Goal: Task Accomplishment & Management: Complete application form

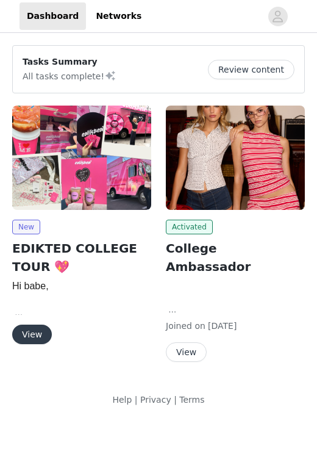
click at [29, 333] on button "View" at bounding box center [32, 335] width 40 height 20
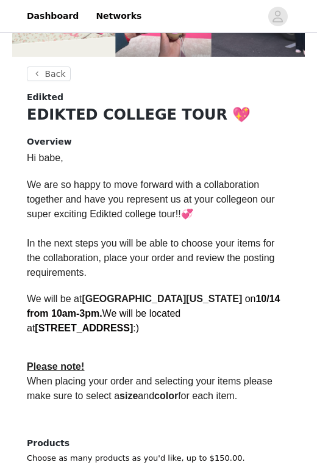
scroll to position [333, 0]
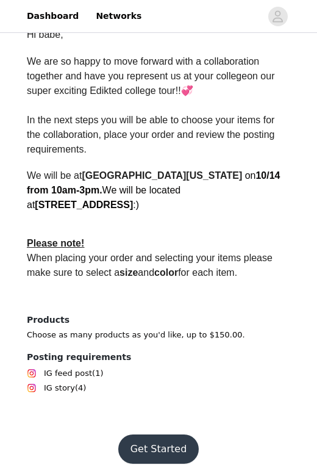
click at [146, 435] on button "Get Started" at bounding box center [158, 449] width 81 height 29
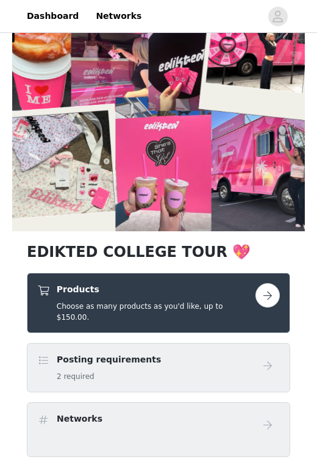
scroll to position [38, 0]
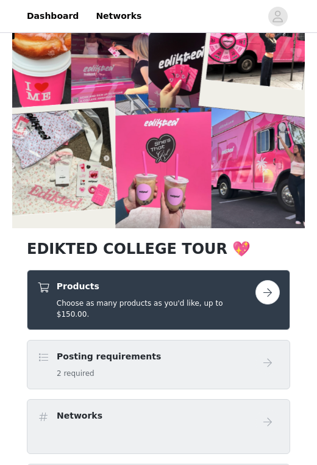
click at [155, 278] on div "Products Choose as many products as you'd like, up to $150.00." at bounding box center [159, 300] width 264 height 60
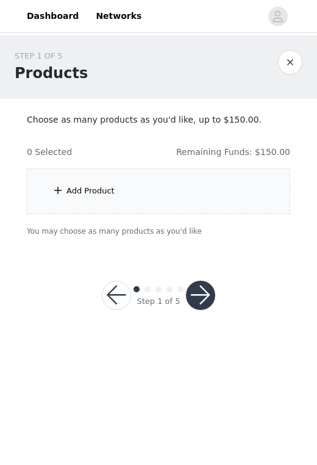
click at [164, 176] on div "Add Product" at bounding box center [159, 191] width 264 height 46
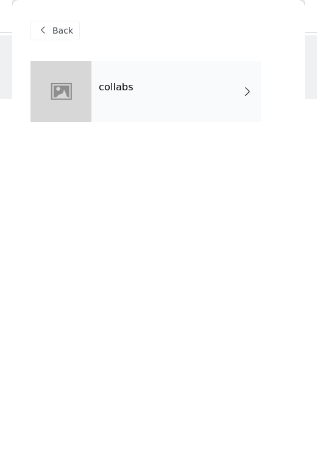
click at [98, 110] on div "collabs" at bounding box center [177, 91] width 170 height 61
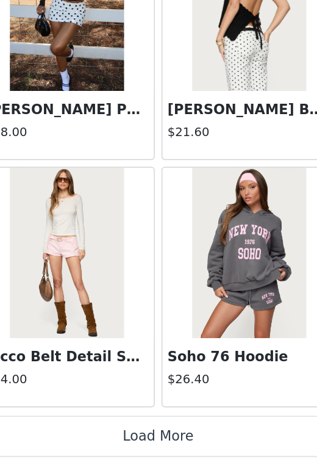
click at [204, 443] on button "Load More" at bounding box center [159, 444] width 256 height 29
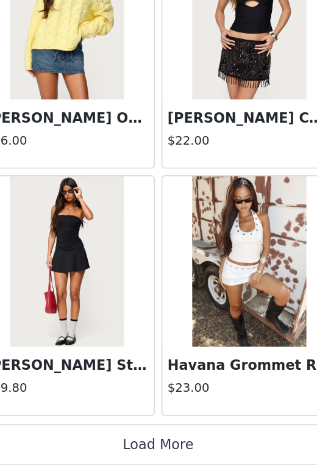
scroll to position [3173, 0]
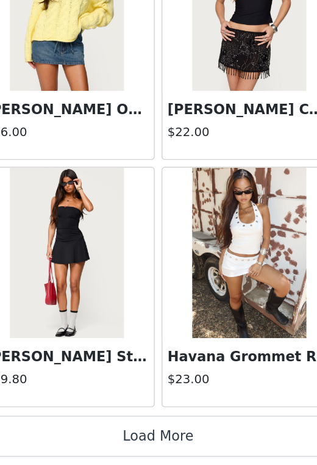
click at [200, 435] on button "Load More" at bounding box center [159, 444] width 256 height 29
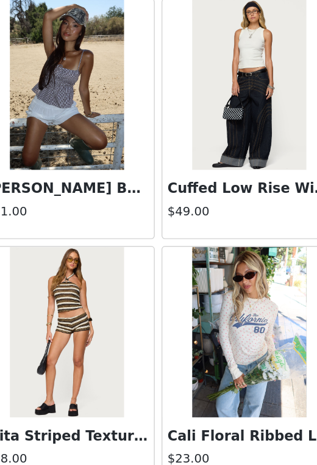
scroll to position [4185, 0]
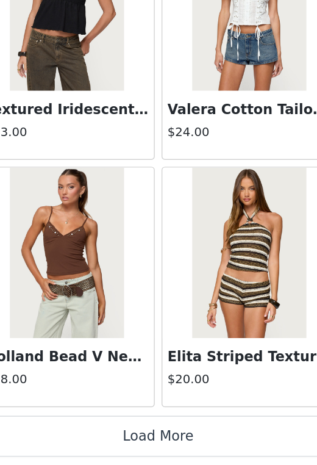
click at [176, 447] on button "Load More" at bounding box center [159, 444] width 256 height 29
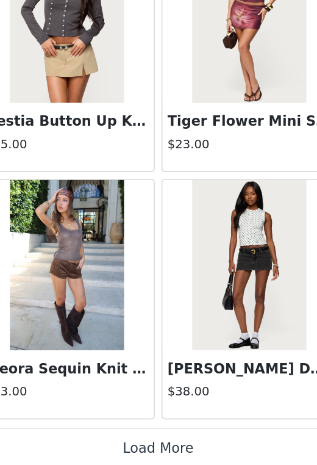
scroll to position [6714, 0]
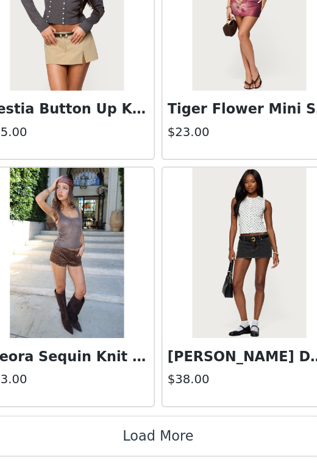
click at [206, 439] on button "Load More" at bounding box center [159, 444] width 256 height 29
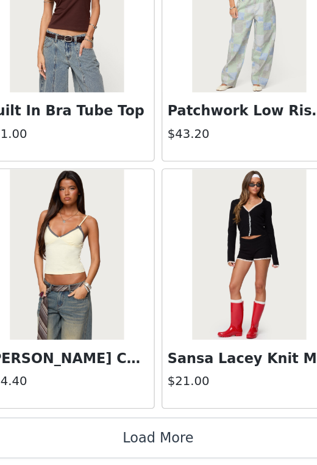
scroll to position [0, 0]
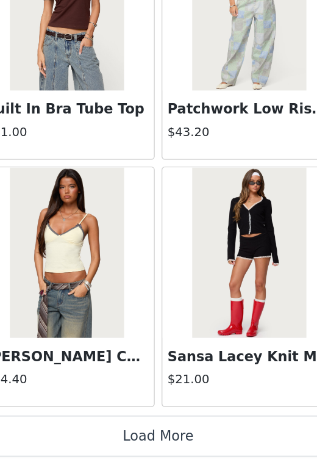
click at [189, 438] on button "Load More" at bounding box center [159, 444] width 256 height 29
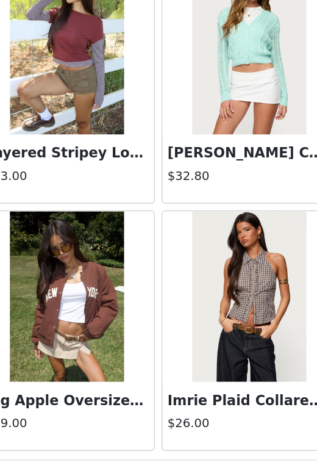
scroll to position [10254, 0]
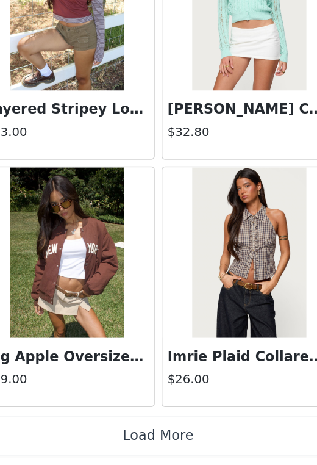
click at [153, 445] on button "Load More" at bounding box center [159, 444] width 256 height 29
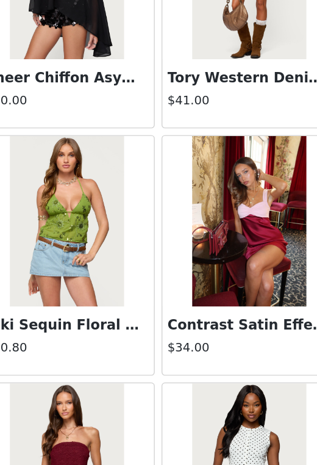
scroll to position [12024, 0]
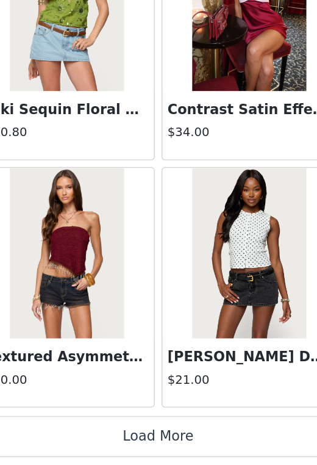
click at [157, 444] on button "Load More" at bounding box center [159, 444] width 256 height 29
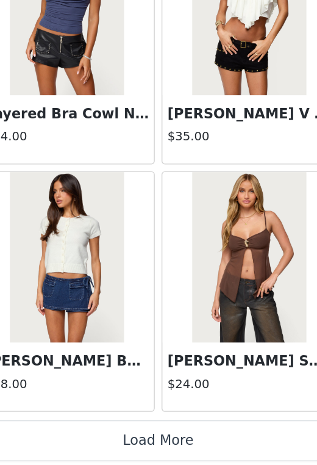
scroll to position [13795, 0]
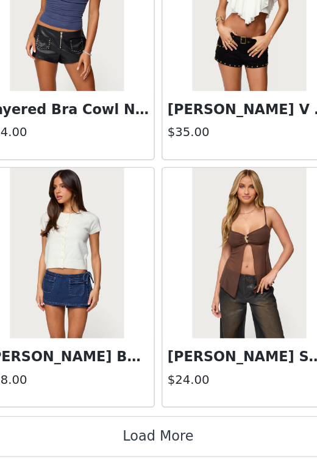
click at [152, 449] on button "Load More" at bounding box center [159, 444] width 256 height 29
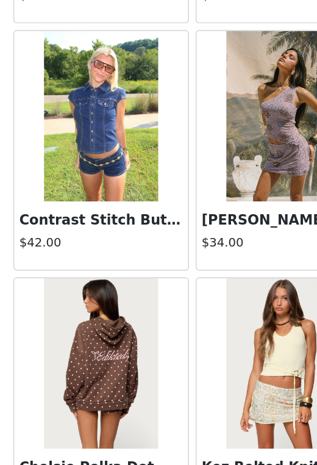
scroll to position [15565, 0]
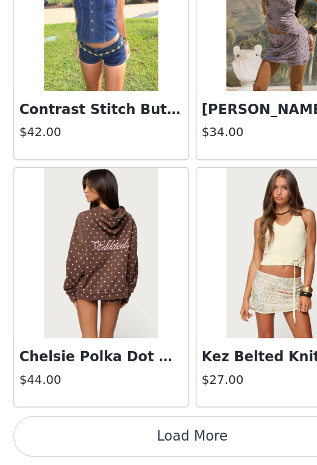
click at [192, 456] on button "Load More" at bounding box center [159, 444] width 256 height 29
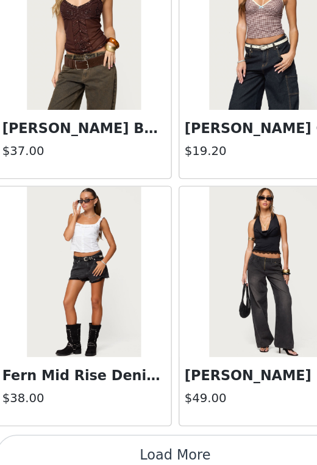
scroll to position [17335, 0]
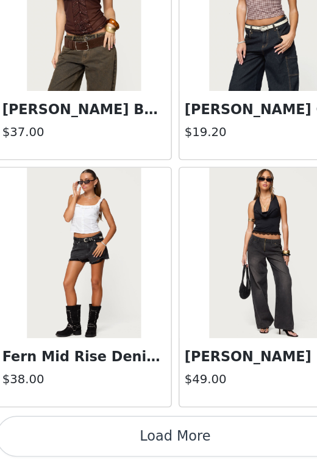
click at [136, 444] on button "Load More" at bounding box center [159, 444] width 256 height 29
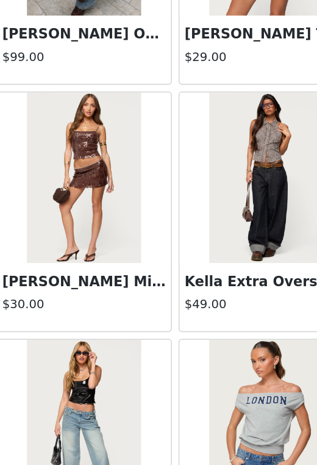
scroll to position [19106, 0]
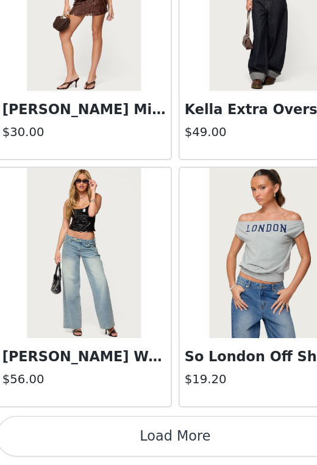
click at [137, 454] on button "Load More" at bounding box center [159, 444] width 256 height 29
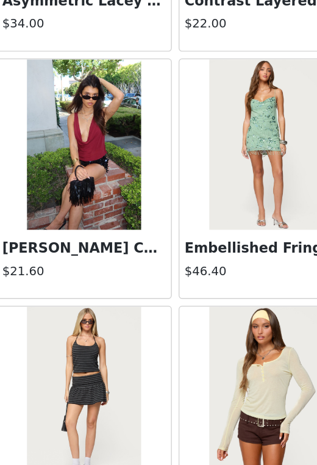
scroll to position [20105, 0]
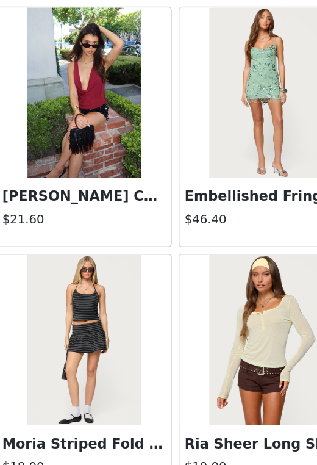
click at [104, 267] on h3 "[PERSON_NAME] Chiffon Cowl Neck Top" at bounding box center [93, 273] width 117 height 15
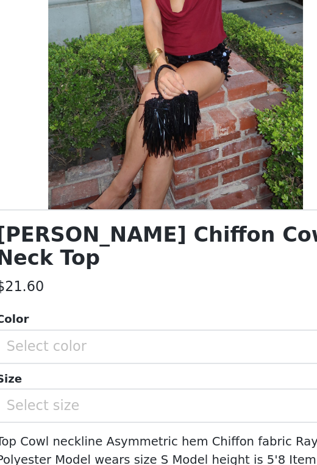
scroll to position [110, 0]
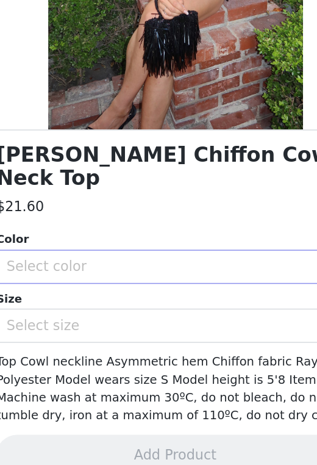
click at [109, 322] on div "Select color" at bounding box center [152, 323] width 228 height 12
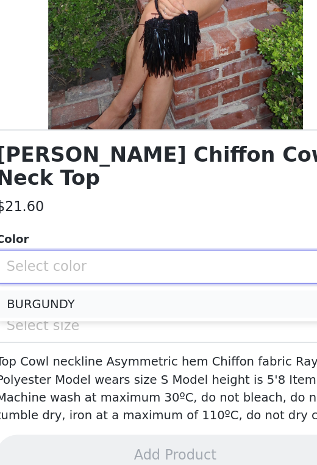
click at [106, 347] on li "BURGUNDY" at bounding box center [159, 350] width 256 height 20
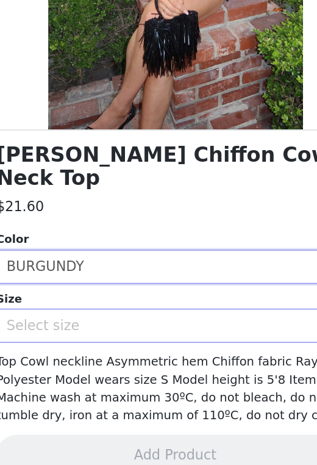
click at [106, 365] on div "Select size" at bounding box center [152, 365] width 228 height 12
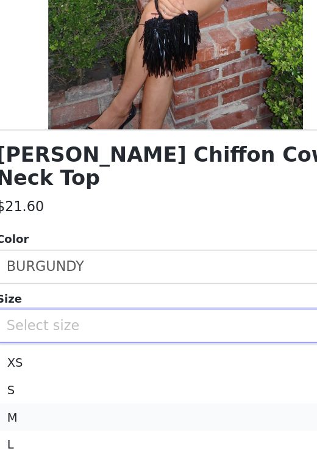
click at [104, 425] on li "M" at bounding box center [159, 431] width 256 height 20
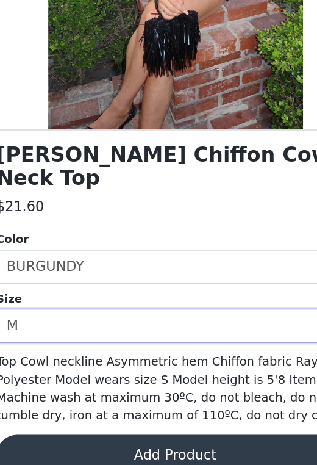
scroll to position [132, 0]
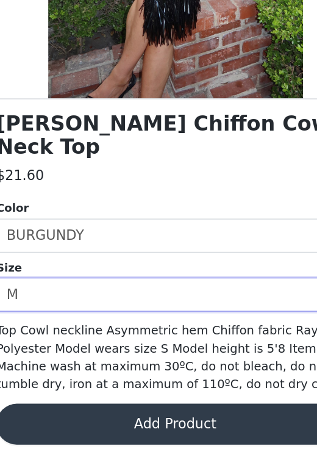
click at [110, 439] on button "Add Product" at bounding box center [159, 435] width 256 height 29
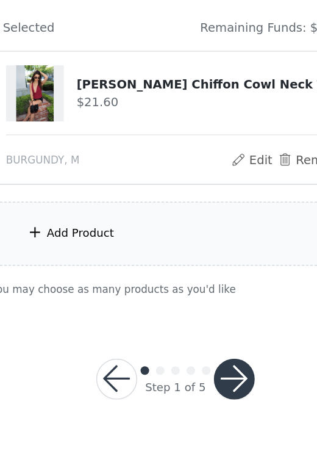
click at [100, 304] on div "Add Product" at bounding box center [91, 299] width 48 height 12
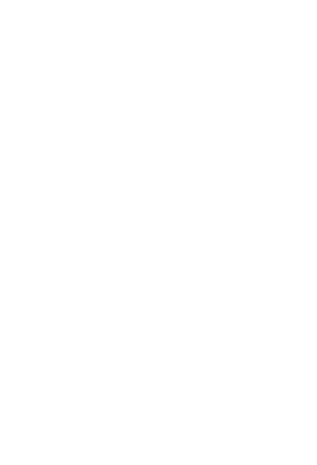
scroll to position [0, 0]
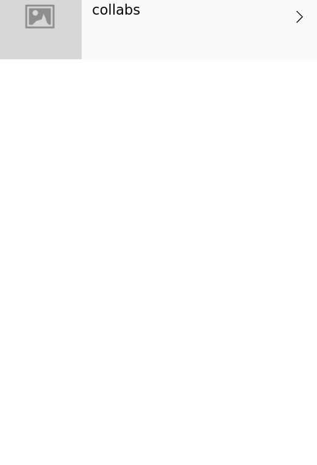
click at [96, 113] on div "collabs" at bounding box center [177, 91] width 170 height 61
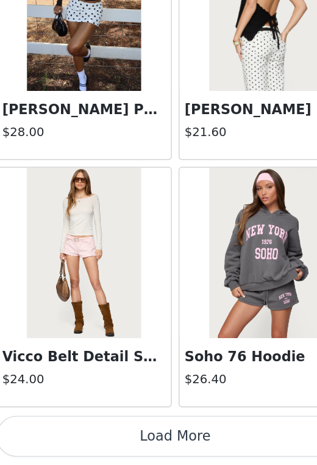
click at [145, 439] on button "Load More" at bounding box center [159, 444] width 256 height 29
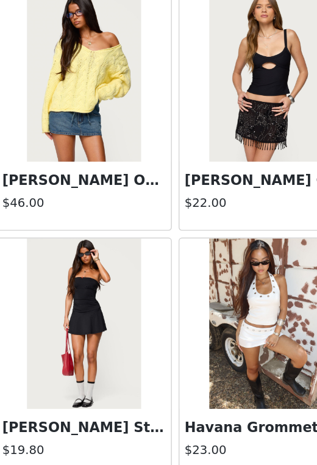
scroll to position [3173, 0]
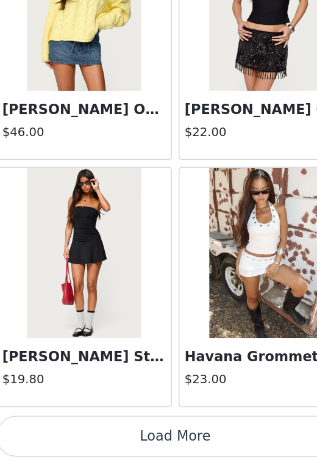
click at [145, 441] on button "Load More" at bounding box center [159, 444] width 256 height 29
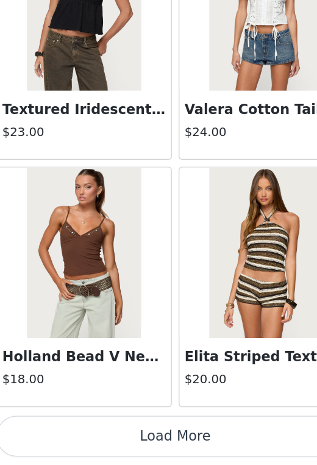
click at [136, 441] on button "Load More" at bounding box center [159, 444] width 256 height 29
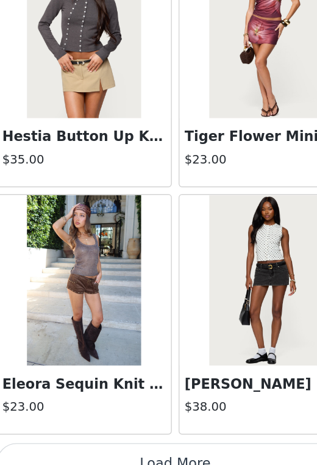
scroll to position [6714, 0]
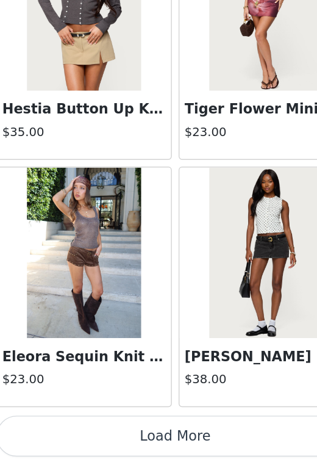
click at [134, 437] on button "Load More" at bounding box center [159, 444] width 256 height 29
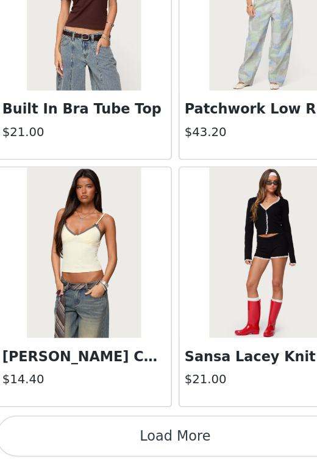
click at [129, 442] on button "Load More" at bounding box center [159, 444] width 256 height 29
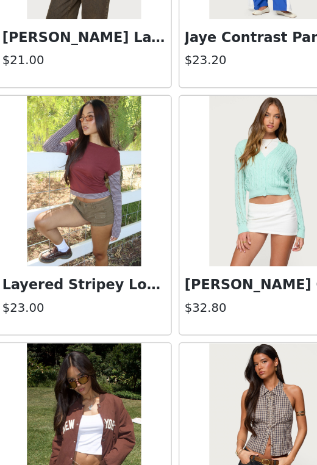
scroll to position [10254, 0]
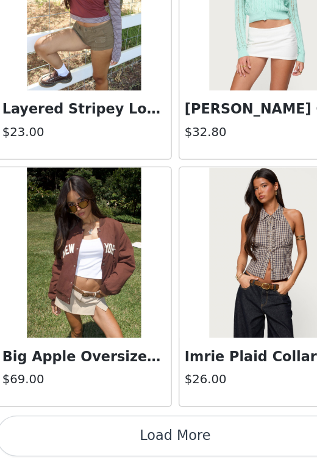
click at [133, 452] on button "Load More" at bounding box center [159, 444] width 256 height 29
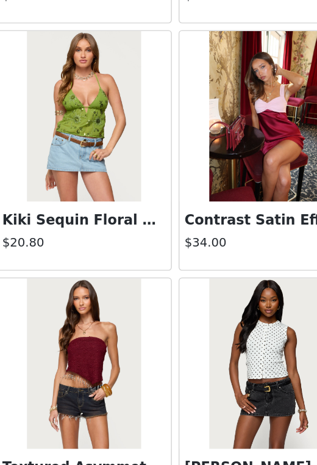
scroll to position [12024, 0]
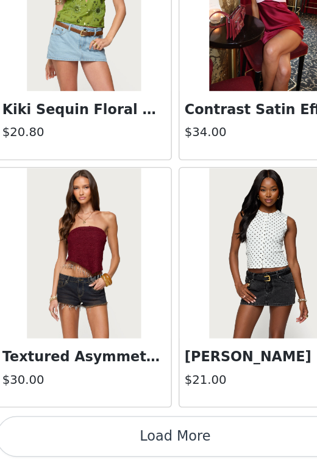
click at [131, 445] on button "Load More" at bounding box center [159, 444] width 256 height 29
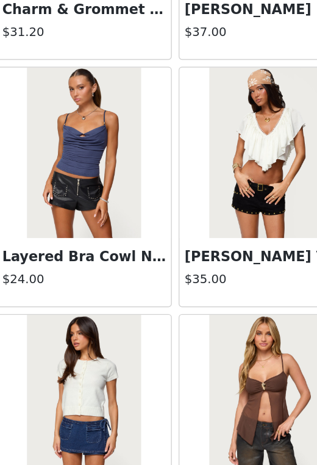
scroll to position [13795, 0]
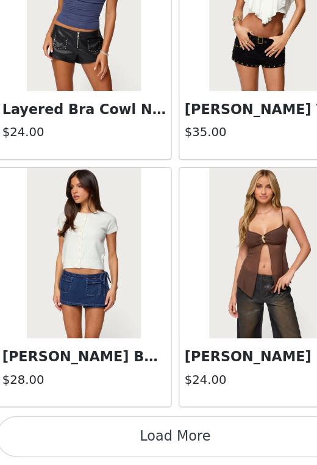
click at [153, 430] on button "Load More" at bounding box center [159, 444] width 256 height 29
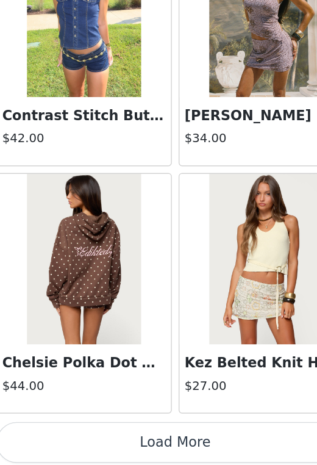
scroll to position [15565, 0]
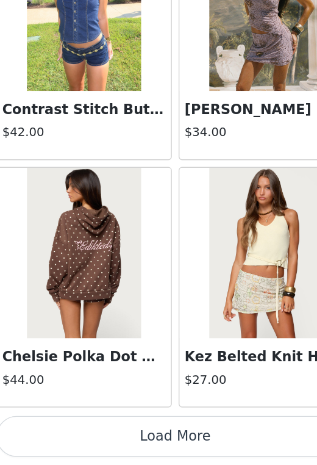
click at [131, 447] on button "Load More" at bounding box center [159, 444] width 256 height 29
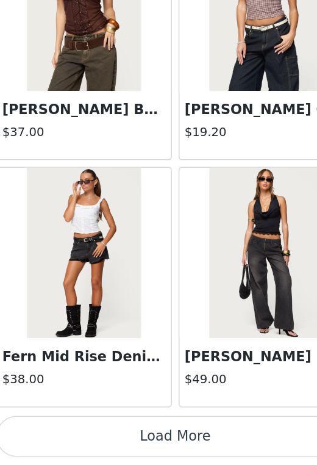
click at [133, 447] on button "Load More" at bounding box center [159, 444] width 256 height 29
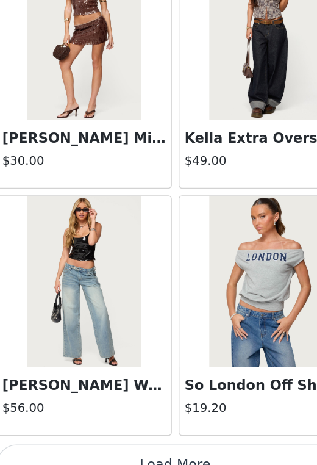
scroll to position [19106, 0]
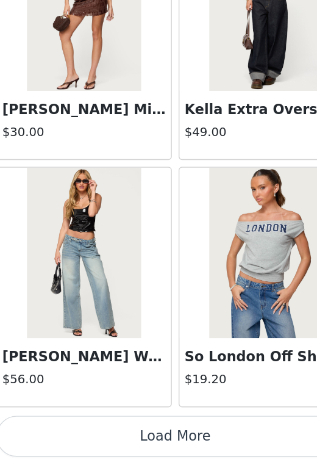
click at [133, 447] on button "Load More" at bounding box center [159, 444] width 256 height 29
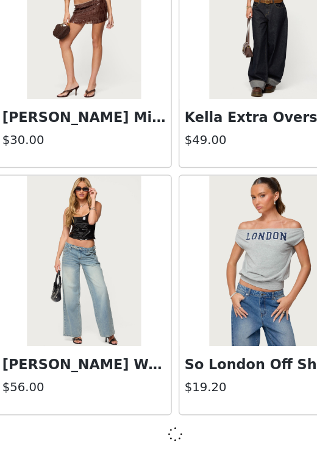
scroll to position [19100, 0]
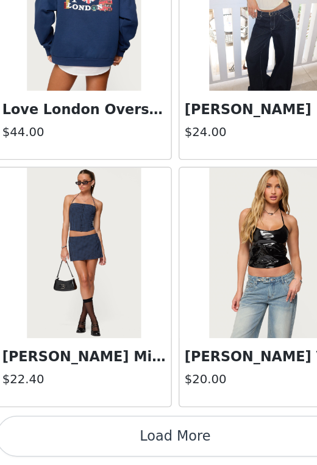
click at [133, 449] on button "Load More" at bounding box center [159, 444] width 256 height 29
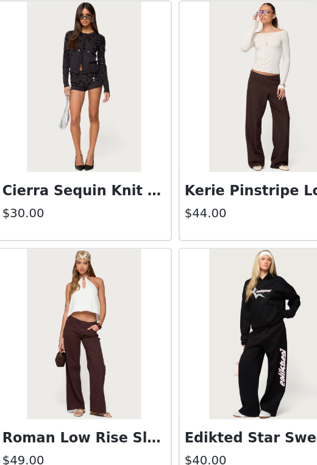
scroll to position [22646, 0]
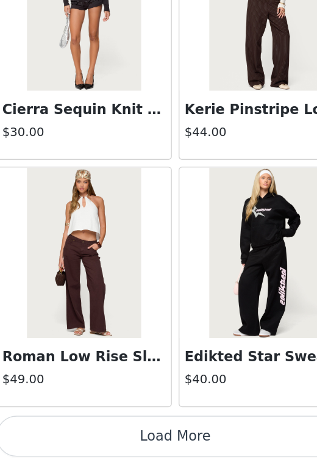
click at [124, 435] on button "Load More" at bounding box center [159, 444] width 256 height 29
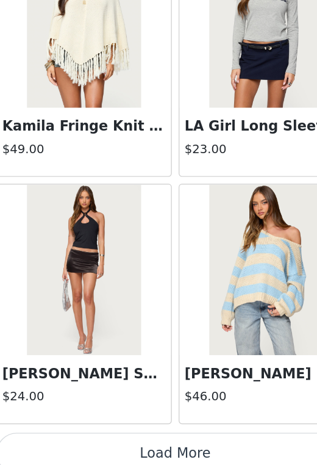
scroll to position [24416, 0]
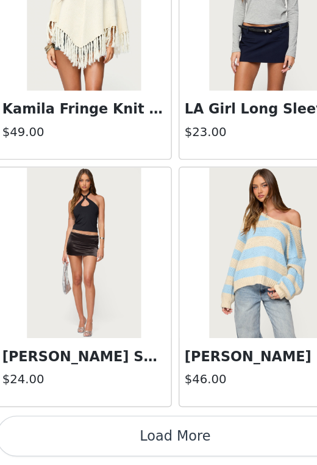
click at [153, 440] on button "Load More" at bounding box center [159, 444] width 256 height 29
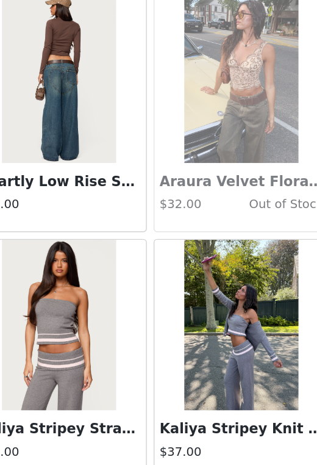
scroll to position [26187, 0]
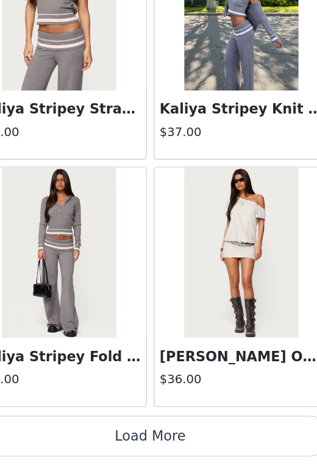
click at [170, 444] on button "Load More" at bounding box center [159, 444] width 256 height 29
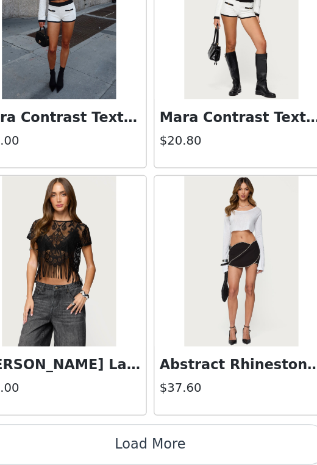
scroll to position [27957, 0]
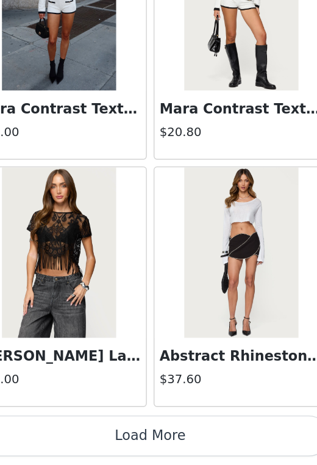
click at [174, 453] on button "Load More" at bounding box center [159, 444] width 256 height 29
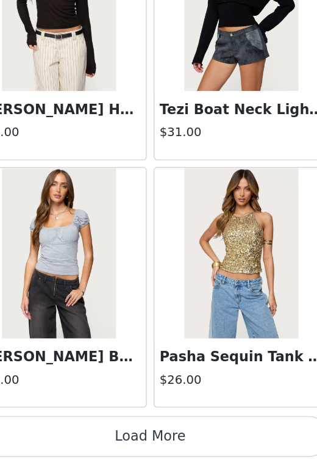
click at [172, 455] on button "Load More" at bounding box center [159, 444] width 256 height 29
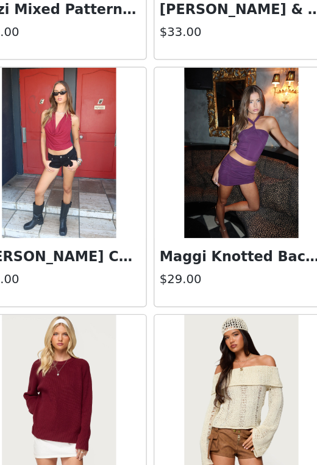
scroll to position [31497, 0]
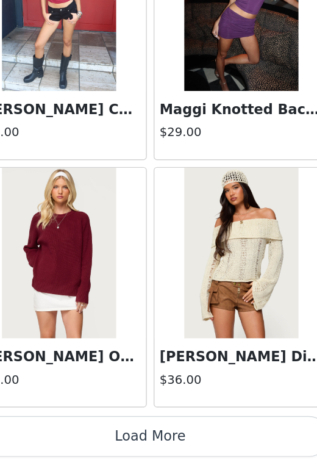
click at [171, 433] on button "Load More" at bounding box center [159, 444] width 256 height 29
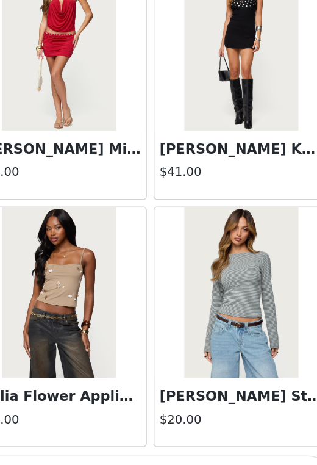
scroll to position [33268, 0]
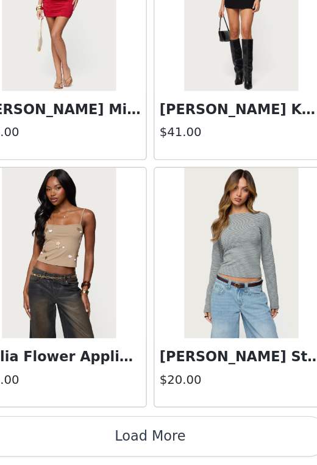
click at [170, 441] on button "Load More" at bounding box center [159, 444] width 256 height 29
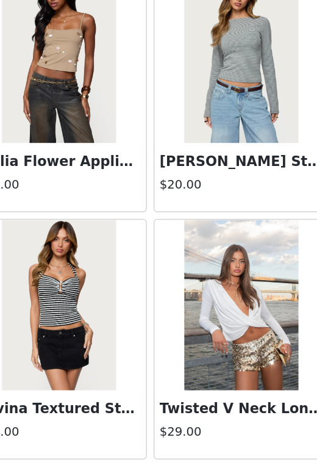
scroll to position [33481, 0]
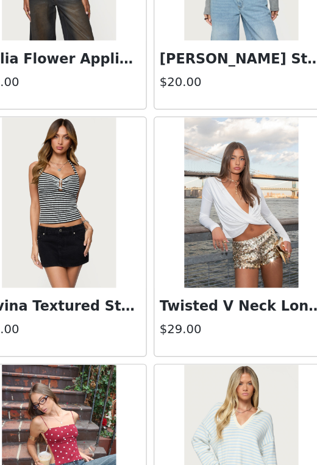
click at [212, 335] on img at bounding box center [223, 277] width 81 height 122
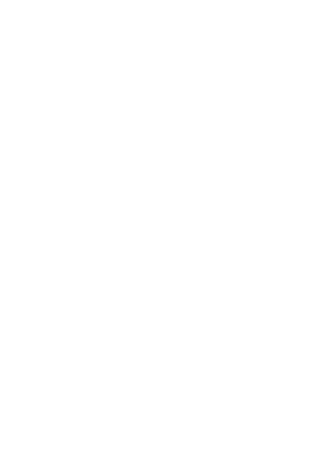
scroll to position [116, 0]
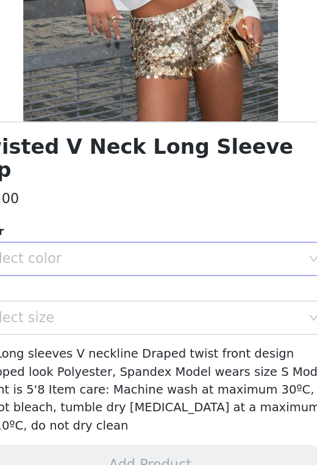
click at [134, 311] on div "Select color" at bounding box center [152, 317] width 228 height 12
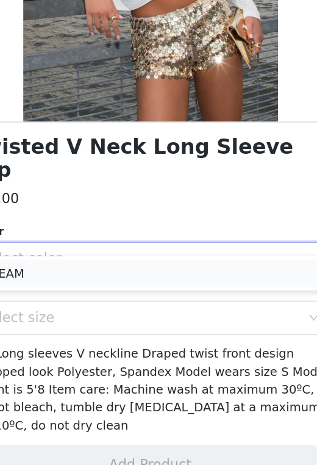
click at [133, 333] on li "CREAM" at bounding box center [159, 328] width 256 height 20
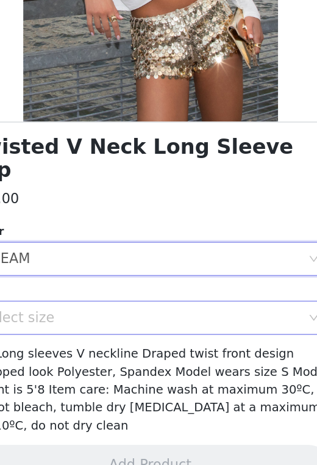
click at [133, 353] on div "Select size" at bounding box center [152, 359] width 228 height 12
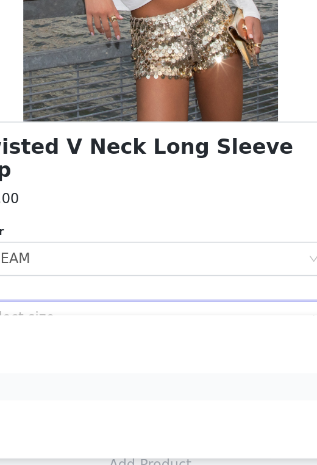
click at [154, 409] on li "M" at bounding box center [159, 409] width 256 height 20
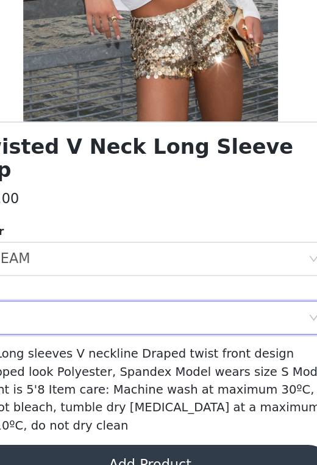
click at [161, 451] on button "Add Product" at bounding box center [159, 465] width 256 height 29
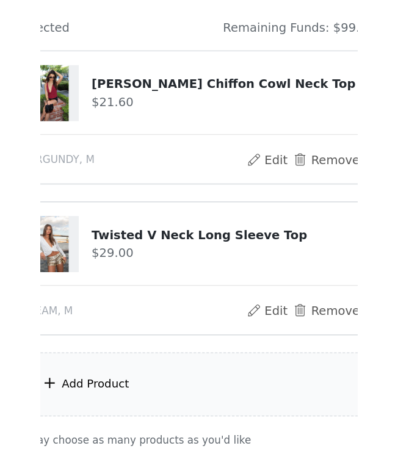
scroll to position [0, 0]
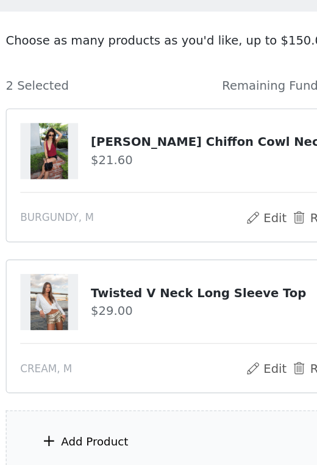
click at [145, 391] on div "Add Product" at bounding box center [159, 408] width 264 height 46
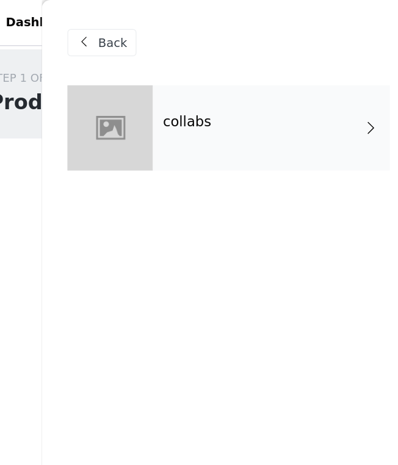
click at [121, 101] on div at bounding box center [101, 91] width 61 height 61
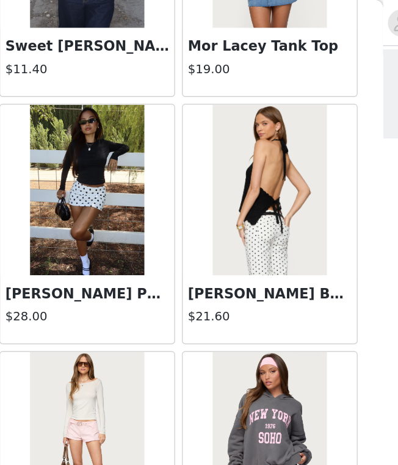
scroll to position [90, 0]
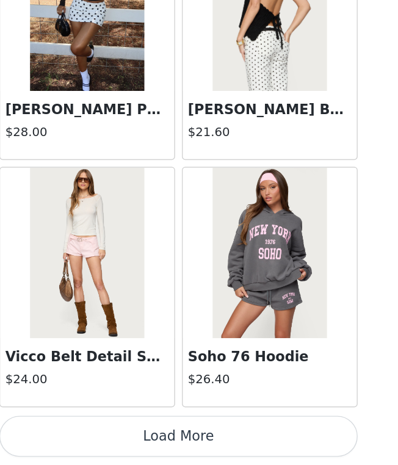
click at [259, 444] on button "Load More" at bounding box center [199, 444] width 256 height 29
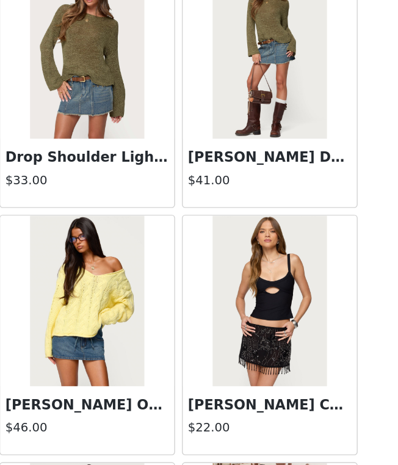
scroll to position [3173, 0]
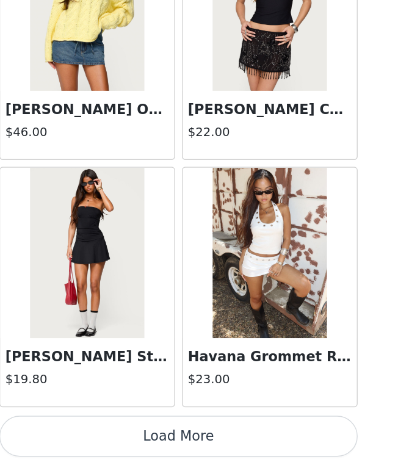
click at [258, 442] on button "Load More" at bounding box center [199, 444] width 256 height 29
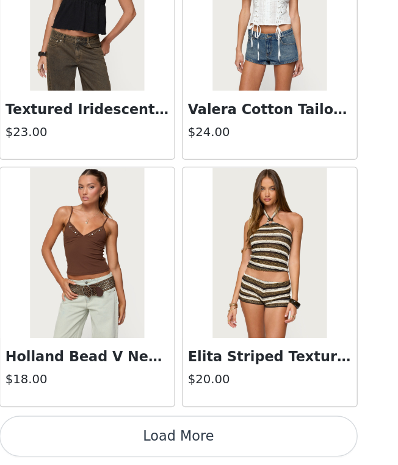
click at [257, 440] on button "Load More" at bounding box center [199, 444] width 256 height 29
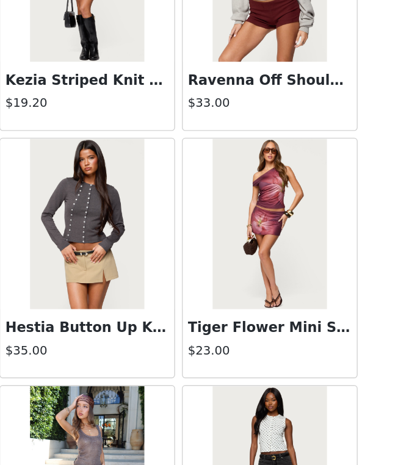
scroll to position [6714, 0]
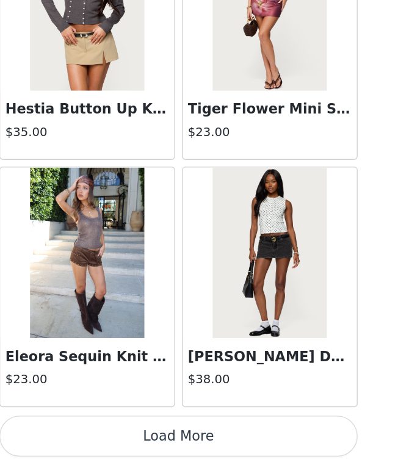
click at [211, 448] on button "Load More" at bounding box center [199, 444] width 256 height 29
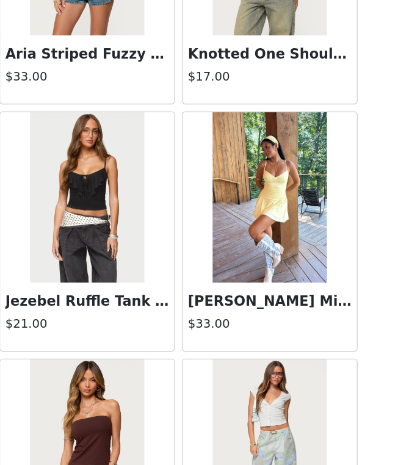
scroll to position [8484, 0]
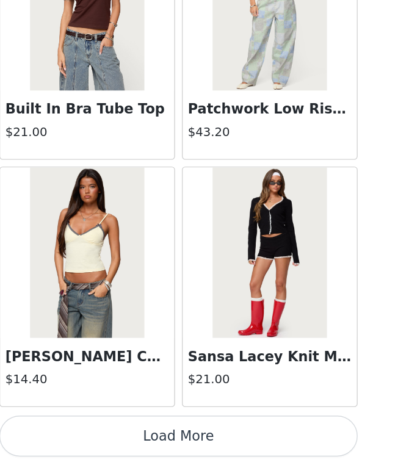
click at [198, 444] on button "Load More" at bounding box center [199, 444] width 256 height 29
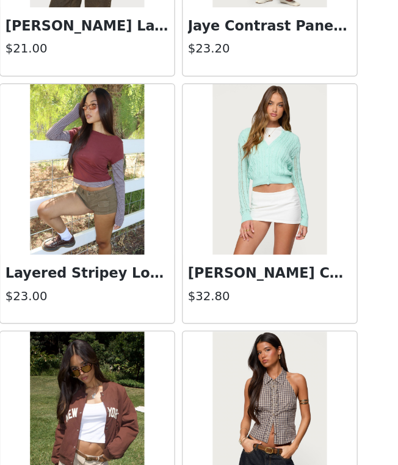
scroll to position [10254, 0]
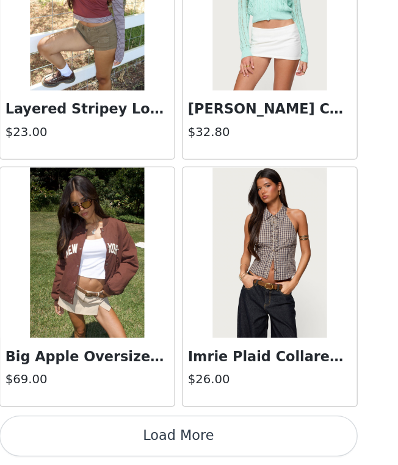
click at [193, 441] on button "Load More" at bounding box center [199, 444] width 256 height 29
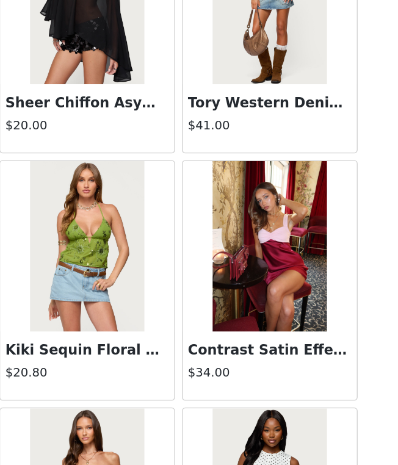
scroll to position [12024, 0]
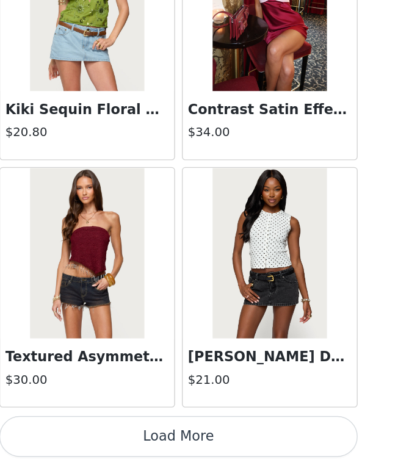
click at [200, 446] on button "Load More" at bounding box center [199, 444] width 256 height 29
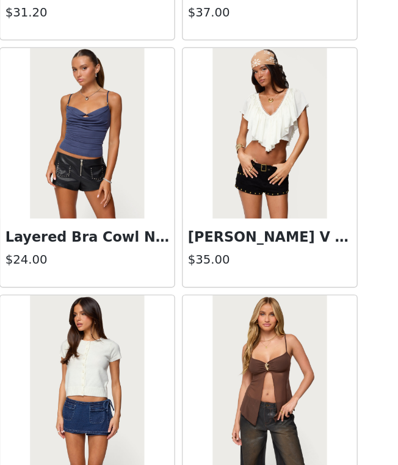
scroll to position [13795, 0]
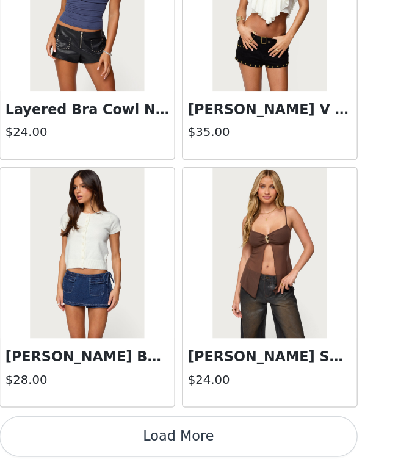
click at [186, 454] on button "Load More" at bounding box center [199, 444] width 256 height 29
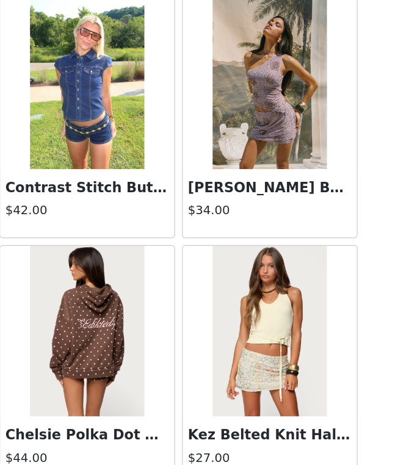
scroll to position [15565, 0]
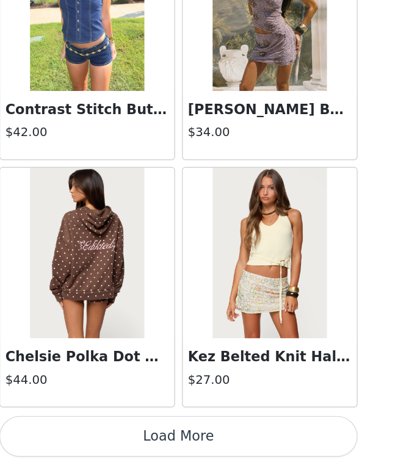
click at [164, 436] on button "Load More" at bounding box center [199, 444] width 256 height 29
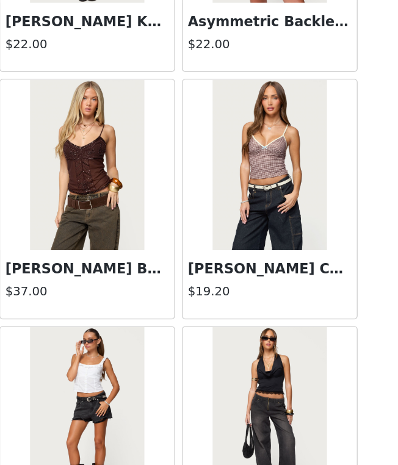
scroll to position [17257, 0]
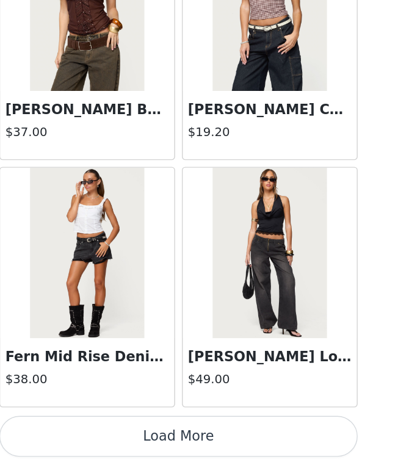
click at [165, 435] on button "Load More" at bounding box center [199, 444] width 256 height 29
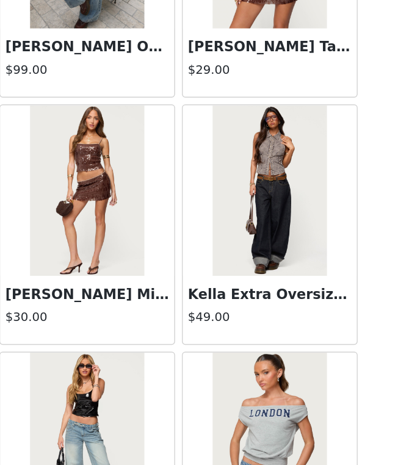
scroll to position [19106, 0]
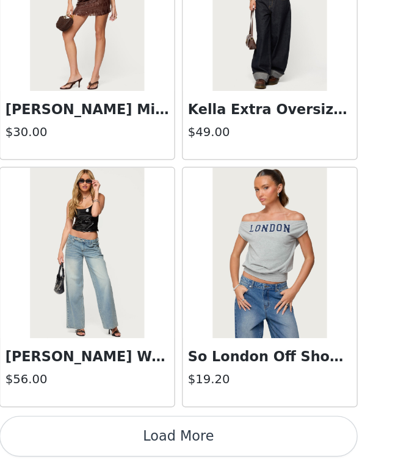
click at [185, 433] on button "Load More" at bounding box center [199, 444] width 256 height 29
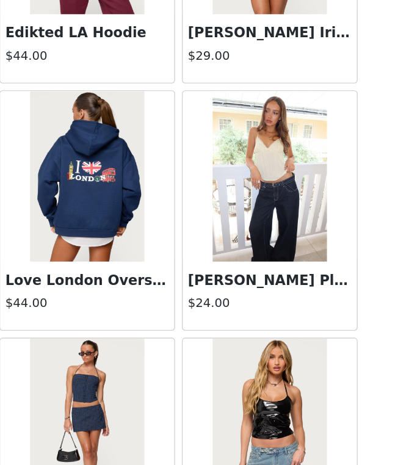
scroll to position [20876, 0]
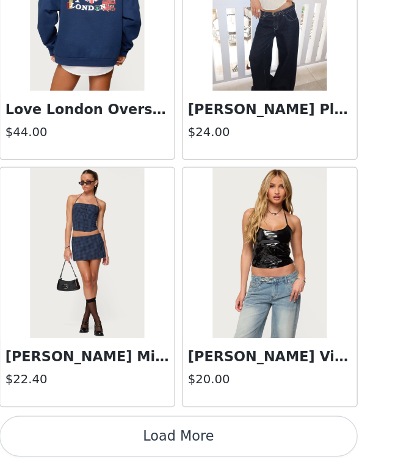
click at [181, 436] on button "Load More" at bounding box center [199, 444] width 256 height 29
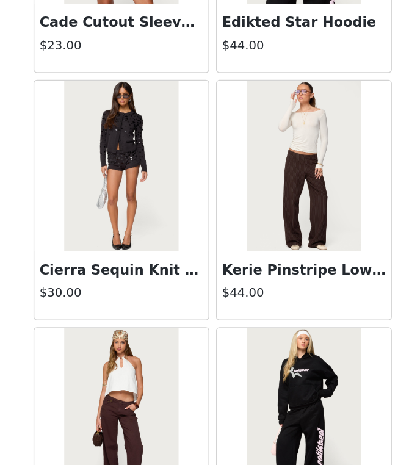
scroll to position [22646, 0]
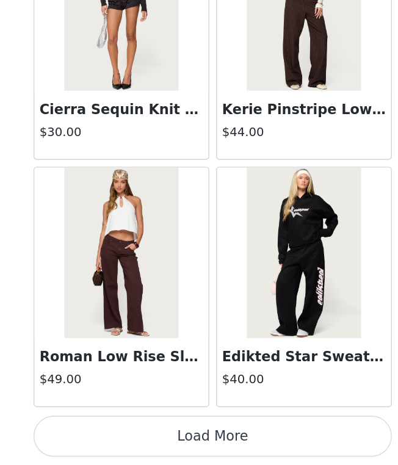
click at [211, 432] on button "Load More" at bounding box center [199, 444] width 256 height 29
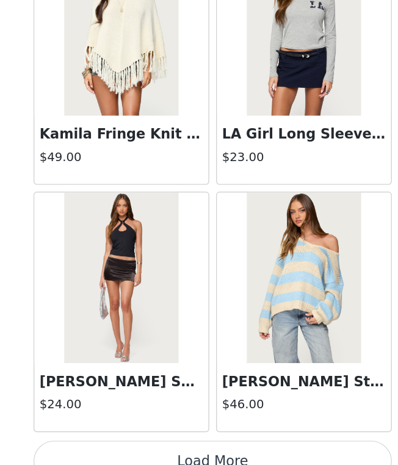
scroll to position [24416, 0]
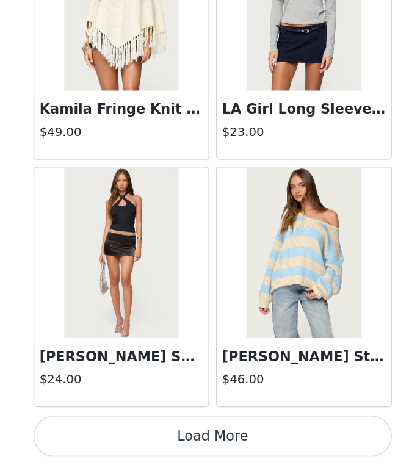
click at [231, 444] on button "Load More" at bounding box center [199, 444] width 256 height 29
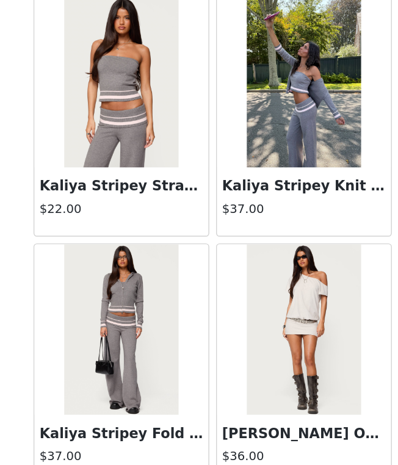
scroll to position [26187, 0]
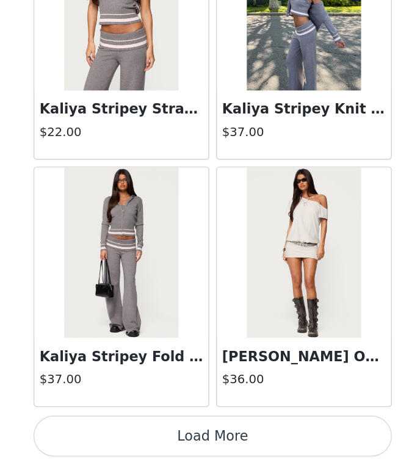
click at [205, 443] on button "Load More" at bounding box center [199, 444] width 256 height 29
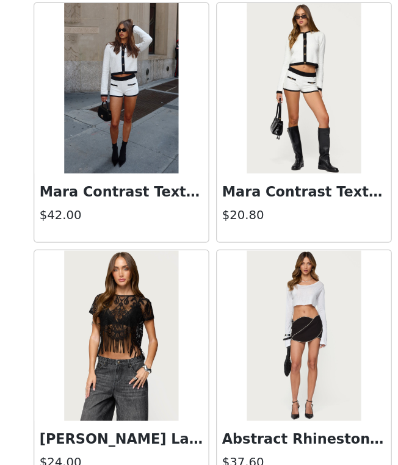
scroll to position [27957, 0]
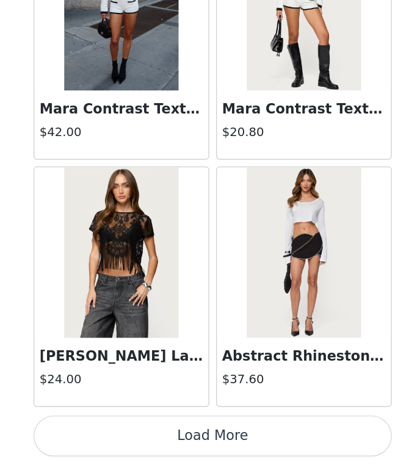
click at [201, 440] on button "Load More" at bounding box center [199, 444] width 256 height 29
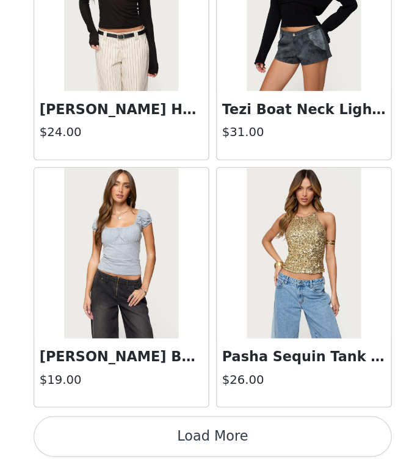
click at [193, 454] on button "Load More" at bounding box center [199, 444] width 256 height 29
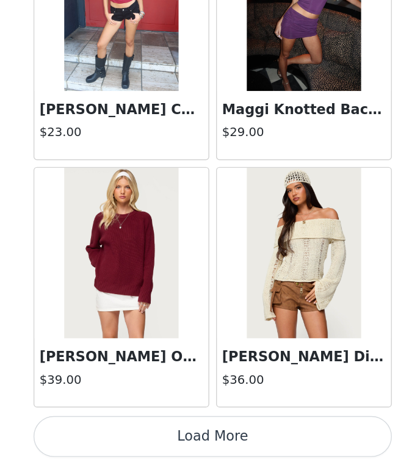
scroll to position [90, 0]
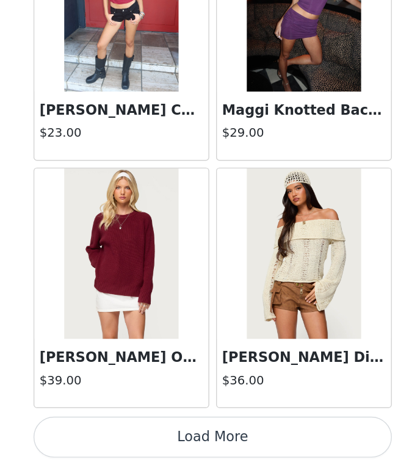
click at [171, 435] on button "Load More" at bounding box center [199, 444] width 256 height 29
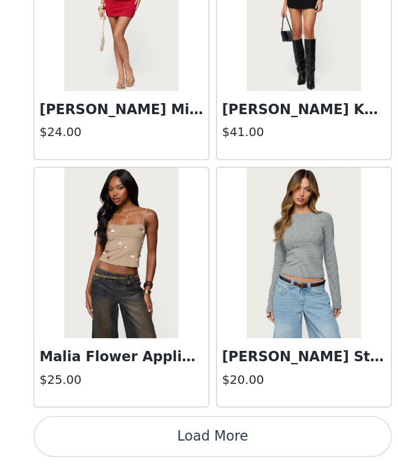
click at [177, 443] on button "Load More" at bounding box center [199, 444] width 256 height 29
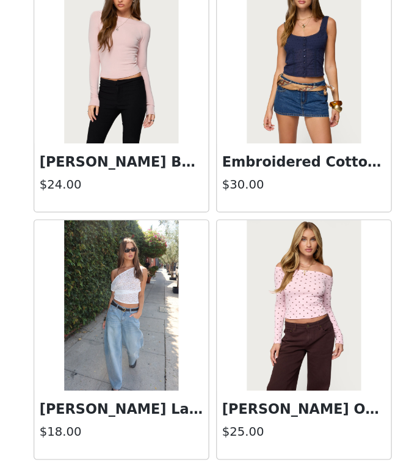
scroll to position [35038, 0]
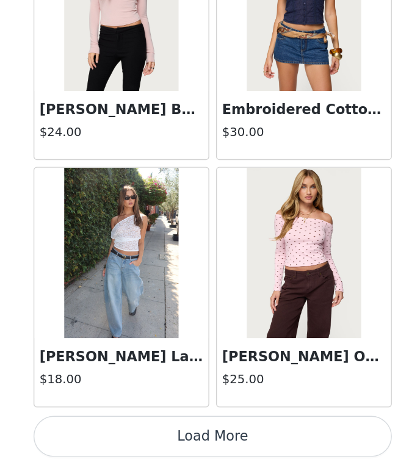
click at [183, 452] on button "Load More" at bounding box center [199, 444] width 256 height 29
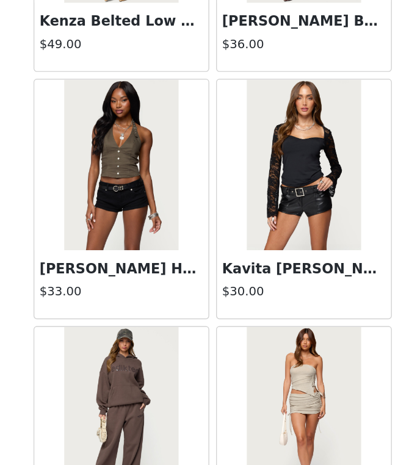
scroll to position [36808, 0]
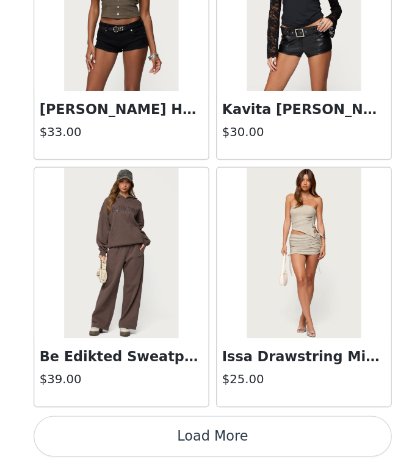
click at [189, 446] on button "Load More" at bounding box center [199, 444] width 256 height 29
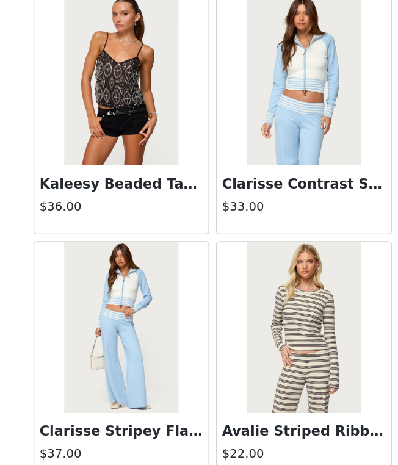
scroll to position [38579, 0]
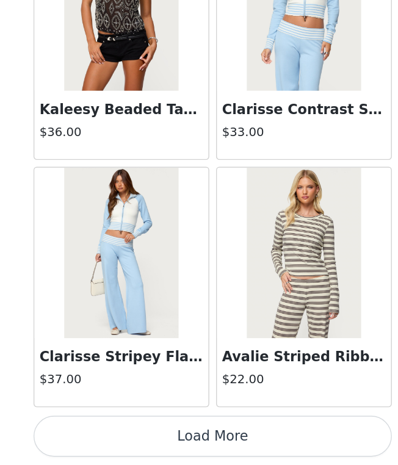
click at [195, 450] on button "Load More" at bounding box center [199, 444] width 256 height 29
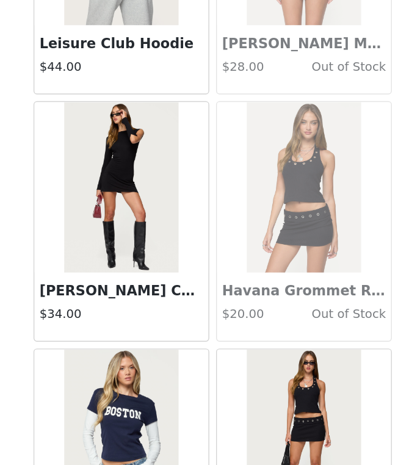
scroll to position [40349, 0]
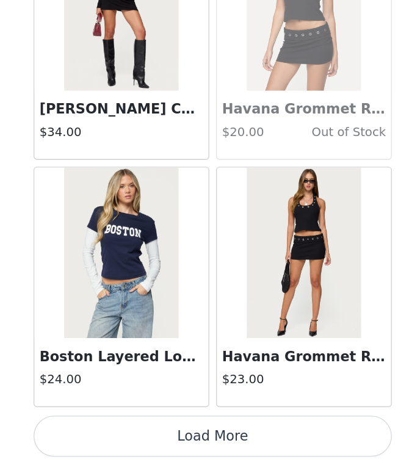
click at [203, 444] on button "Load More" at bounding box center [199, 444] width 256 height 29
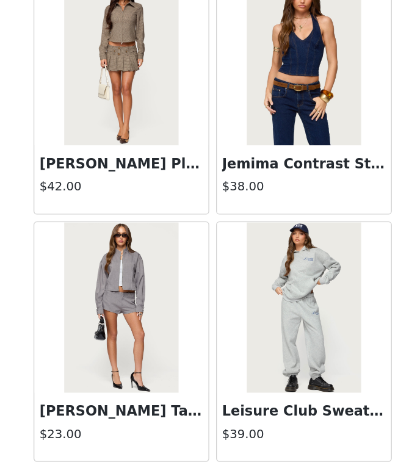
scroll to position [90, 0]
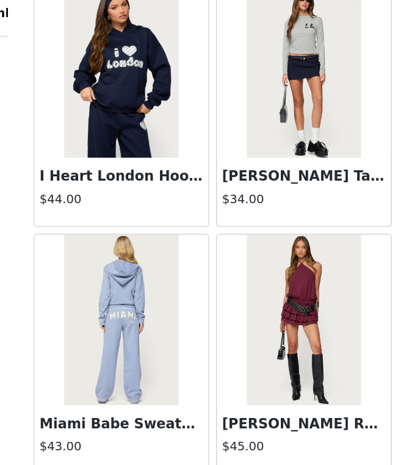
click at [134, 233] on img at bounding box center [133, 236] width 81 height 122
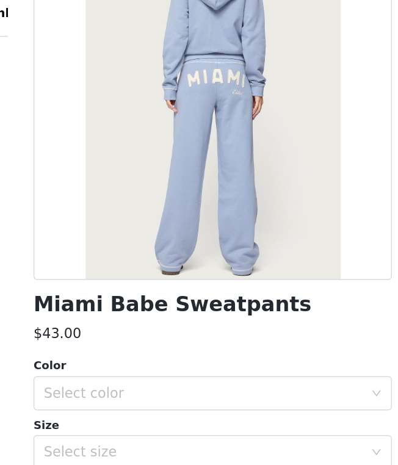
scroll to position [129, 0]
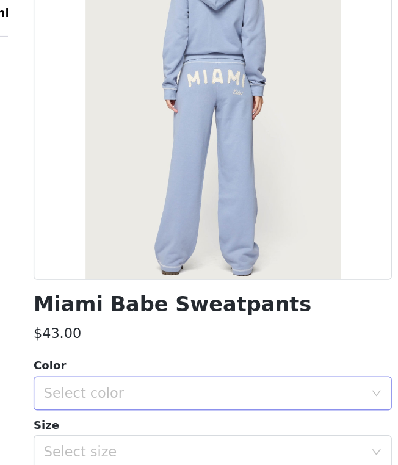
click at [150, 282] on div "Select color" at bounding box center [192, 288] width 228 height 12
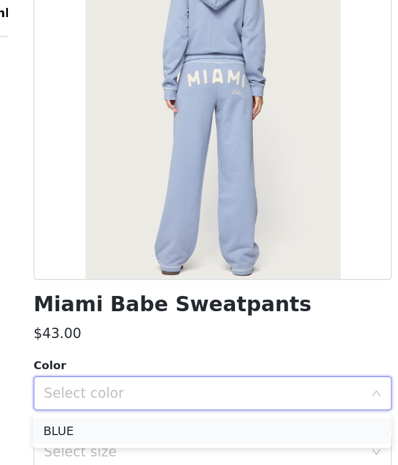
click at [139, 312] on li "BLUE" at bounding box center [199, 315] width 256 height 20
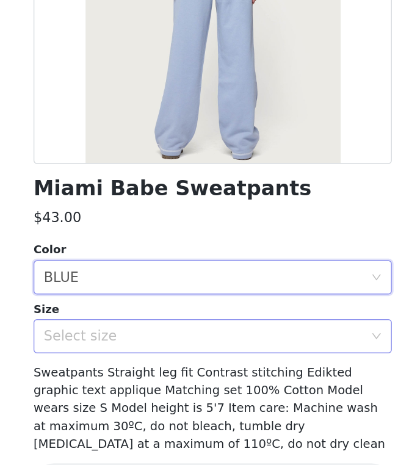
click at [126, 324] on div "Select size" at bounding box center [192, 330] width 228 height 12
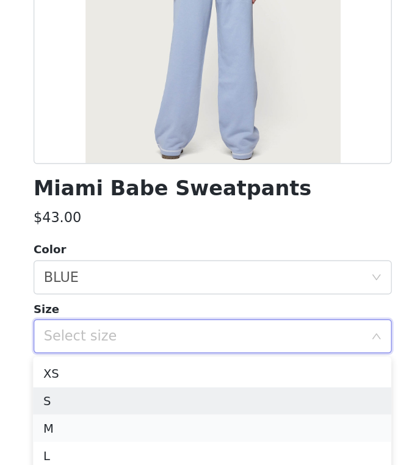
click at [125, 392] on li "M" at bounding box center [199, 396] width 256 height 20
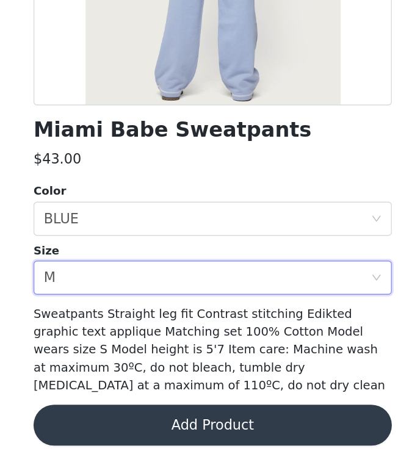
scroll to position [90, 0]
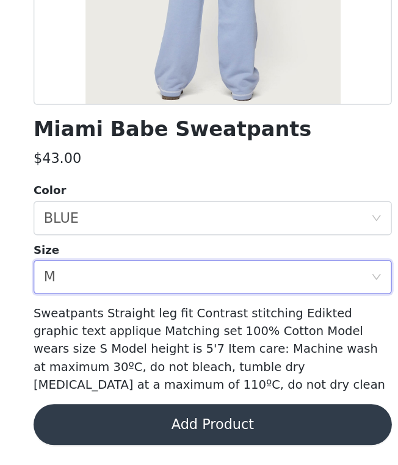
click at [136, 432] on button "Add Product" at bounding box center [199, 435] width 256 height 29
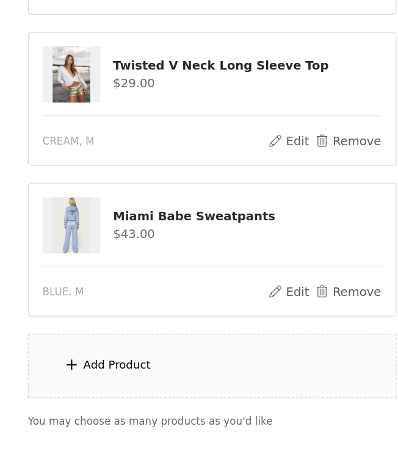
scroll to position [198, 0]
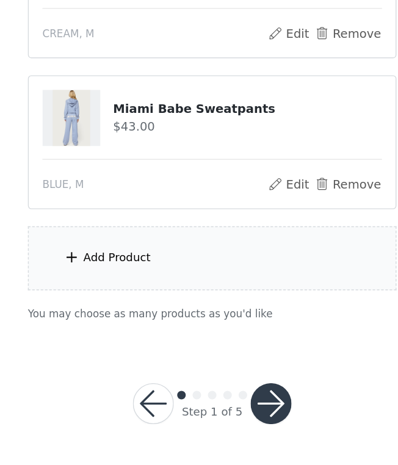
click at [118, 317] on div "Add Product" at bounding box center [131, 317] width 48 height 12
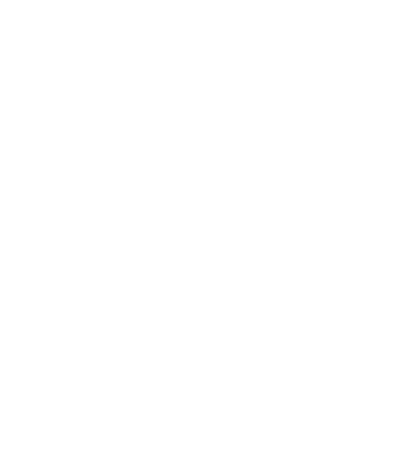
scroll to position [198, 0]
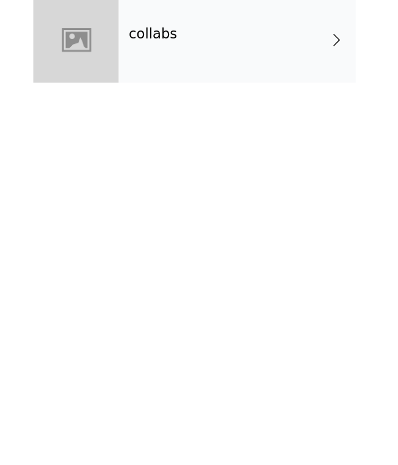
click at [106, 87] on div at bounding box center [101, 91] width 61 height 61
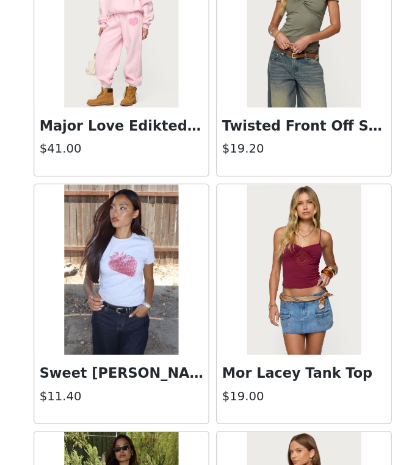
scroll to position [1403, 0]
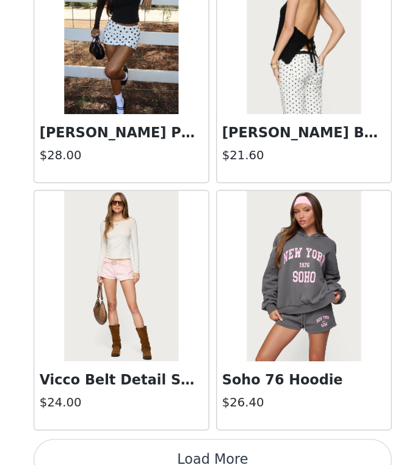
click at [179, 441] on button "Load More" at bounding box center [199, 444] width 256 height 29
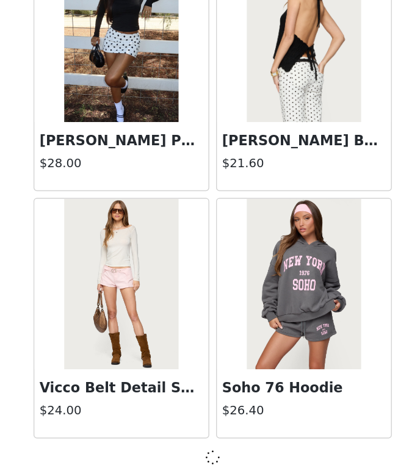
scroll to position [198, 0]
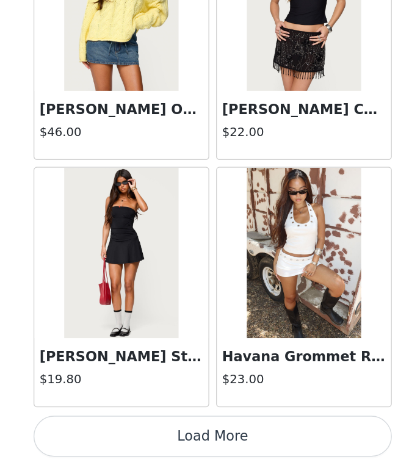
click at [176, 430] on button "Load More" at bounding box center [199, 444] width 256 height 29
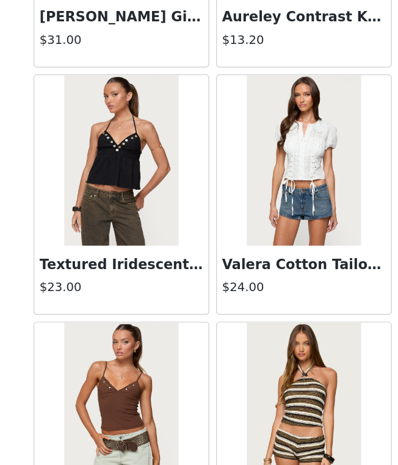
scroll to position [4943, 0]
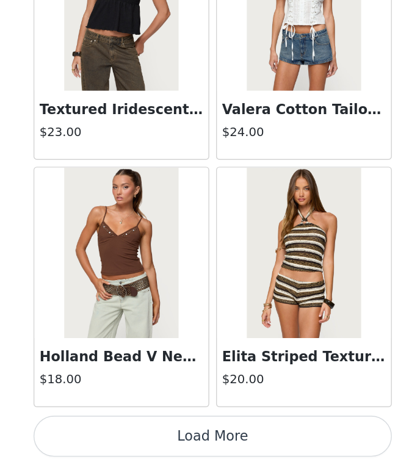
click at [175, 438] on button "Load More" at bounding box center [199, 444] width 256 height 29
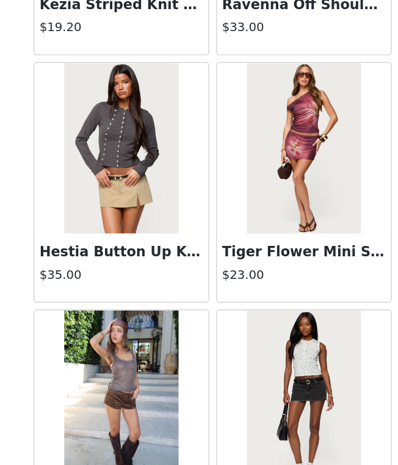
scroll to position [6714, 0]
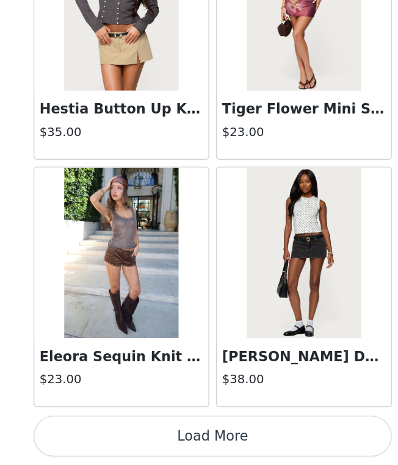
click at [162, 449] on button "Load More" at bounding box center [199, 444] width 256 height 29
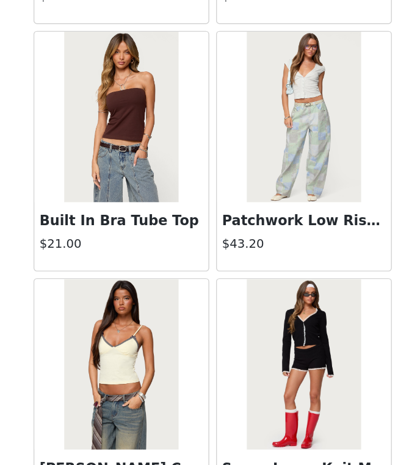
scroll to position [8484, 0]
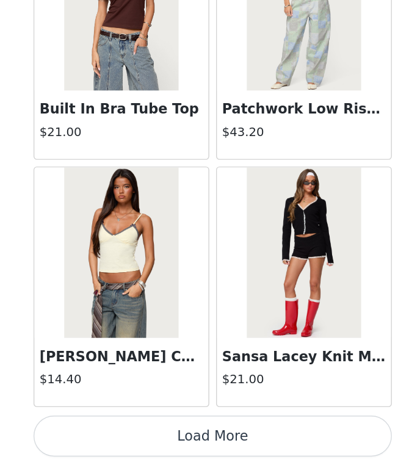
click at [154, 444] on button "Load More" at bounding box center [199, 444] width 256 height 29
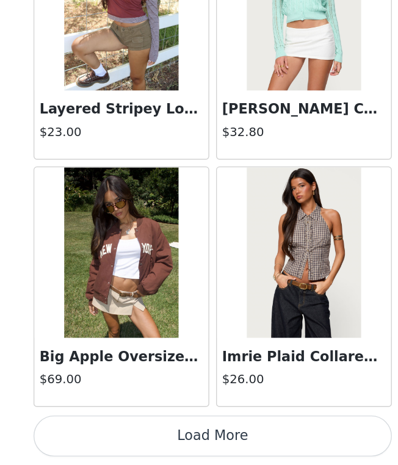
click at [155, 449] on button "Load More" at bounding box center [199, 444] width 256 height 29
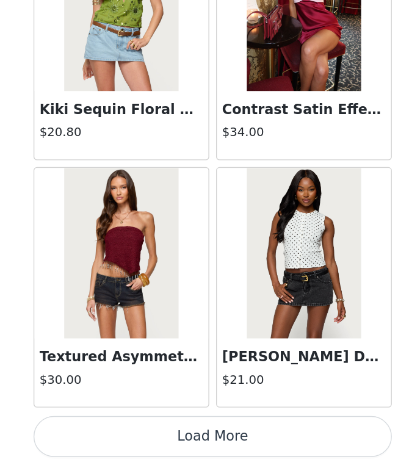
scroll to position [198, 0]
click at [155, 450] on button "Load More" at bounding box center [199, 444] width 256 height 29
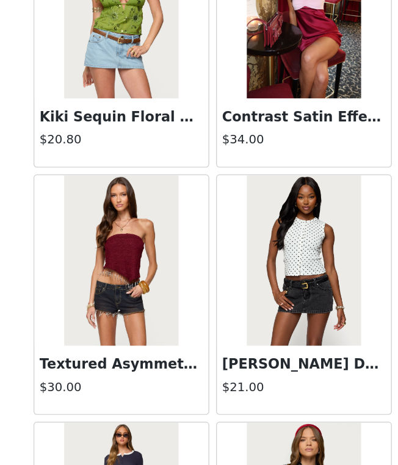
scroll to position [12024, 0]
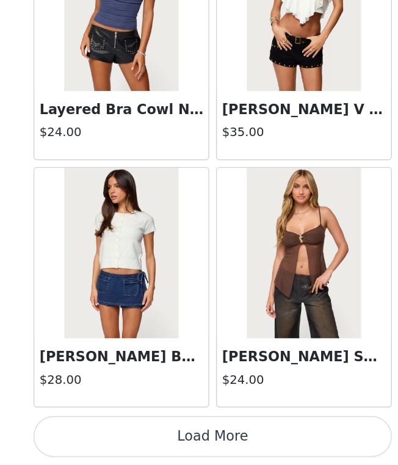
click at [155, 450] on button "Load More" at bounding box center [199, 444] width 256 height 29
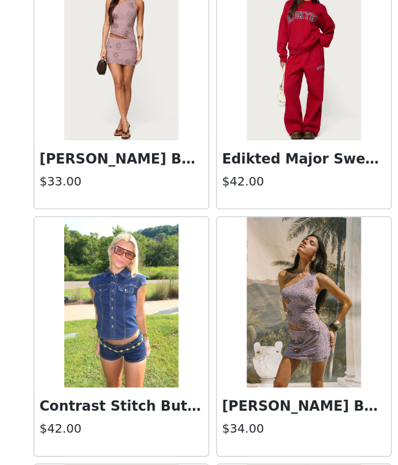
scroll to position [15565, 0]
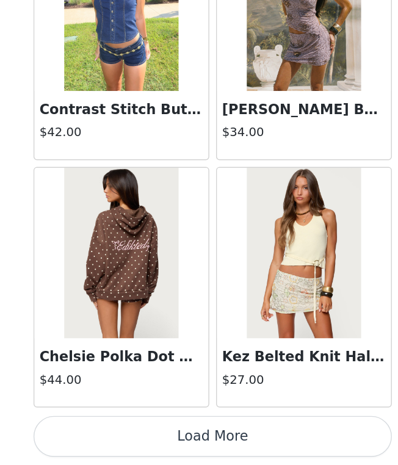
click at [178, 443] on button "Load More" at bounding box center [199, 444] width 256 height 29
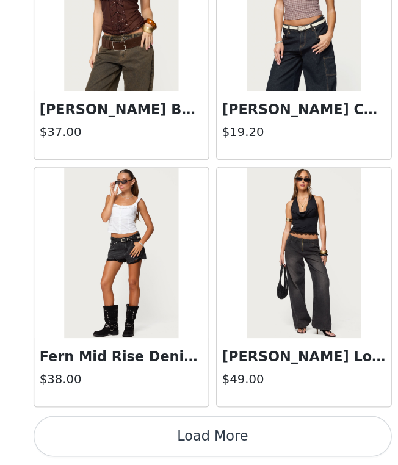
click at [172, 445] on button "Load More" at bounding box center [199, 444] width 256 height 29
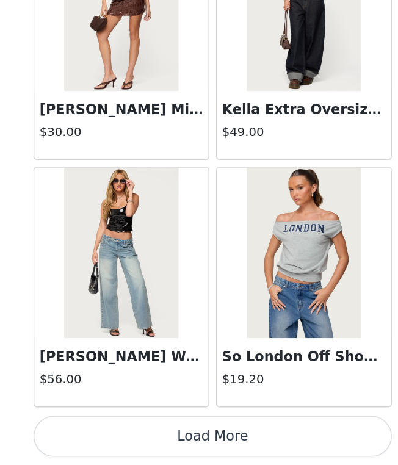
click at [173, 437] on button "Load More" at bounding box center [199, 444] width 256 height 29
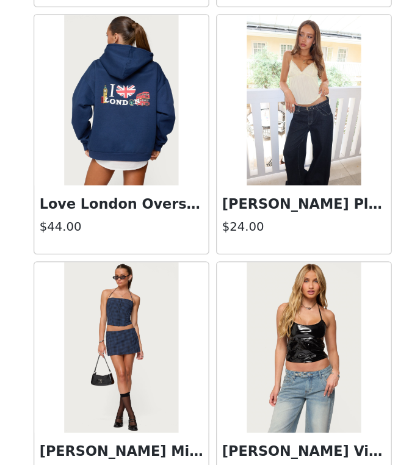
scroll to position [20876, 0]
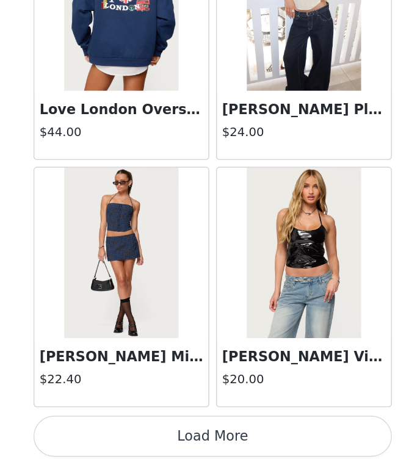
click at [168, 442] on button "Load More" at bounding box center [199, 444] width 256 height 29
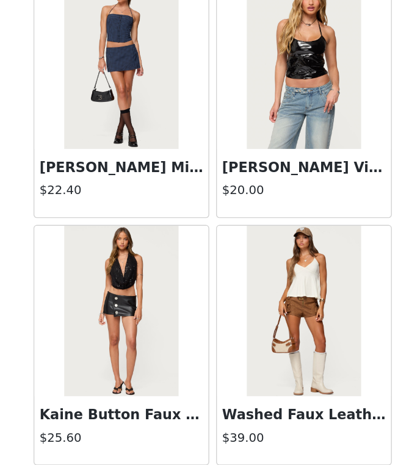
scroll to position [21019, 0]
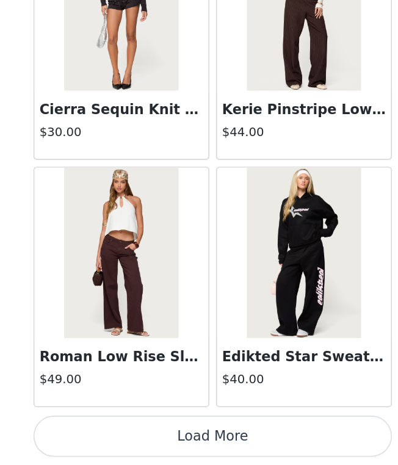
click at [169, 439] on button "Load More" at bounding box center [199, 444] width 256 height 29
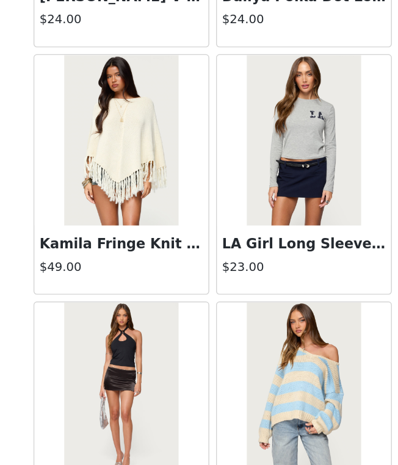
scroll to position [24416, 0]
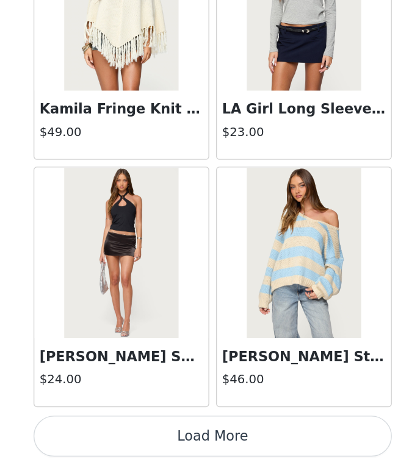
click at [173, 440] on button "Load More" at bounding box center [199, 444] width 256 height 29
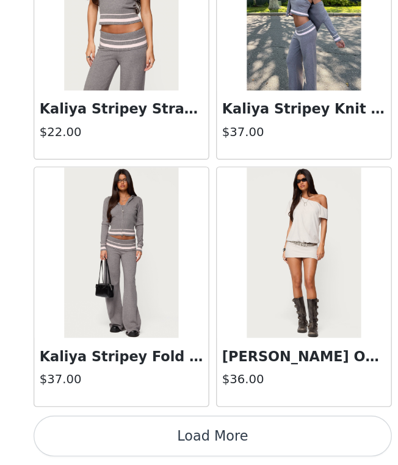
click at [176, 440] on button "Load More" at bounding box center [199, 444] width 256 height 29
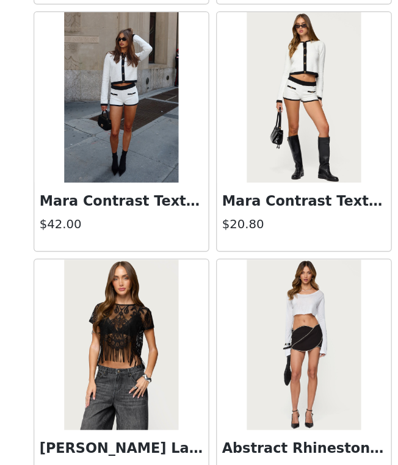
scroll to position [27957, 0]
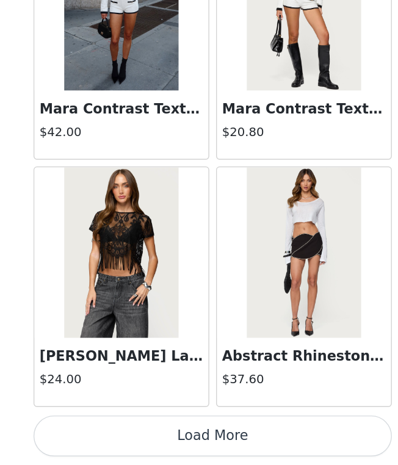
click at [176, 430] on button "Load More" at bounding box center [199, 444] width 256 height 29
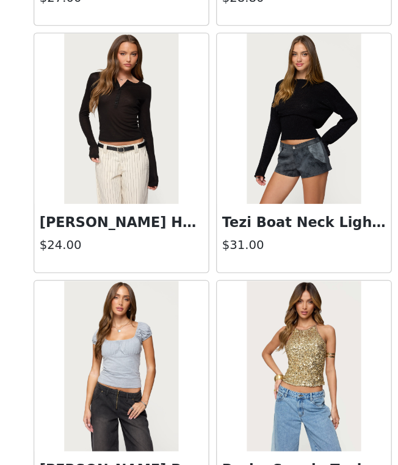
scroll to position [29727, 0]
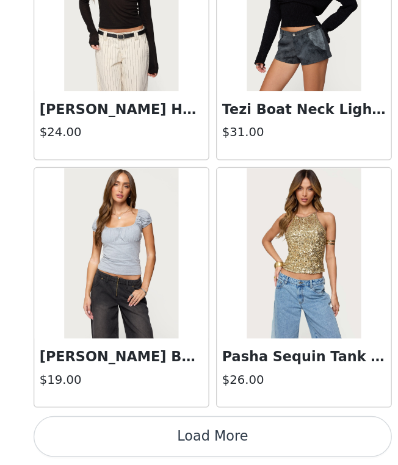
click at [177, 445] on button "Load More" at bounding box center [199, 444] width 256 height 29
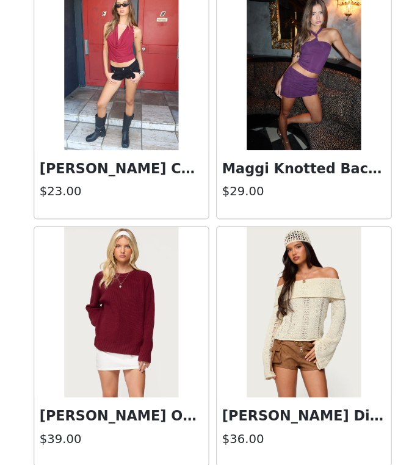
scroll to position [31497, 0]
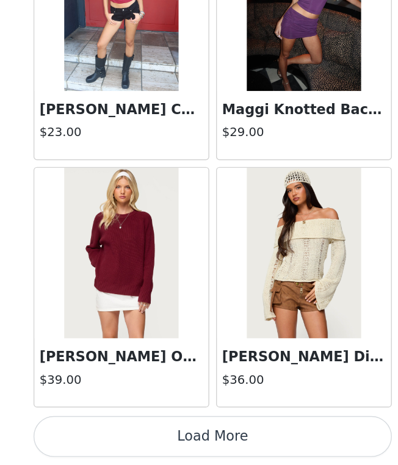
click at [165, 446] on button "Load More" at bounding box center [199, 444] width 256 height 29
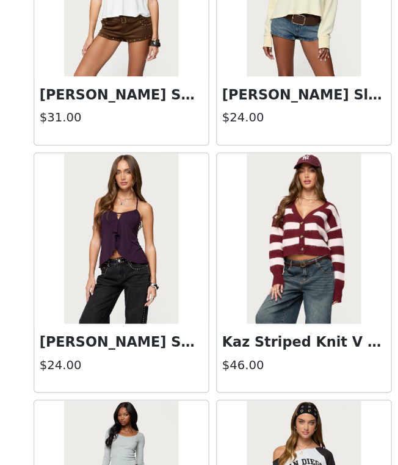
click at [150, 359] on img at bounding box center [133, 303] width 81 height 122
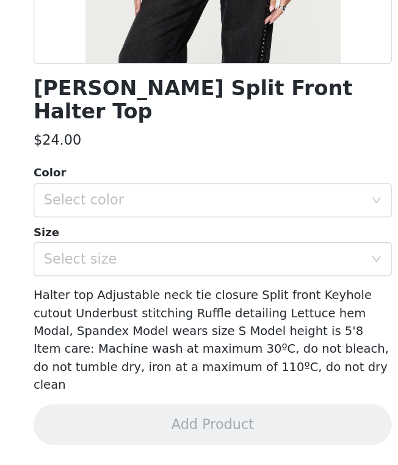
scroll to position [129, 0]
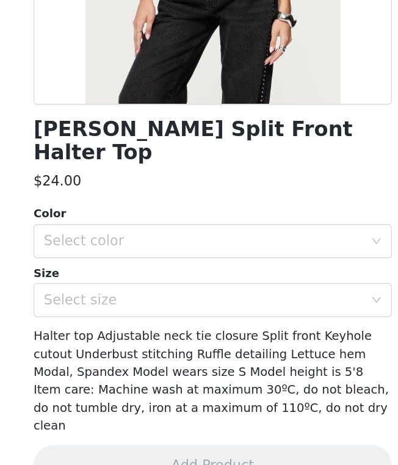
click at [136, 279] on div "Color" at bounding box center [199, 285] width 256 height 12
click at [136, 302] on div "Color Select color Size Select size" at bounding box center [199, 319] width 256 height 80
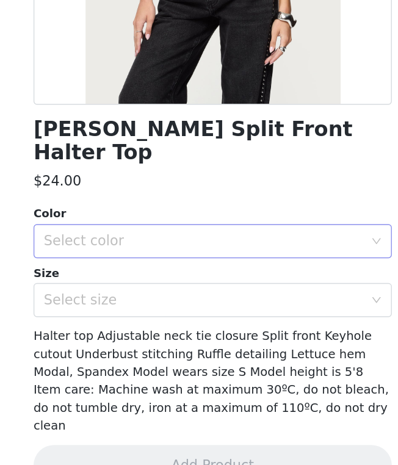
click at [135, 298] on div "Select color" at bounding box center [195, 304] width 234 height 23
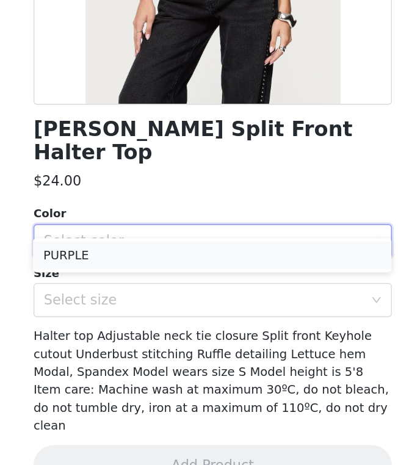
click at [134, 316] on li "PURPLE" at bounding box center [199, 315] width 256 height 20
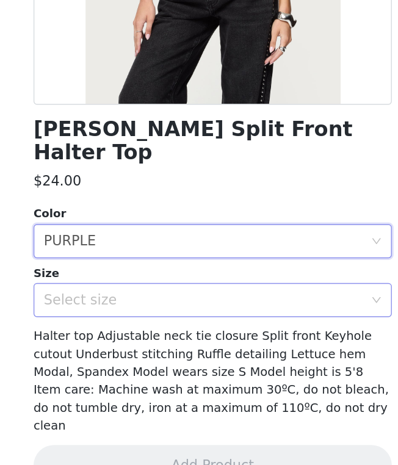
click at [134, 335] on div "Select size" at bounding box center [195, 346] width 234 height 23
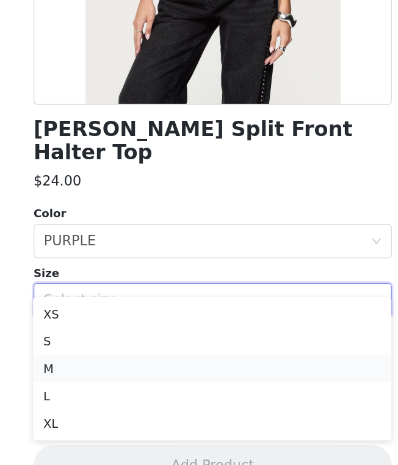
click at [127, 391] on li "M" at bounding box center [199, 396] width 256 height 20
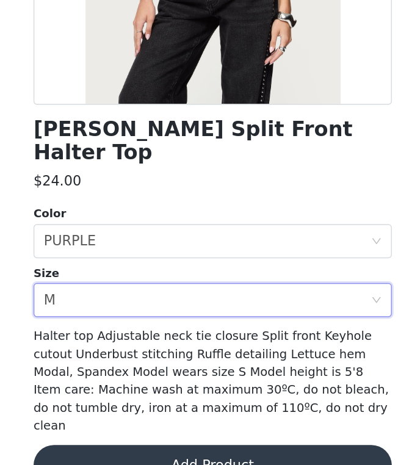
click at [133, 451] on button "Add Product" at bounding box center [199, 465] width 256 height 29
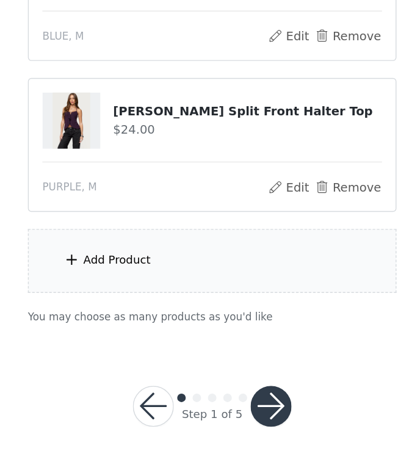
scroll to position [306, 0]
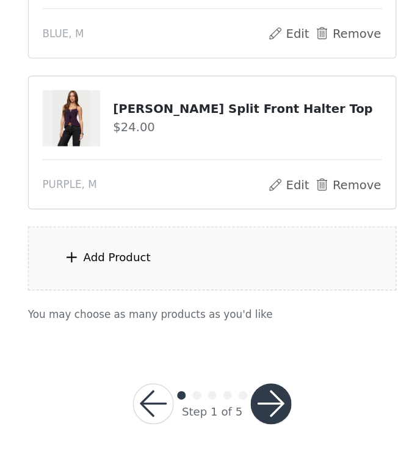
click at [139, 326] on div "Add Product" at bounding box center [199, 317] width 264 height 46
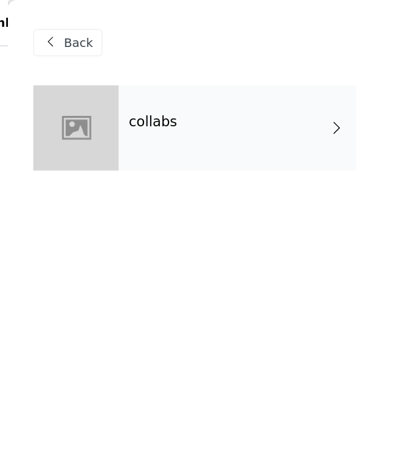
scroll to position [126, 0]
click at [118, 69] on div at bounding box center [101, 91] width 61 height 61
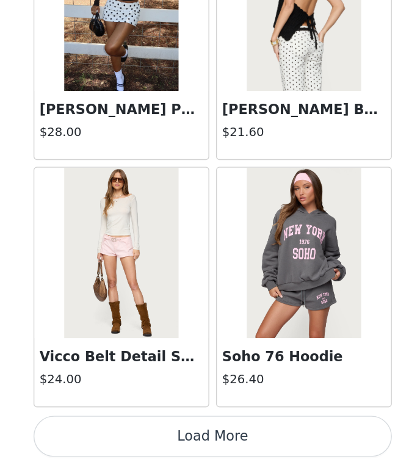
scroll to position [306, 0]
click at [172, 447] on button "Load More" at bounding box center [199, 444] width 256 height 29
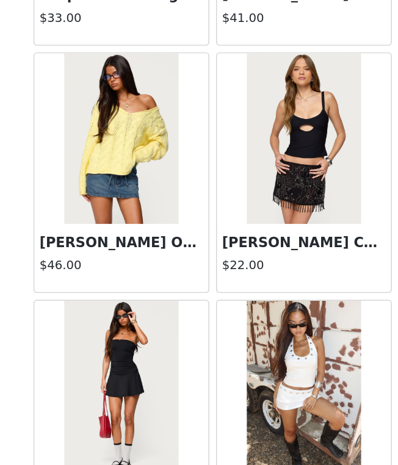
scroll to position [3173, 0]
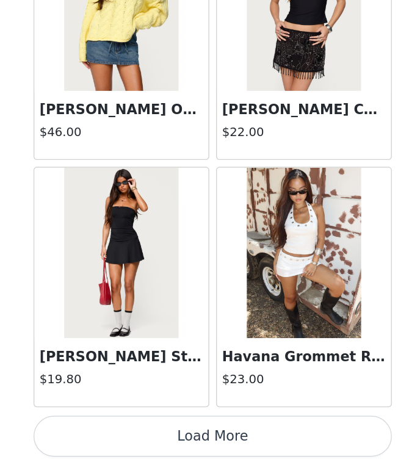
click at [179, 433] on button "Load More" at bounding box center [199, 444] width 256 height 29
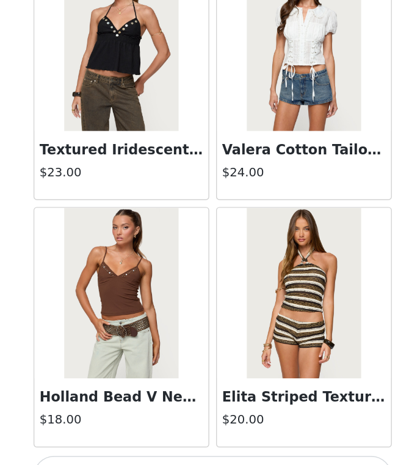
scroll to position [4943, 0]
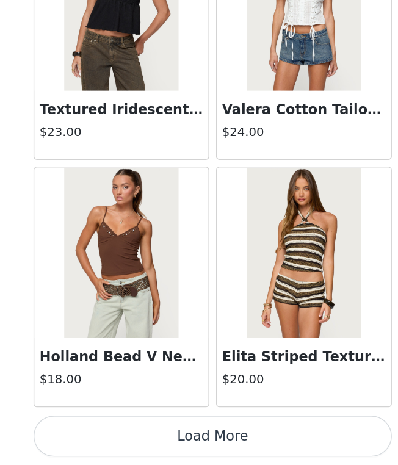
click at [176, 447] on button "Load More" at bounding box center [199, 444] width 256 height 29
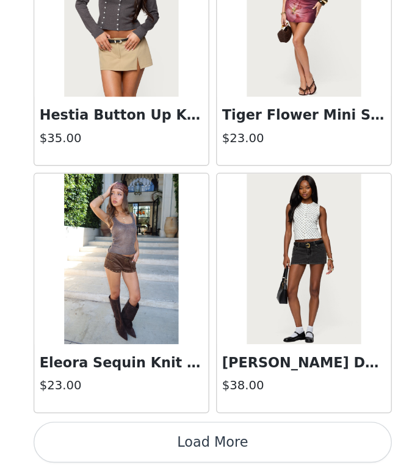
scroll to position [6714, 0]
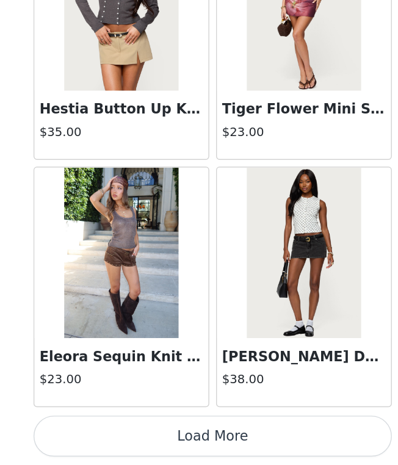
click at [175, 449] on button "Load More" at bounding box center [199, 444] width 256 height 29
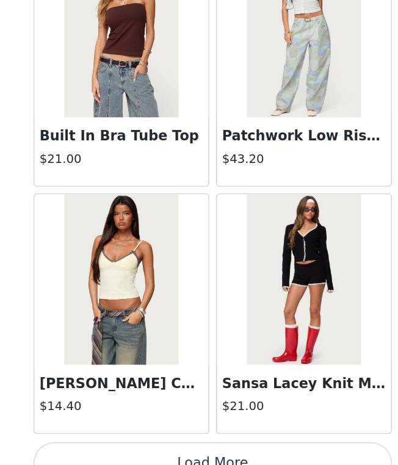
scroll to position [8484, 0]
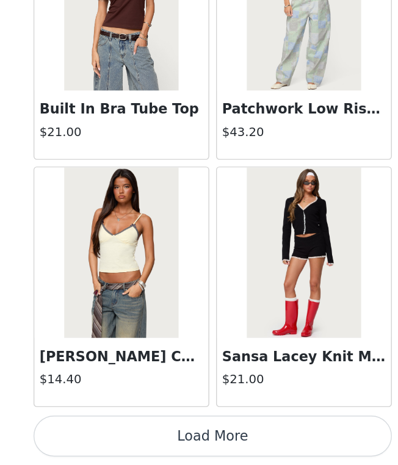
click at [178, 437] on button "Load More" at bounding box center [199, 444] width 256 height 29
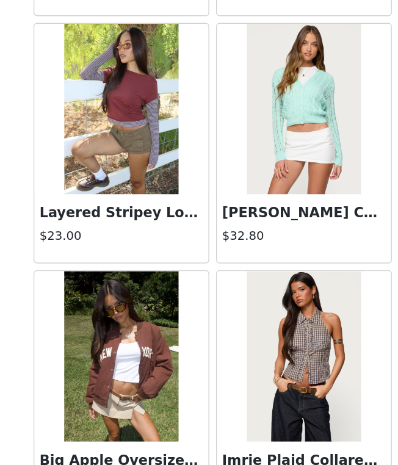
scroll to position [10254, 0]
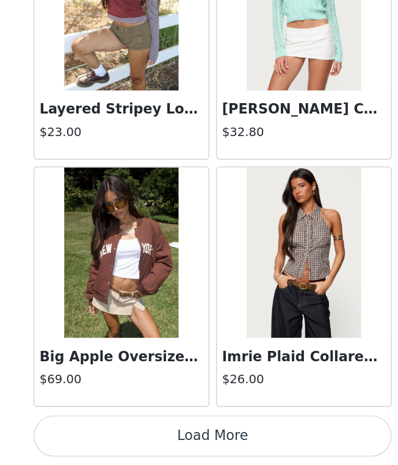
click at [171, 443] on button "Load More" at bounding box center [199, 444] width 256 height 29
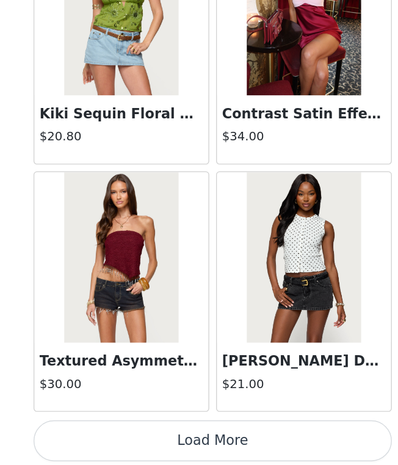
scroll to position [12024, 0]
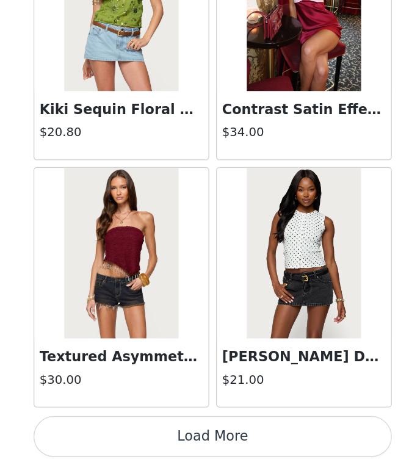
click at [156, 435] on button "Load More" at bounding box center [199, 444] width 256 height 29
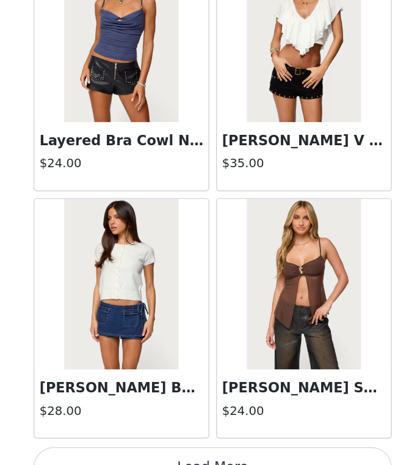
scroll to position [13795, 0]
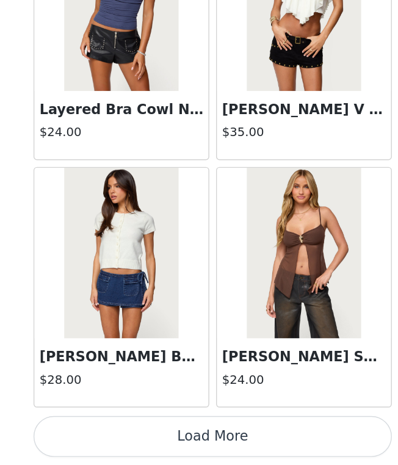
click at [164, 439] on button "Load More" at bounding box center [199, 444] width 256 height 29
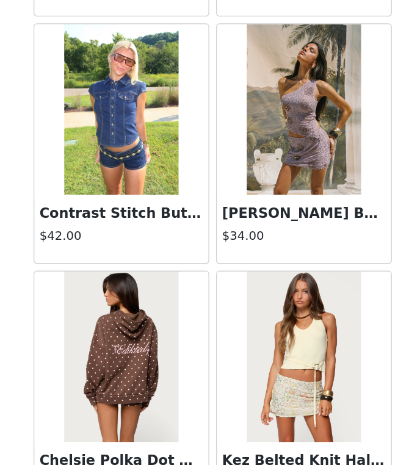
scroll to position [15565, 0]
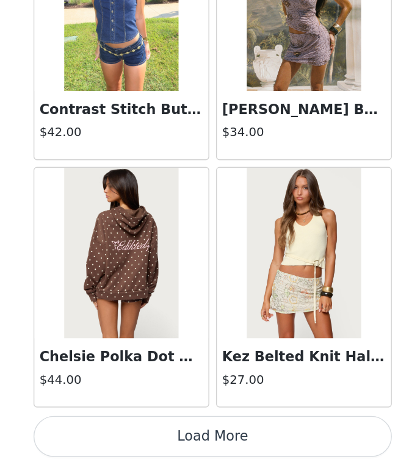
click at [163, 432] on button "Load More" at bounding box center [199, 444] width 256 height 29
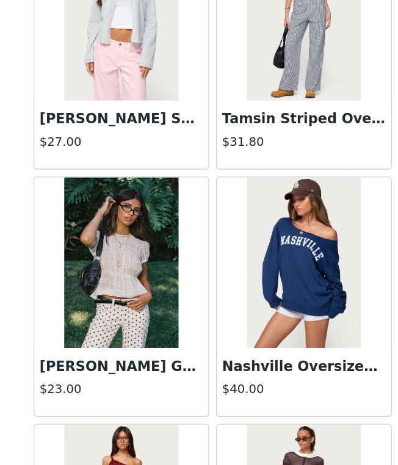
scroll to position [15885, 0]
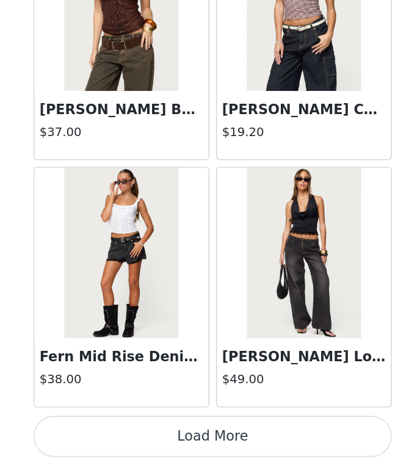
click at [148, 445] on button "Load More" at bounding box center [199, 444] width 256 height 29
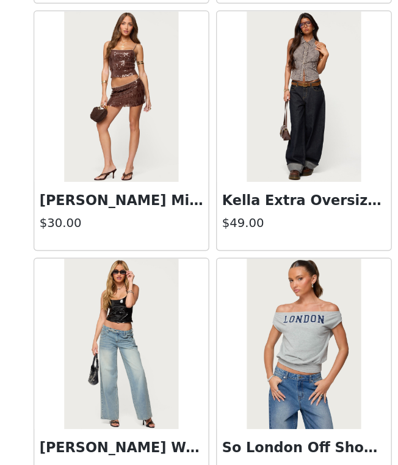
scroll to position [19106, 0]
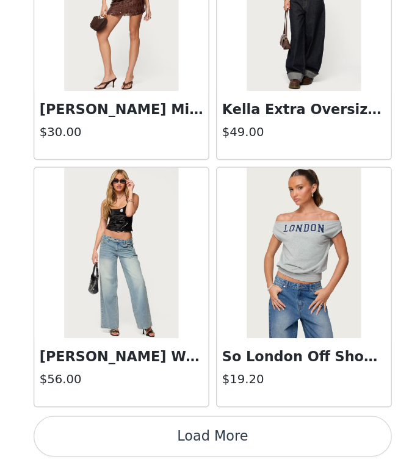
click at [159, 442] on button "Load More" at bounding box center [199, 444] width 256 height 29
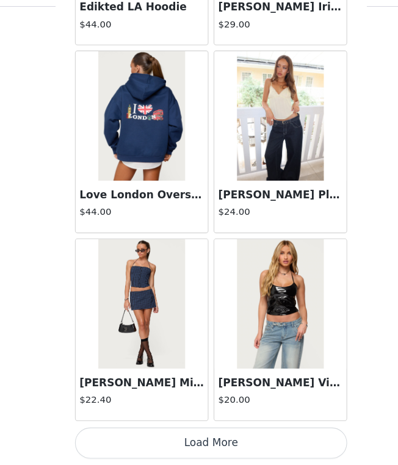
scroll to position [306, 0]
click at [298, 432] on button "Load More" at bounding box center [199, 444] width 256 height 29
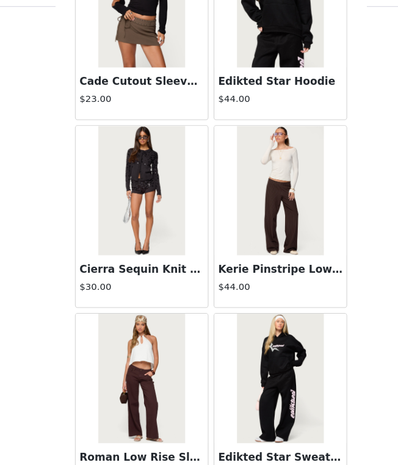
scroll to position [22646, 0]
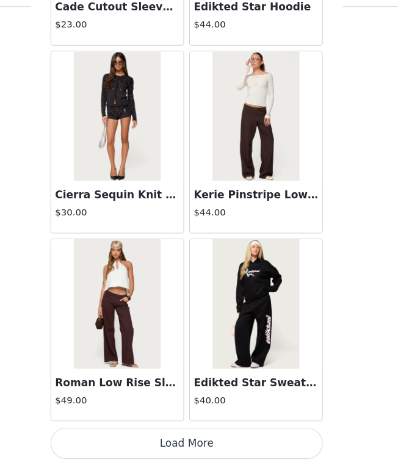
click at [200, 433] on button "Load More" at bounding box center [199, 444] width 256 height 29
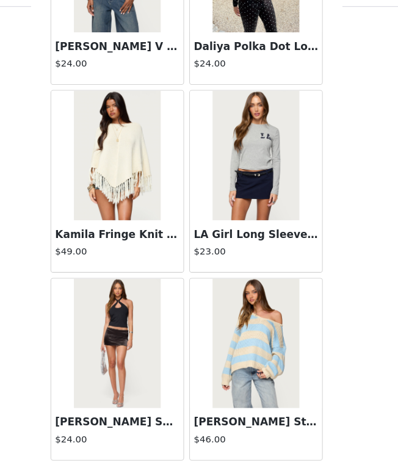
scroll to position [24416, 0]
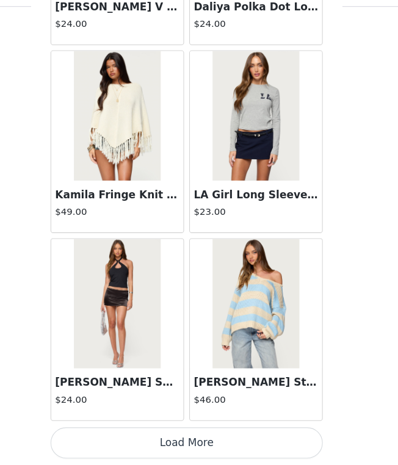
click at [182, 446] on button "Load More" at bounding box center [199, 444] width 256 height 29
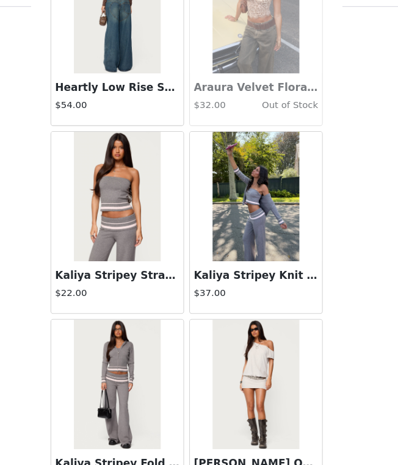
scroll to position [26187, 0]
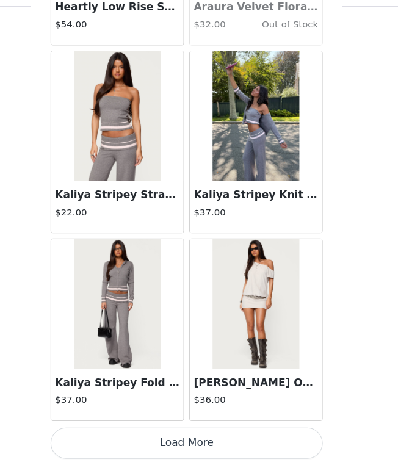
click at [181, 447] on button "Load More" at bounding box center [199, 444] width 256 height 29
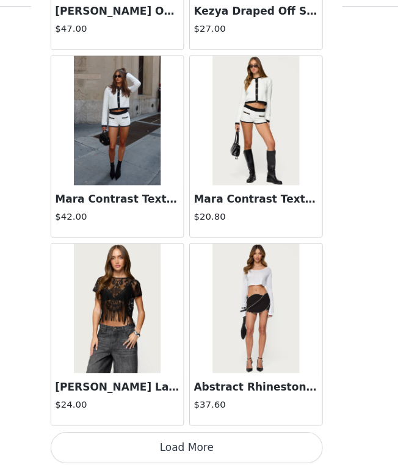
scroll to position [27957, 0]
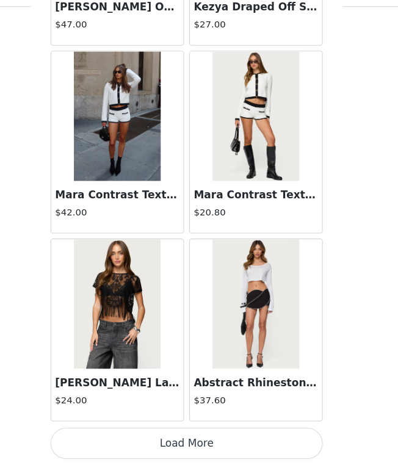
click at [178, 446] on button "Load More" at bounding box center [199, 444] width 256 height 29
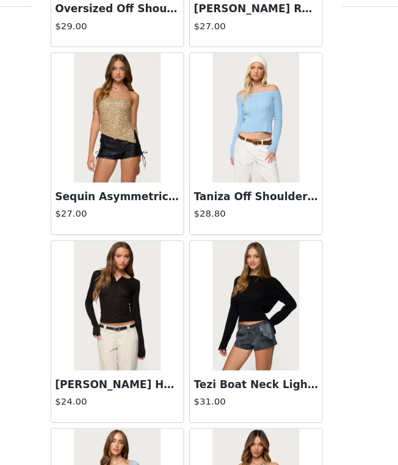
scroll to position [29727, 0]
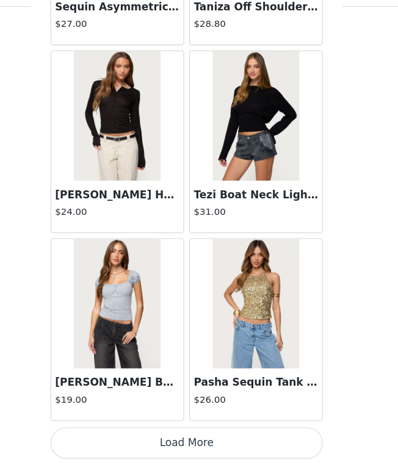
click at [200, 435] on button "Load More" at bounding box center [199, 444] width 256 height 29
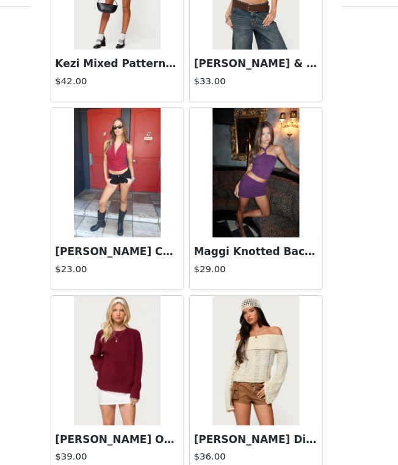
scroll to position [31497, 0]
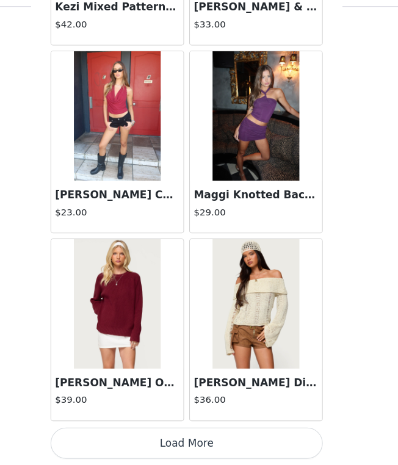
click at [202, 437] on button "Load More" at bounding box center [199, 444] width 256 height 29
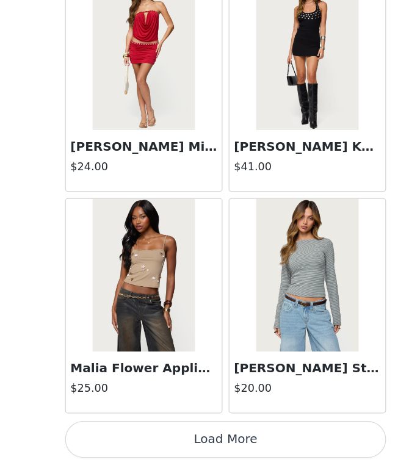
scroll to position [306, 0]
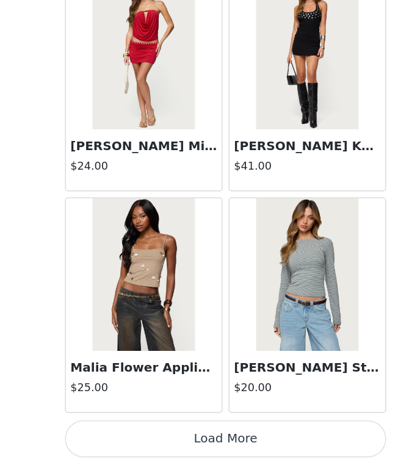
click at [211, 436] on button "Load More" at bounding box center [199, 444] width 256 height 29
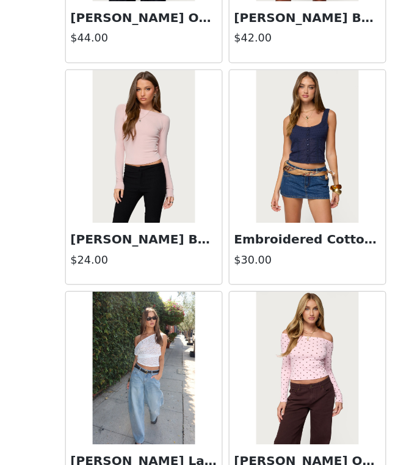
scroll to position [35038, 0]
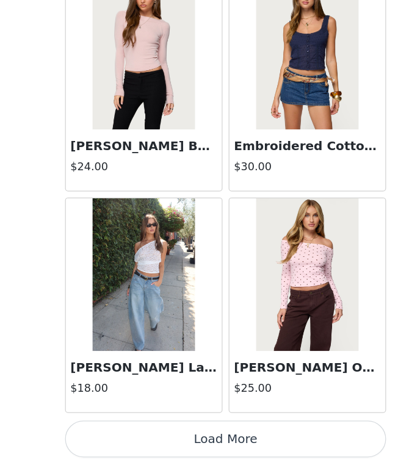
click at [172, 442] on button "Load More" at bounding box center [199, 444] width 256 height 29
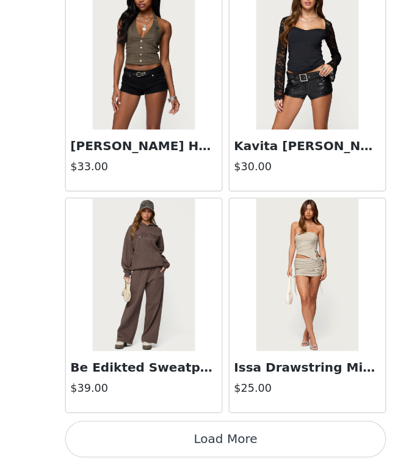
scroll to position [178, 0]
click at [161, 441] on button "Load More" at bounding box center [199, 444] width 256 height 29
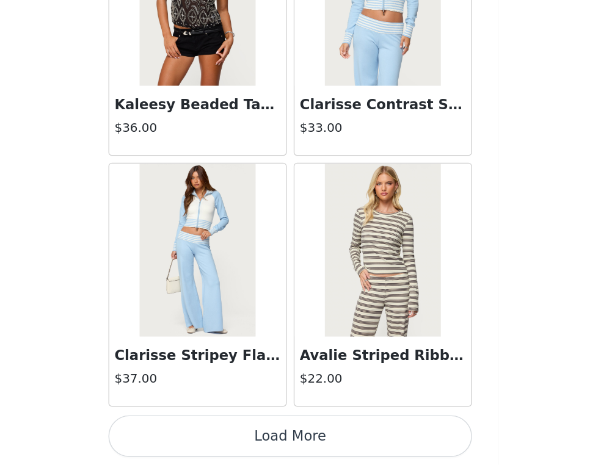
scroll to position [306, 0]
click at [317, 443] on button "Load More" at bounding box center [300, 444] width 256 height 29
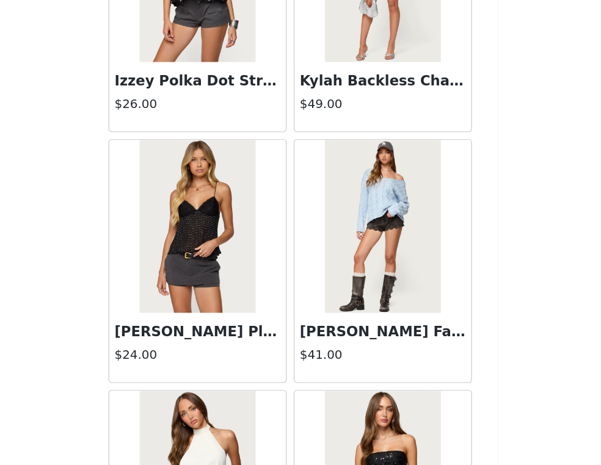
scroll to position [39483, 0]
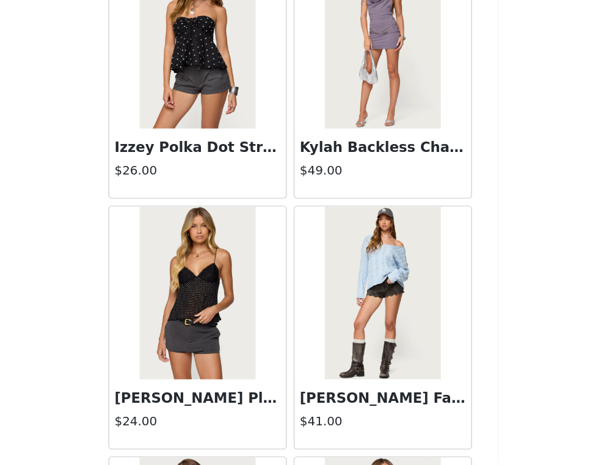
click at [267, 389] on img at bounding box center [234, 344] width 81 height 122
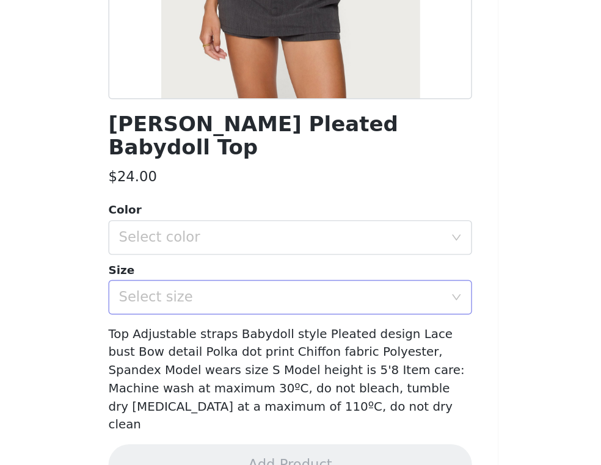
scroll to position [0, 0]
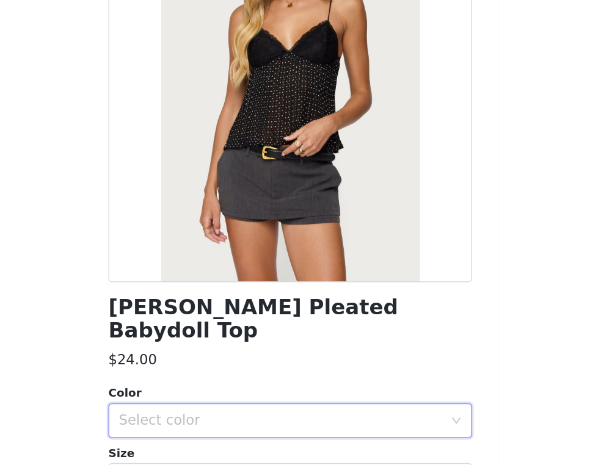
click at [253, 422] on div "Select color" at bounding box center [296, 433] width 234 height 23
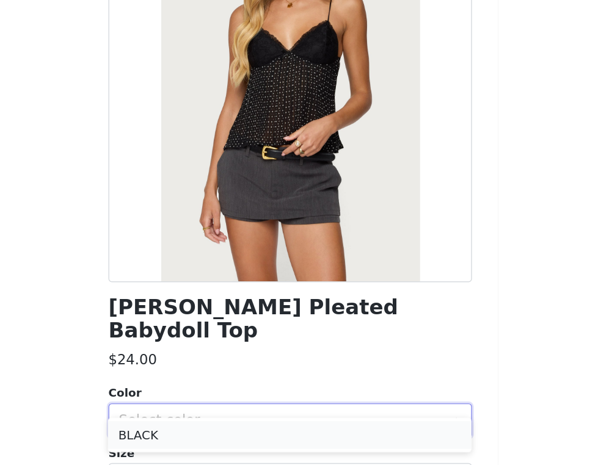
click at [230, 447] on li "BLACK" at bounding box center [300, 444] width 256 height 20
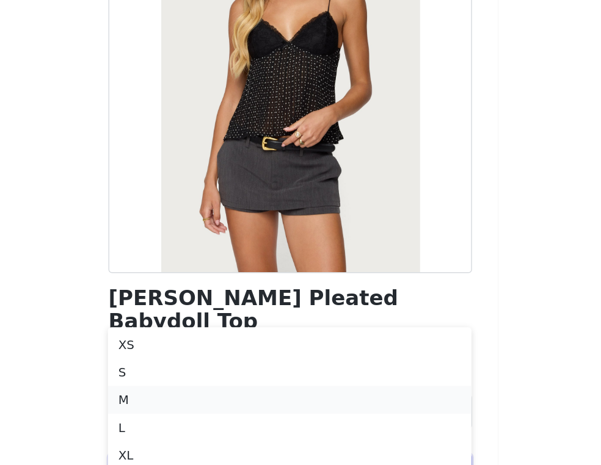
click at [220, 418] on li "M" at bounding box center [300, 419] width 256 height 20
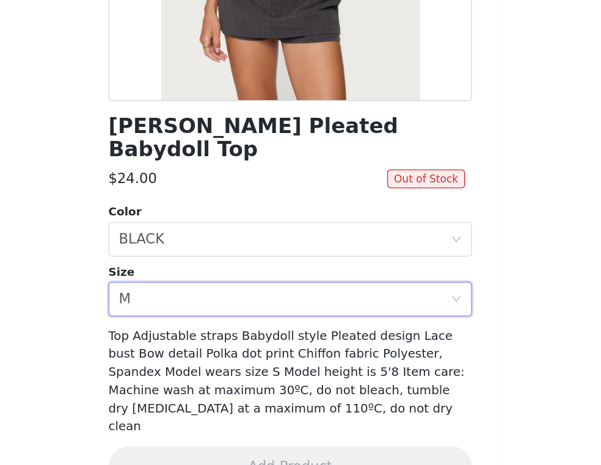
scroll to position [129, 0]
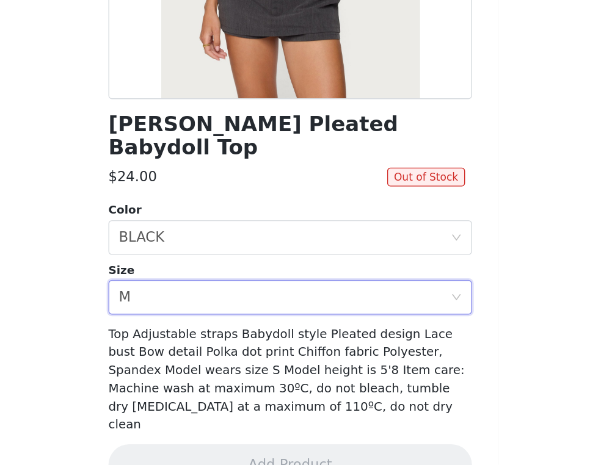
click at [317, 342] on div "[PERSON_NAME] Pleated Babydoll Top $24.00 Out of Stock Color Select color BLACK…" at bounding box center [300, 213] width 256 height 562
click at [317, 335] on div "Select size M" at bounding box center [296, 346] width 234 height 23
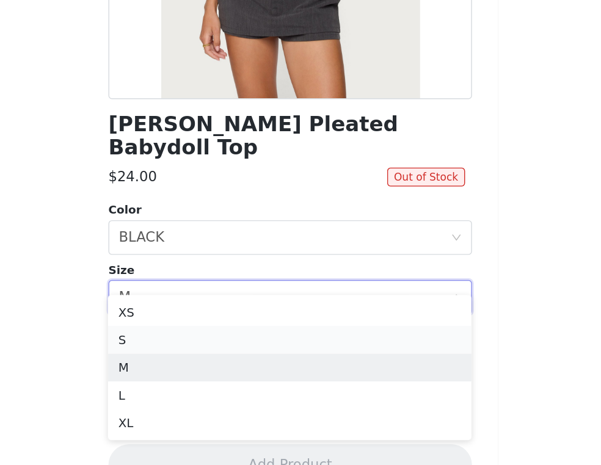
click at [266, 383] on li "S" at bounding box center [300, 377] width 256 height 20
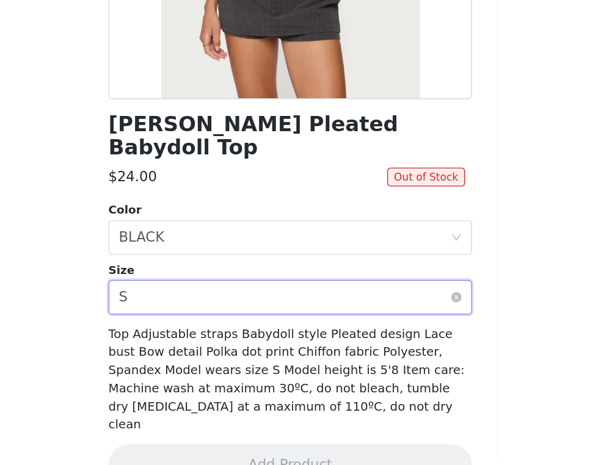
click at [282, 335] on div "Select size S" at bounding box center [296, 346] width 234 height 23
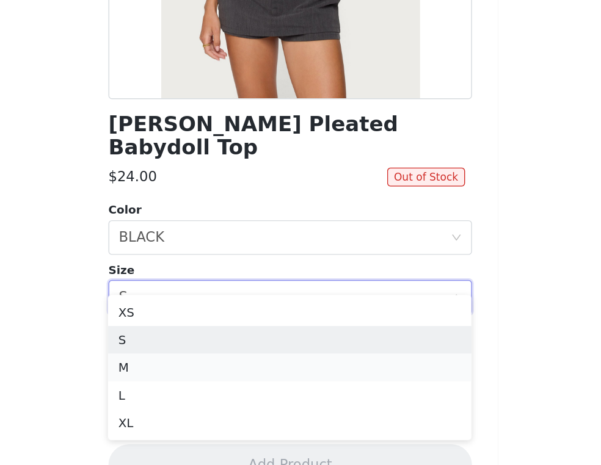
click at [272, 391] on li "M" at bounding box center [300, 396] width 256 height 20
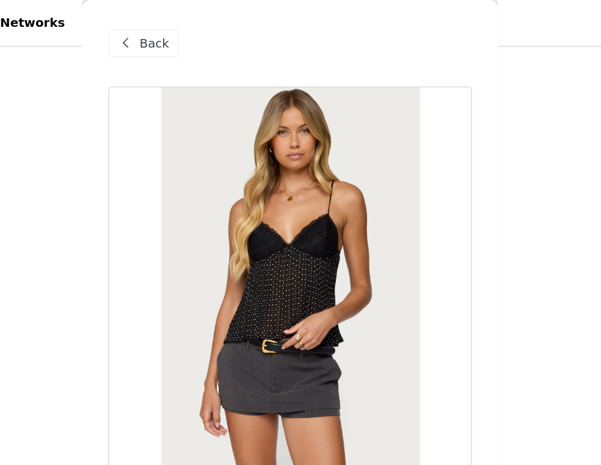
scroll to position [0, 0]
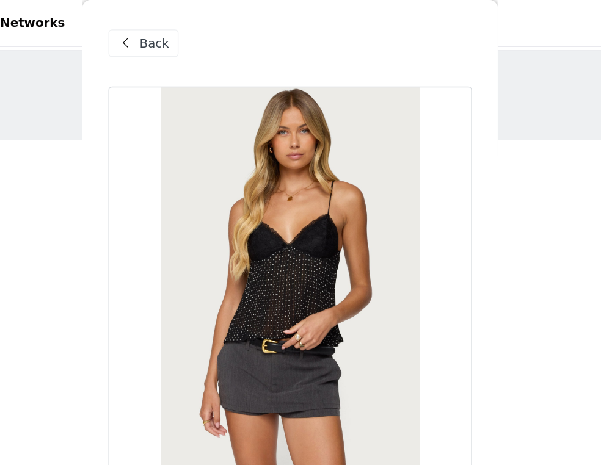
click at [186, 12] on div "Back" at bounding box center [300, 30] width 256 height 61
click at [183, 34] on span at bounding box center [184, 30] width 15 height 15
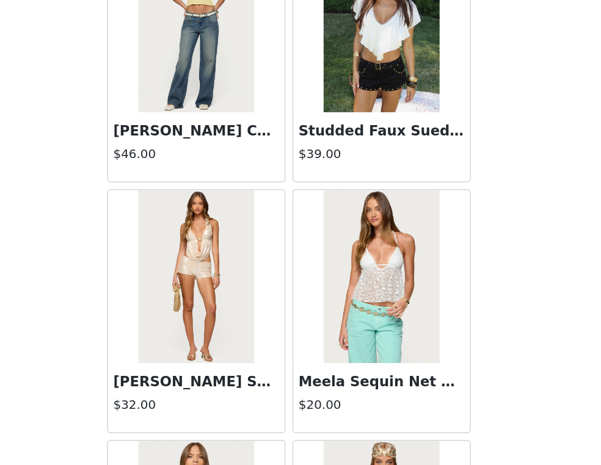
scroll to position [3694, 0]
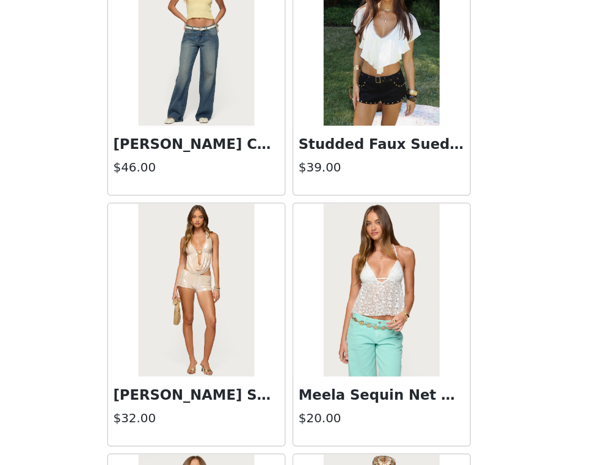
click at [317, 227] on div "Studded Faux Suede Micro Shorts $39.00" at bounding box center [365, 231] width 125 height 49
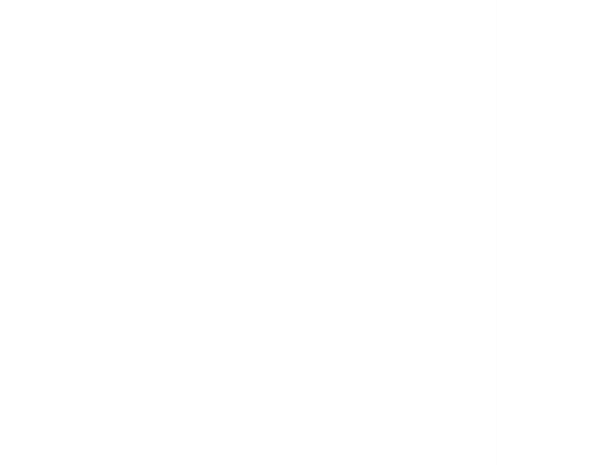
scroll to position [0, 0]
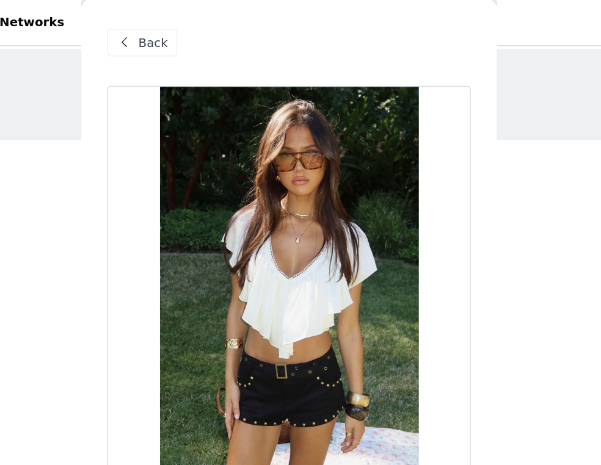
click at [192, 38] on div "Back" at bounding box center [196, 31] width 49 height 20
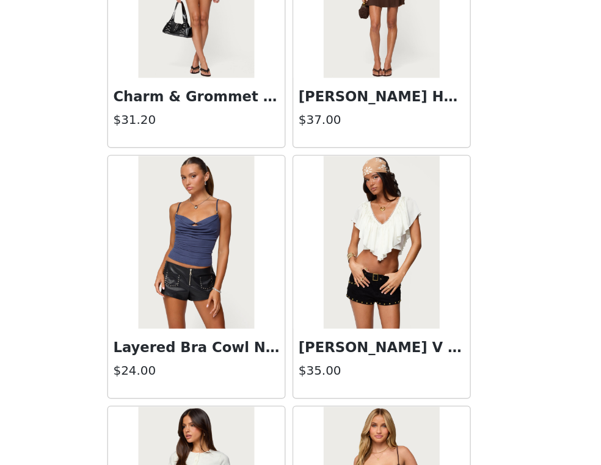
scroll to position [13632, 0]
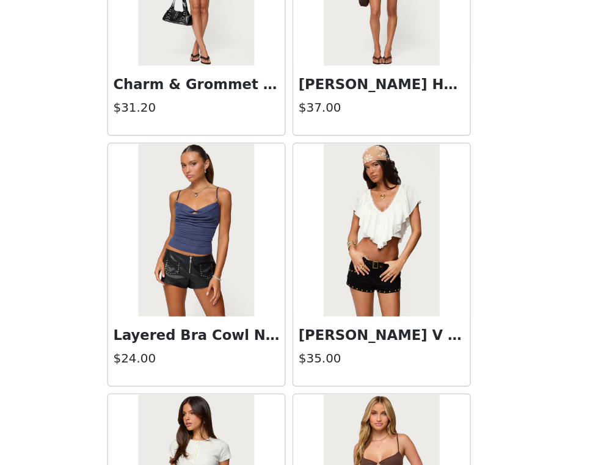
click at [317, 327] on img at bounding box center [365, 299] width 81 height 122
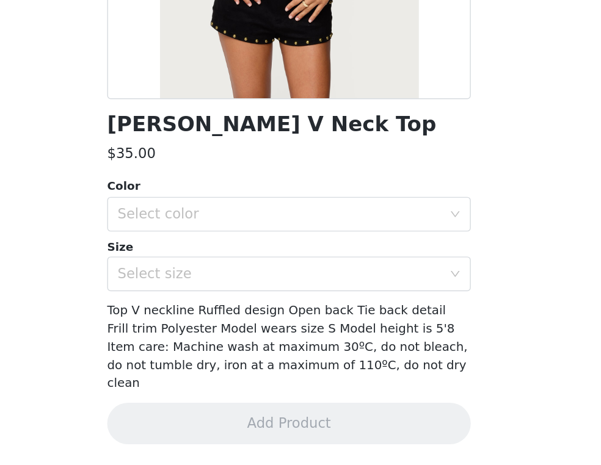
scroll to position [116, 0]
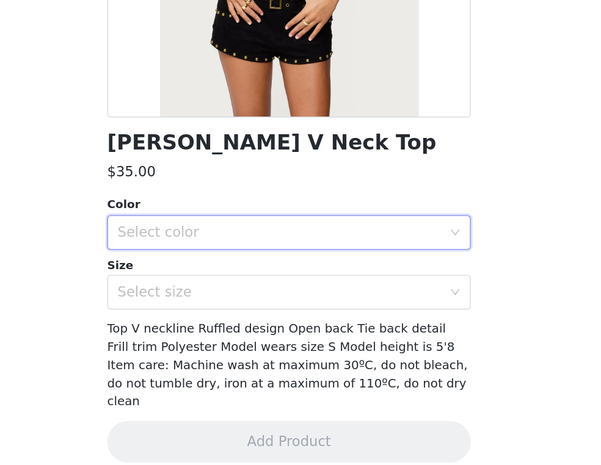
click at [289, 311] on div "Select color" at bounding box center [296, 300] width 234 height 23
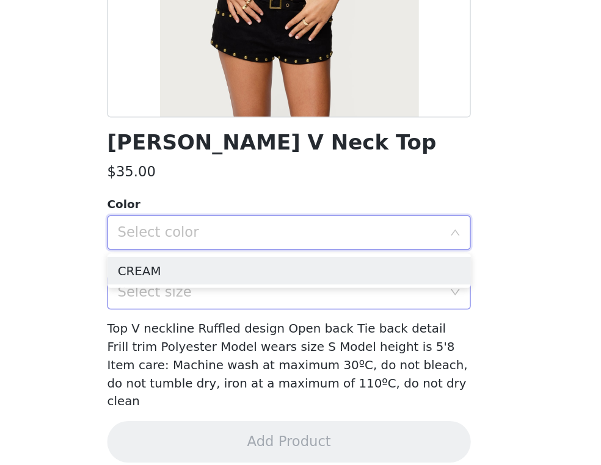
click at [266, 342] on div "Select size" at bounding box center [293, 343] width 228 height 12
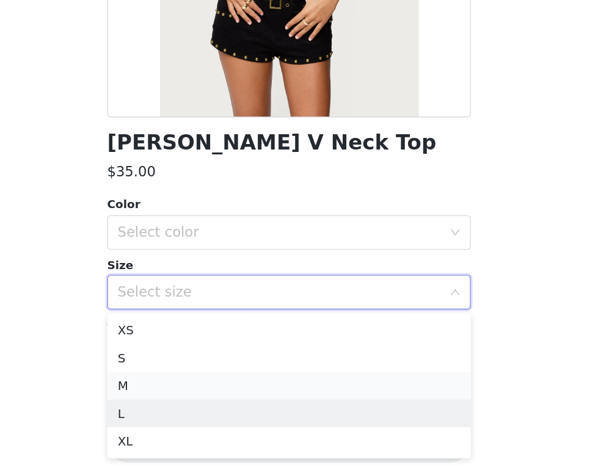
click at [249, 411] on li "M" at bounding box center [300, 409] width 256 height 20
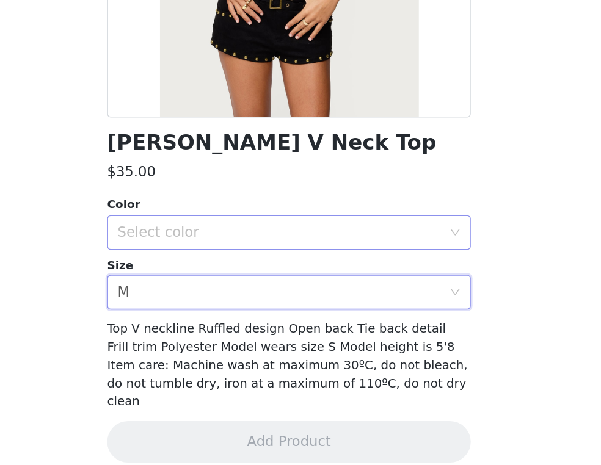
click at [244, 295] on div "Select color" at bounding box center [293, 301] width 228 height 12
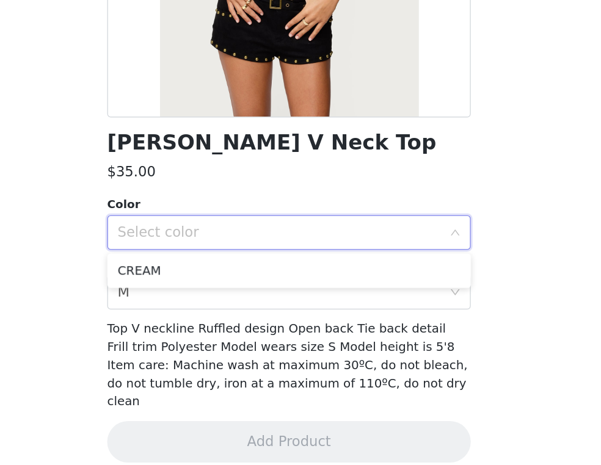
click at [244, 338] on ul "CREAM" at bounding box center [300, 328] width 256 height 24
click at [244, 330] on li "CREAM" at bounding box center [300, 328] width 256 height 20
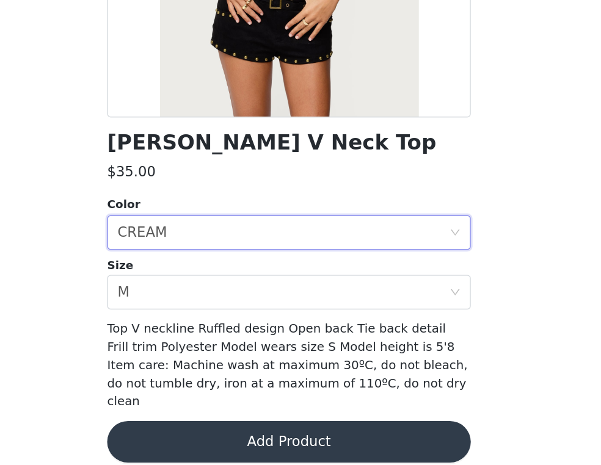
click at [266, 434] on button "Add Product" at bounding box center [300, 448] width 256 height 29
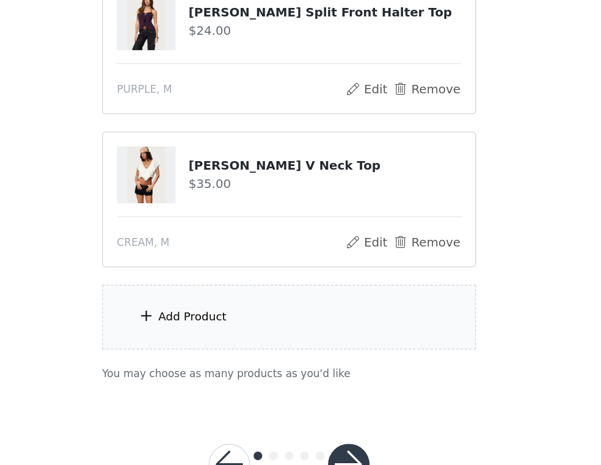
scroll to position [414, 0]
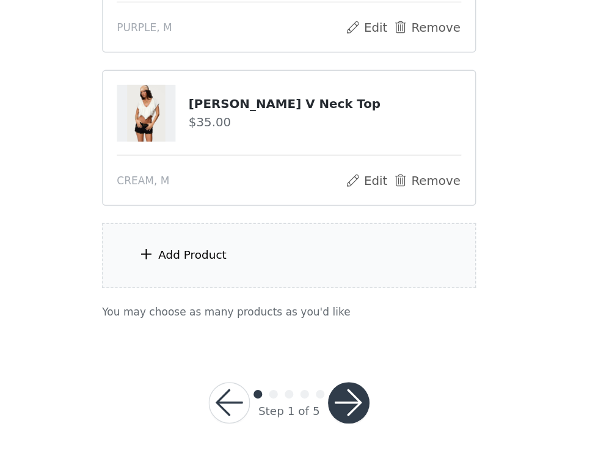
click at [317, 415] on button "button" at bounding box center [342, 421] width 29 height 29
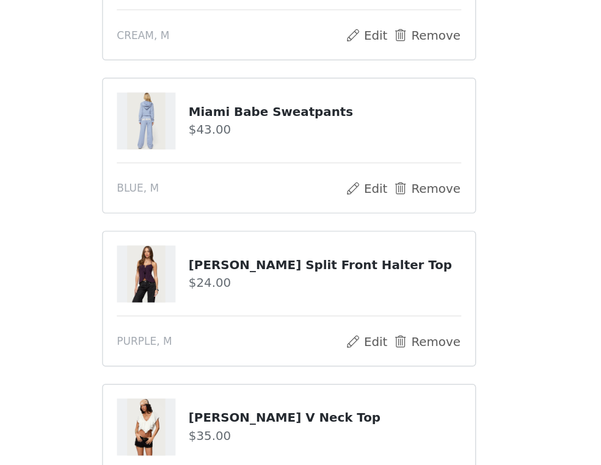
scroll to position [327, 0]
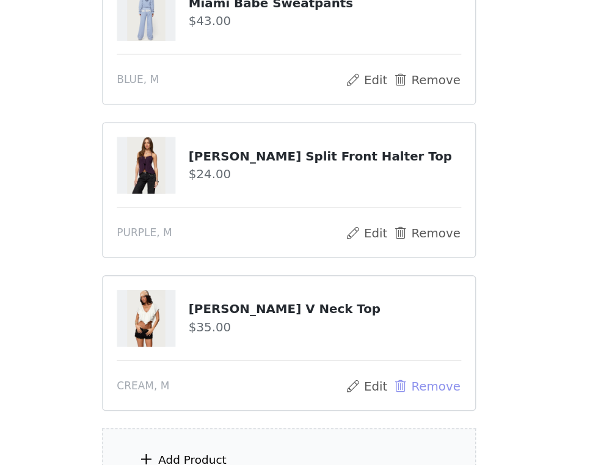
click at [317, 401] on button "Remove" at bounding box center [397, 408] width 49 height 15
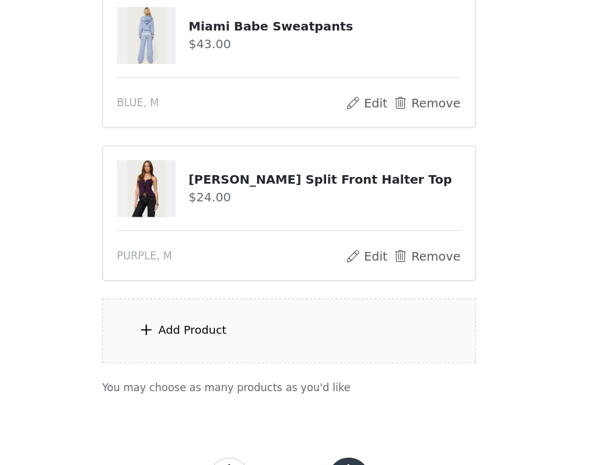
scroll to position [313, 0]
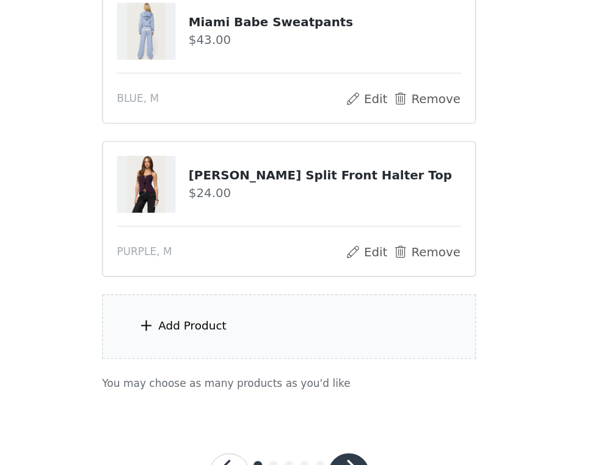
click at [316, 360] on div "Add Product" at bounding box center [300, 367] width 264 height 46
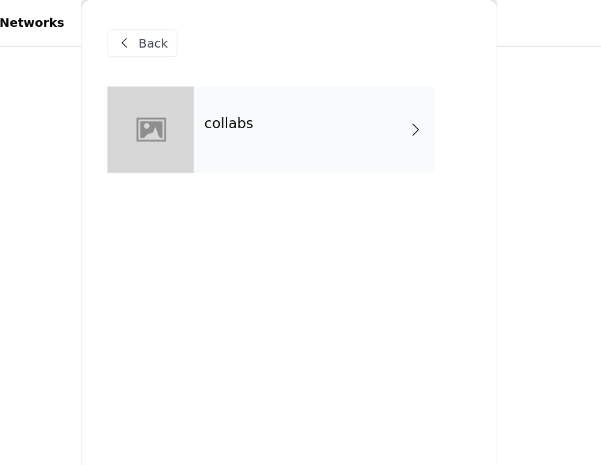
scroll to position [189, 0]
click at [276, 90] on div "collabs" at bounding box center [318, 91] width 170 height 61
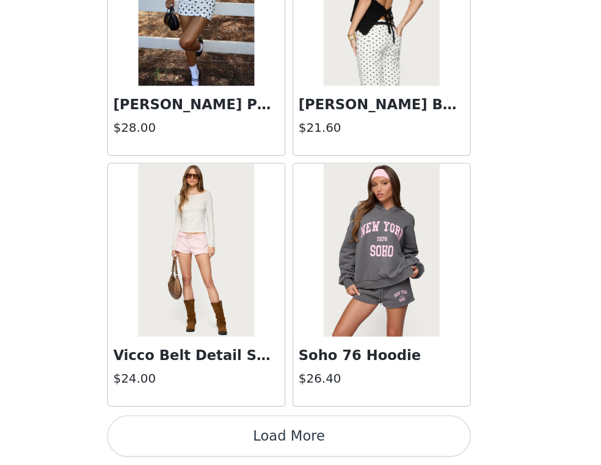
scroll to position [352, 0]
click at [317, 432] on button "Load More" at bounding box center [300, 444] width 256 height 29
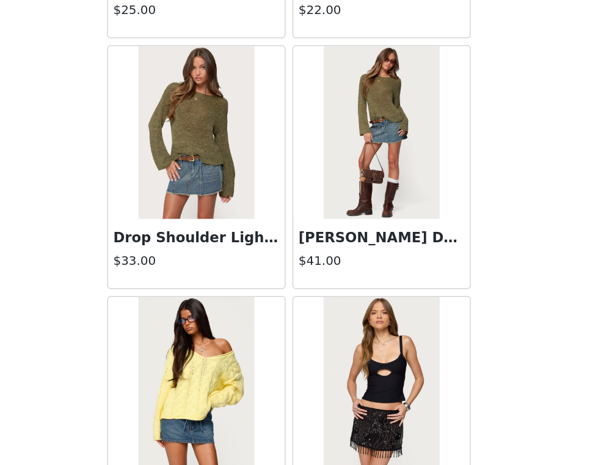
scroll to position [3173, 0]
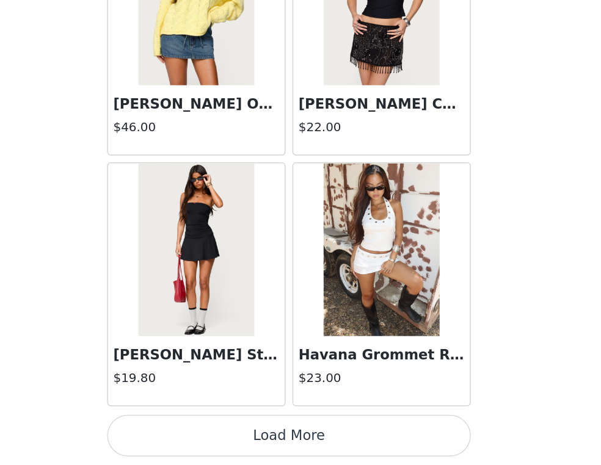
click at [317, 449] on button "Load More" at bounding box center [300, 444] width 256 height 29
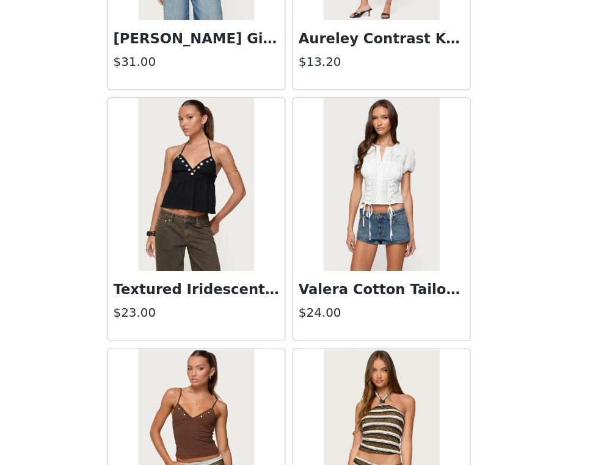
scroll to position [4943, 0]
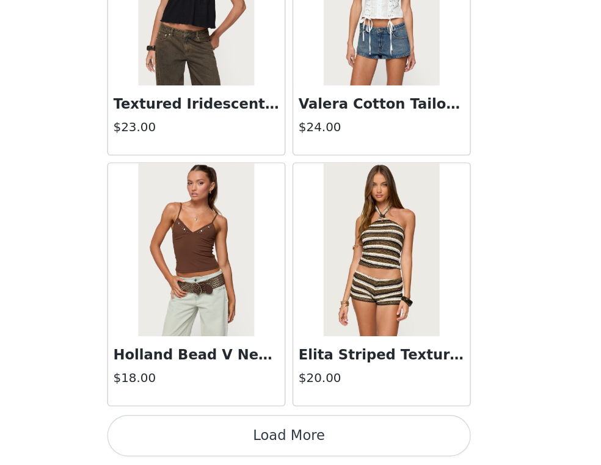
click at [317, 433] on button "Load More" at bounding box center [300, 444] width 256 height 29
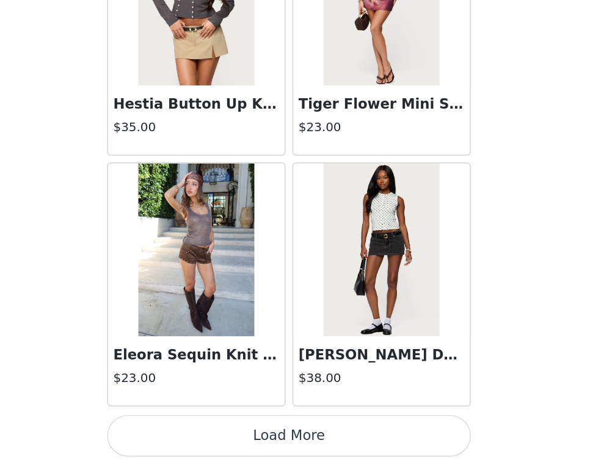
click at [317, 441] on button "Load More" at bounding box center [300, 444] width 256 height 29
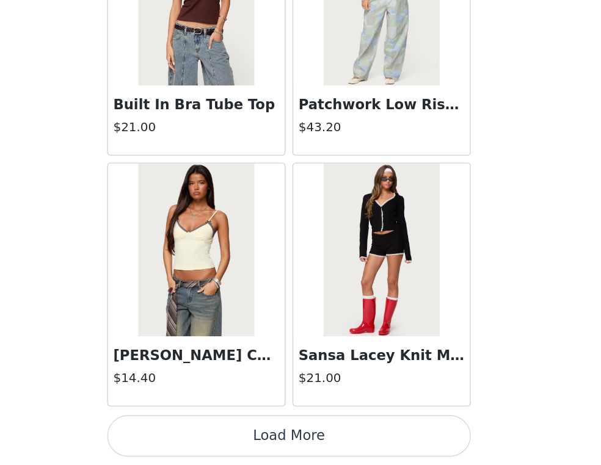
click at [317, 436] on button "Load More" at bounding box center [300, 444] width 256 height 29
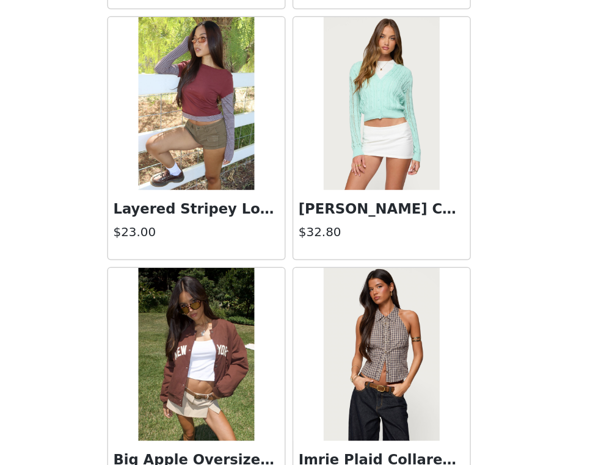
scroll to position [10254, 0]
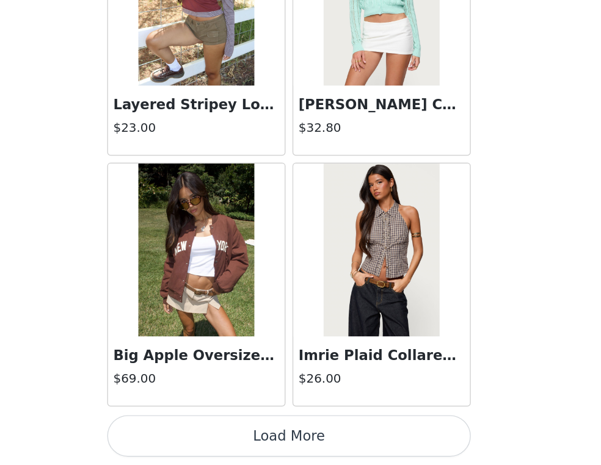
click at [317, 439] on button "Load More" at bounding box center [300, 444] width 256 height 29
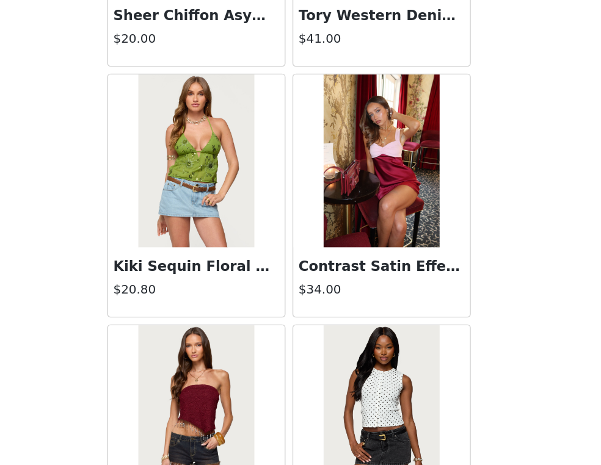
scroll to position [12024, 0]
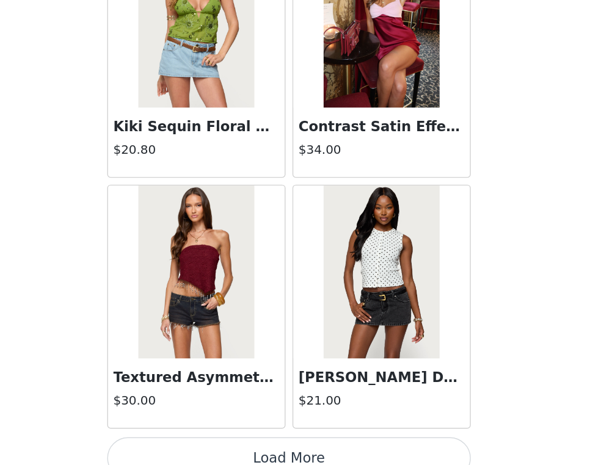
click at [317, 433] on button "Load More" at bounding box center [300, 444] width 256 height 29
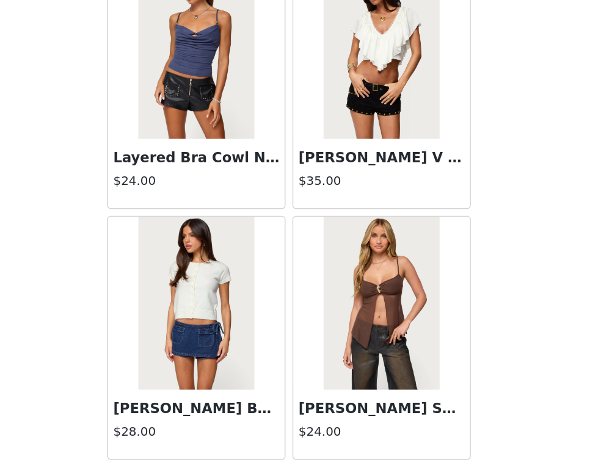
scroll to position [13795, 0]
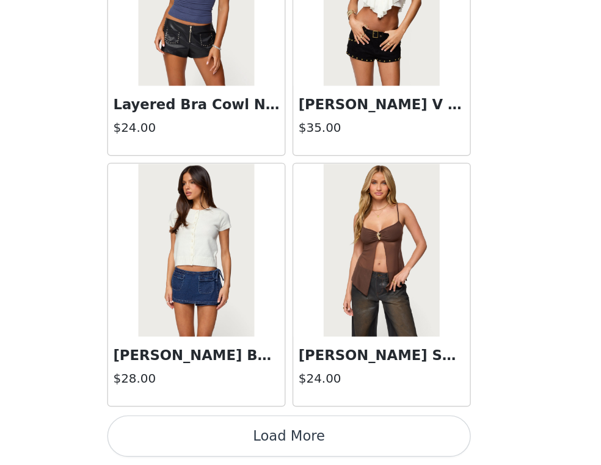
click at [317, 430] on button "Load More" at bounding box center [300, 444] width 256 height 29
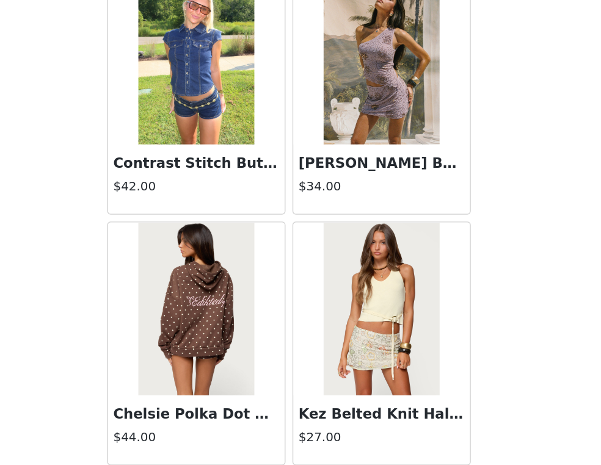
scroll to position [15565, 0]
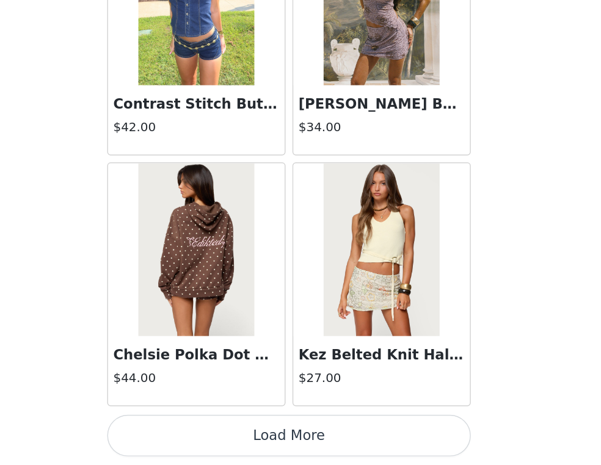
click at [317, 444] on button "Load More" at bounding box center [300, 444] width 256 height 29
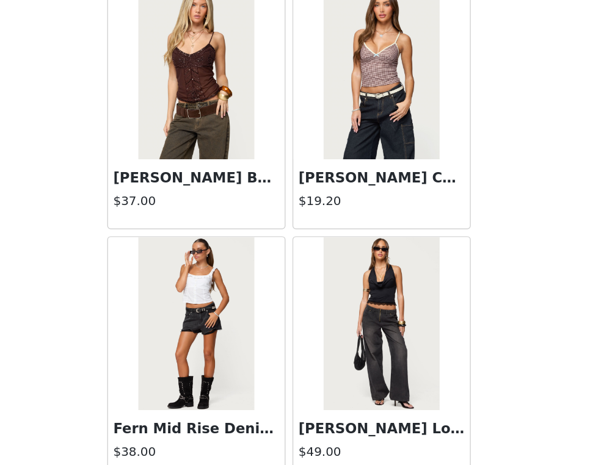
scroll to position [17335, 0]
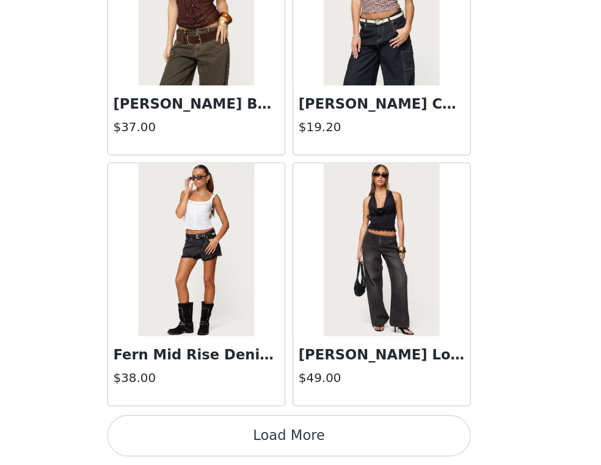
click at [291, 436] on button "Load More" at bounding box center [300, 444] width 256 height 29
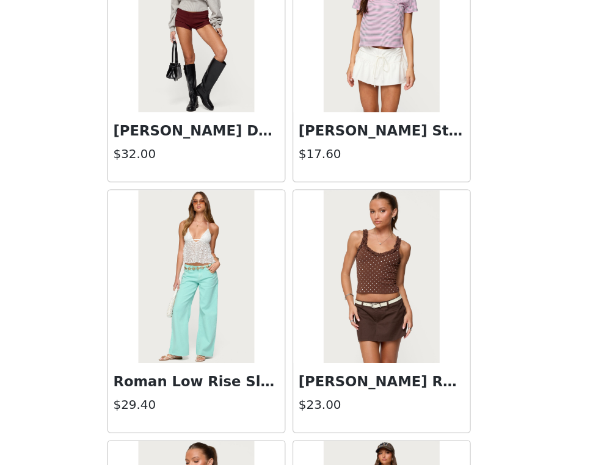
scroll to position [17849, 0]
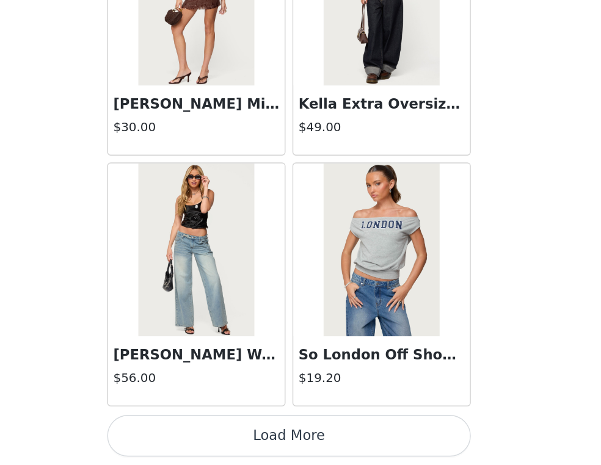
click at [272, 452] on button "Load More" at bounding box center [300, 444] width 256 height 29
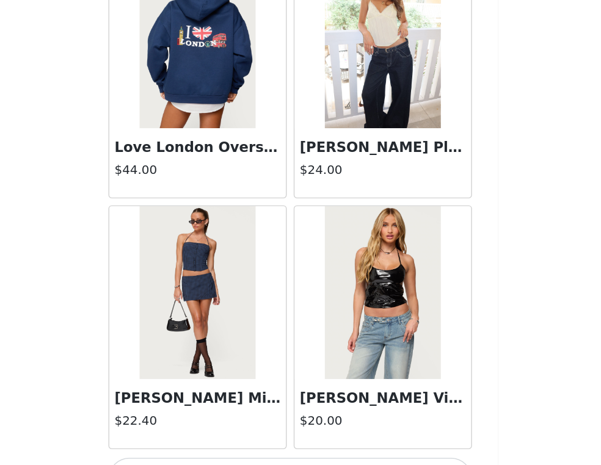
scroll to position [20876, 0]
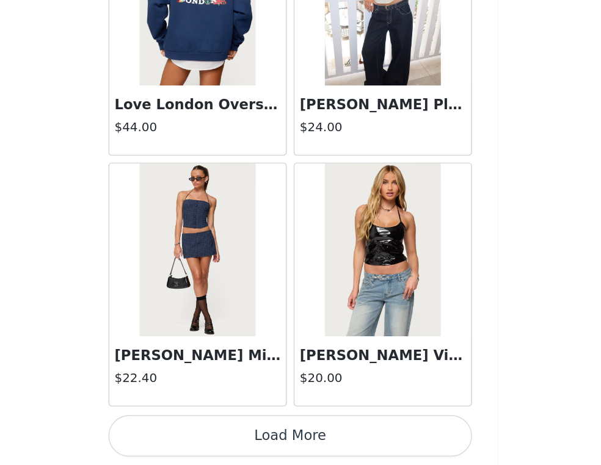
click at [317, 453] on button "Load More" at bounding box center [300, 444] width 256 height 29
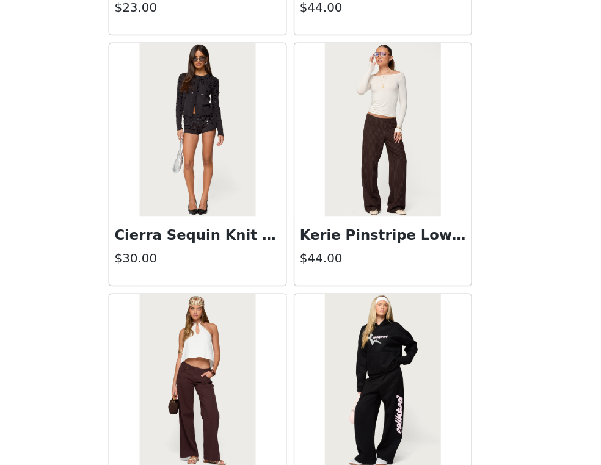
scroll to position [22646, 0]
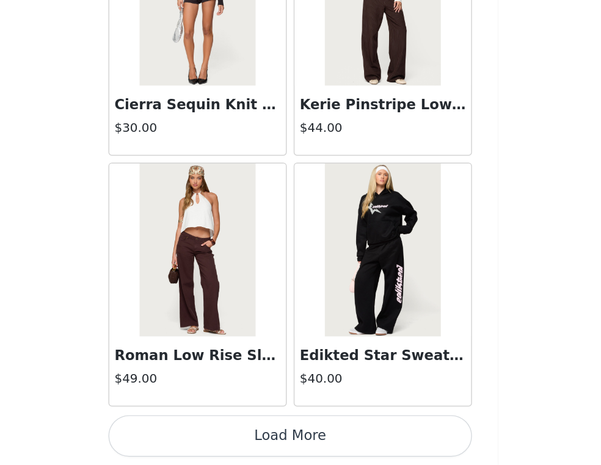
click at [317, 444] on button "Load More" at bounding box center [300, 444] width 256 height 29
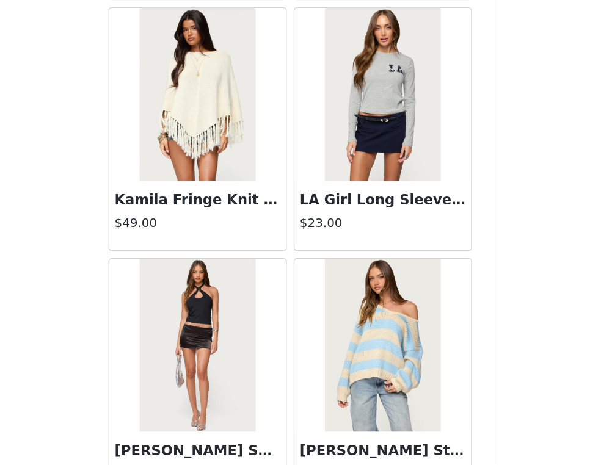
scroll to position [24416, 0]
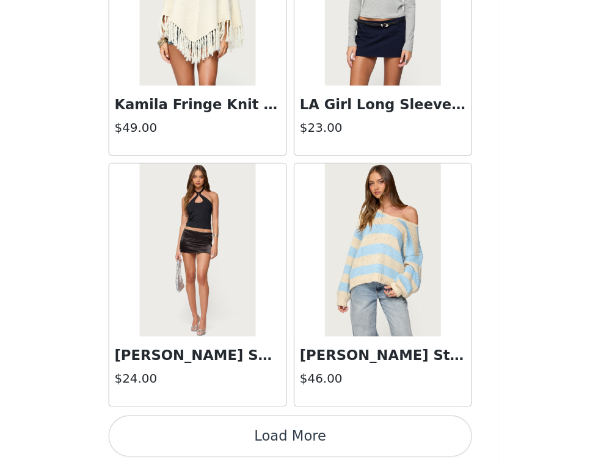
click at [317, 439] on button "Load More" at bounding box center [300, 444] width 256 height 29
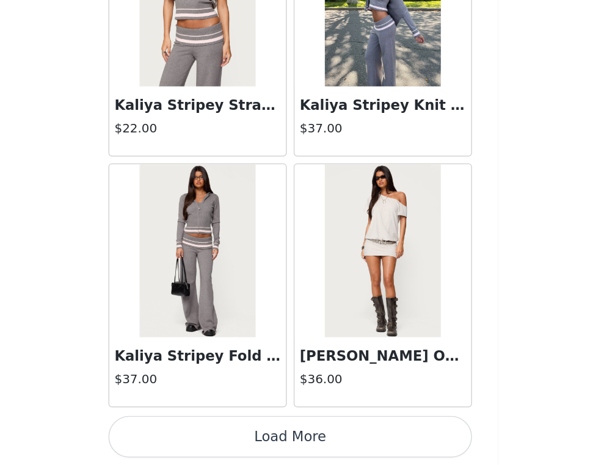
scroll to position [26187, 0]
click at [317, 440] on button "Load More" at bounding box center [300, 444] width 256 height 29
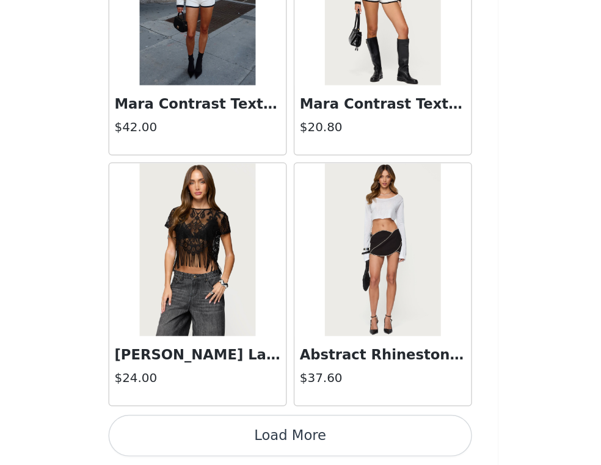
click at [317, 436] on button "Load More" at bounding box center [300, 444] width 256 height 29
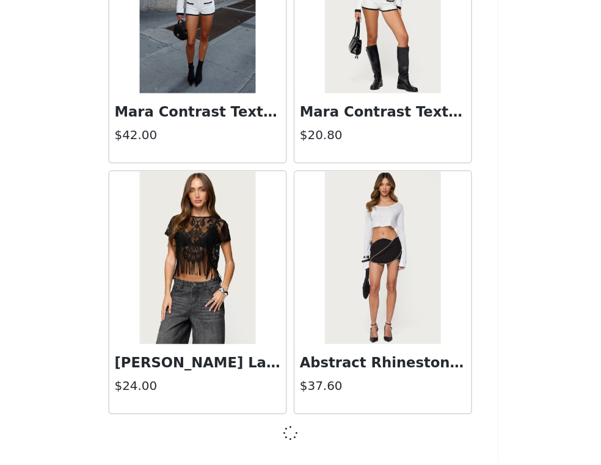
scroll to position [27951, 0]
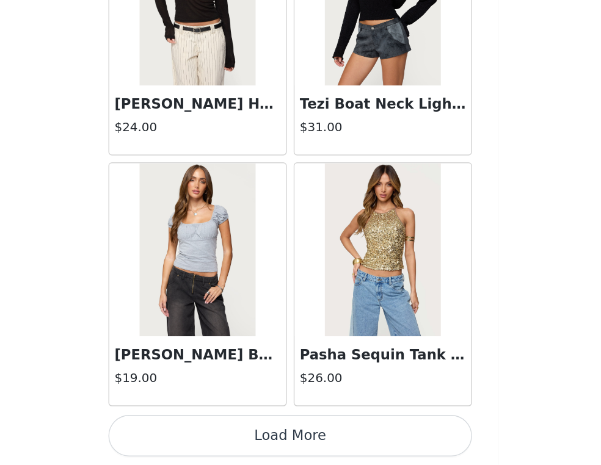
click at [317, 436] on button "Load More" at bounding box center [300, 444] width 256 height 29
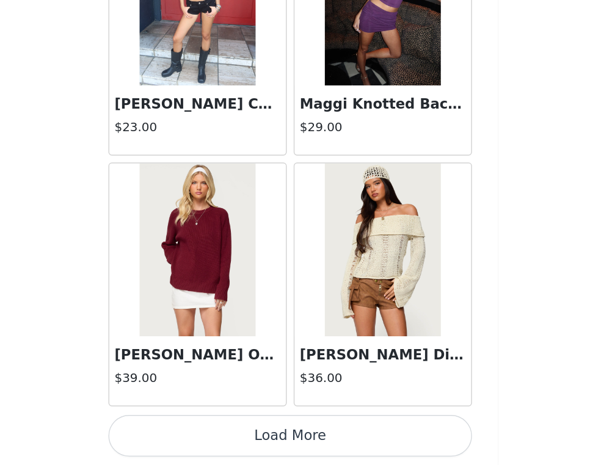
click at [317, 444] on button "Load More" at bounding box center [300, 444] width 256 height 29
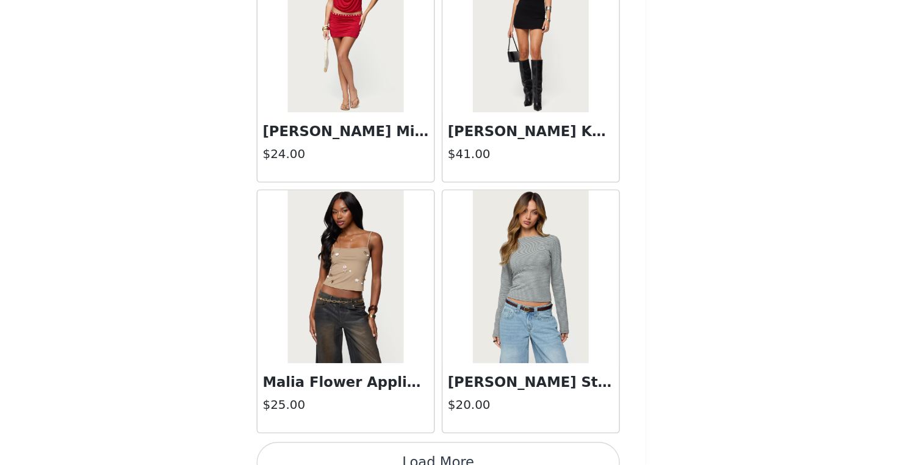
scroll to position [33268, 0]
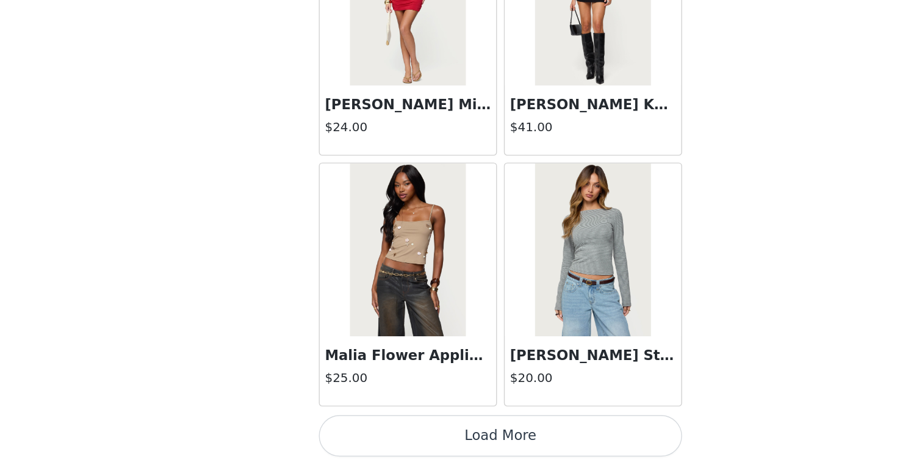
click at [317, 444] on button "Load More" at bounding box center [448, 444] width 256 height 29
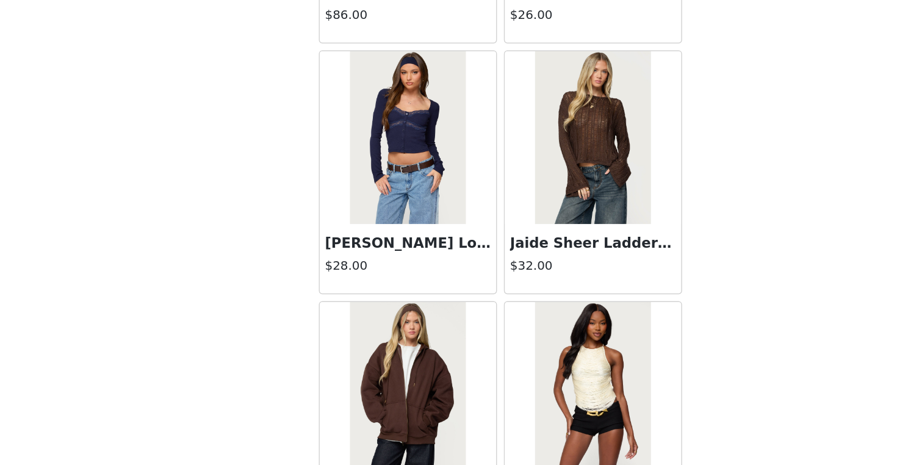
scroll to position [34585, 0]
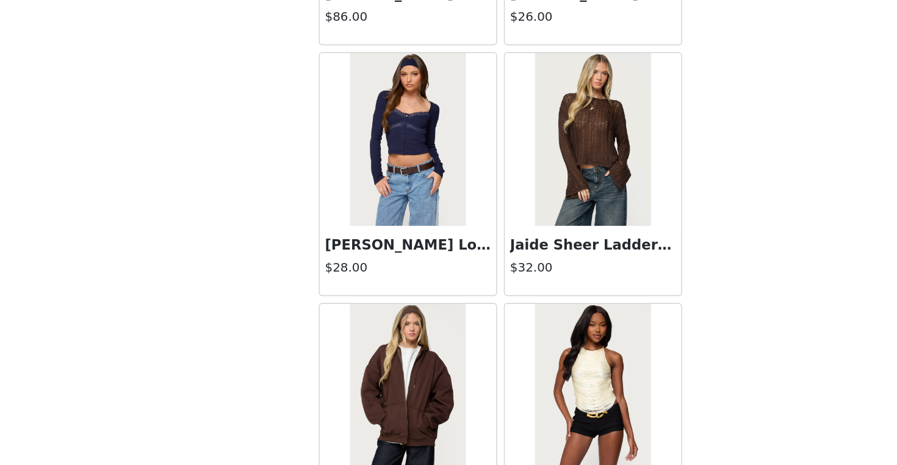
click at [317, 306] on h3 "Jaide Sheer Ladder Knit Sweater" at bounding box center [513, 309] width 117 height 15
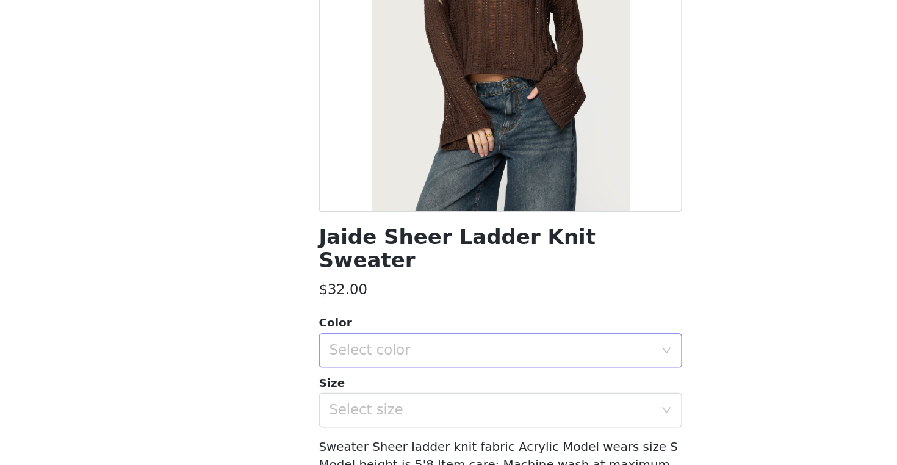
scroll to position [0, 0]
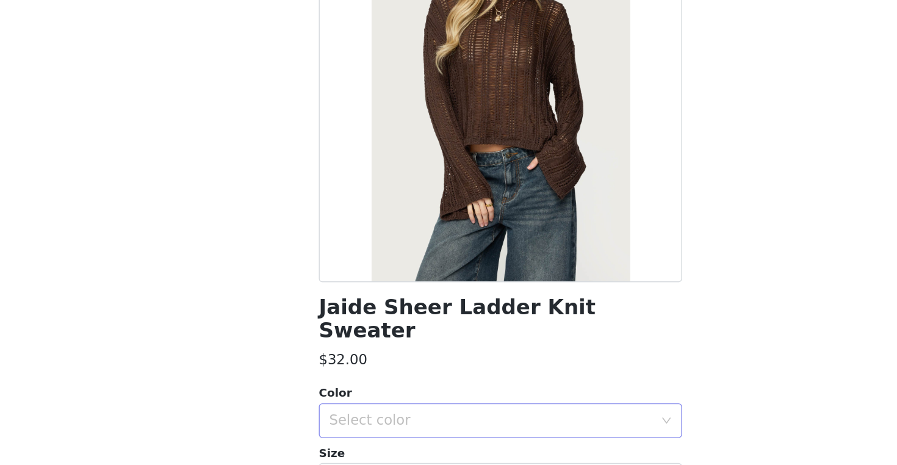
click at [317, 422] on div "Select color" at bounding box center [445, 433] width 234 height 23
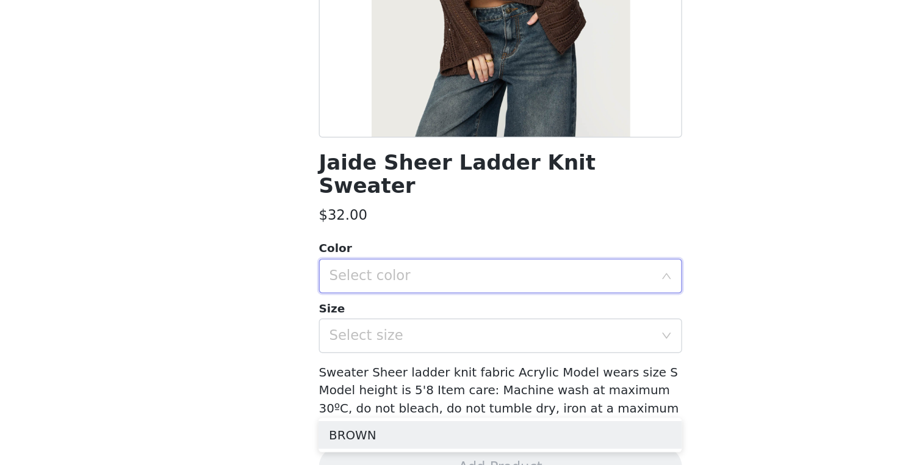
scroll to position [106, 0]
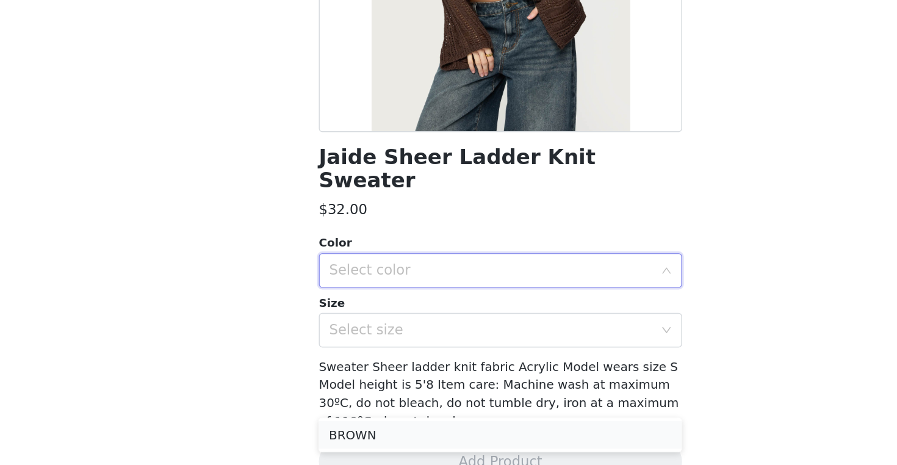
click at [317, 441] on li "BROWN" at bounding box center [448, 444] width 256 height 20
click at [317, 345] on div "Size" at bounding box center [448, 351] width 256 height 12
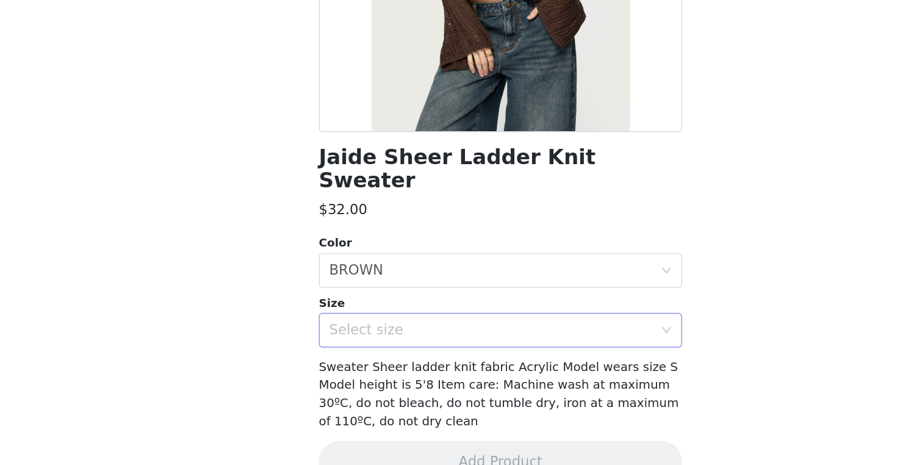
click at [317, 364] on div "Select size" at bounding box center [442, 370] width 228 height 12
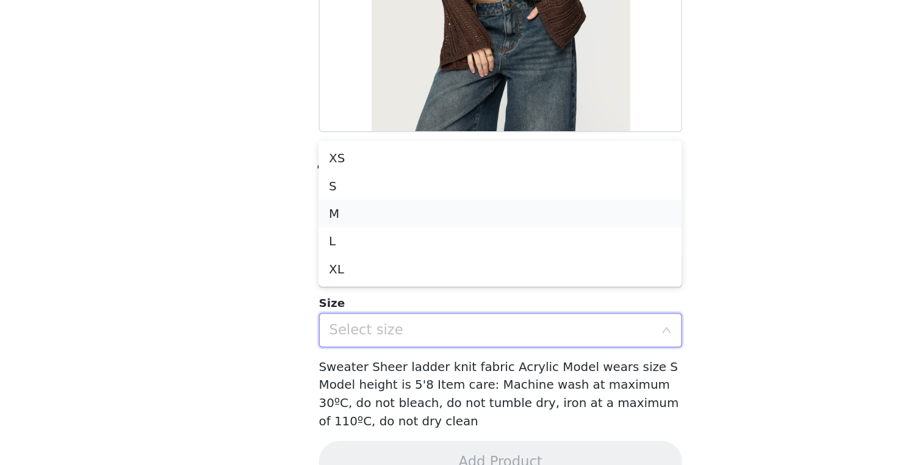
click at [317, 294] on li "M" at bounding box center [448, 288] width 256 height 20
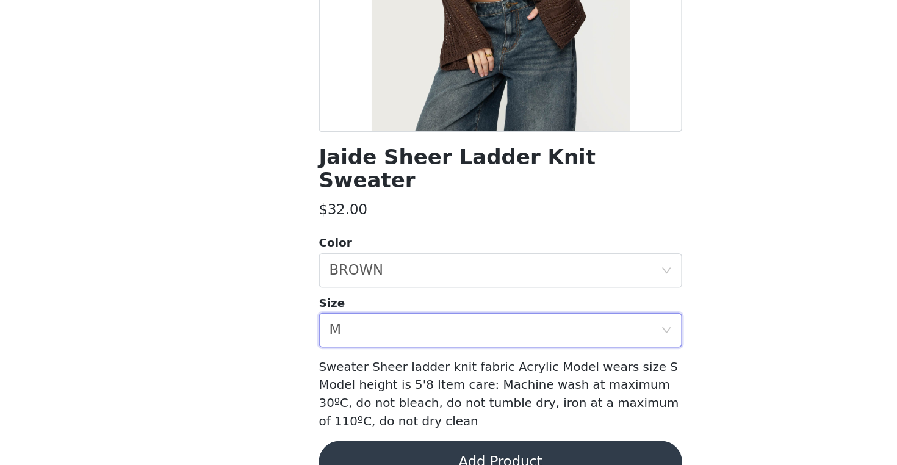
click at [317, 448] on button "Add Product" at bounding box center [448, 462] width 256 height 29
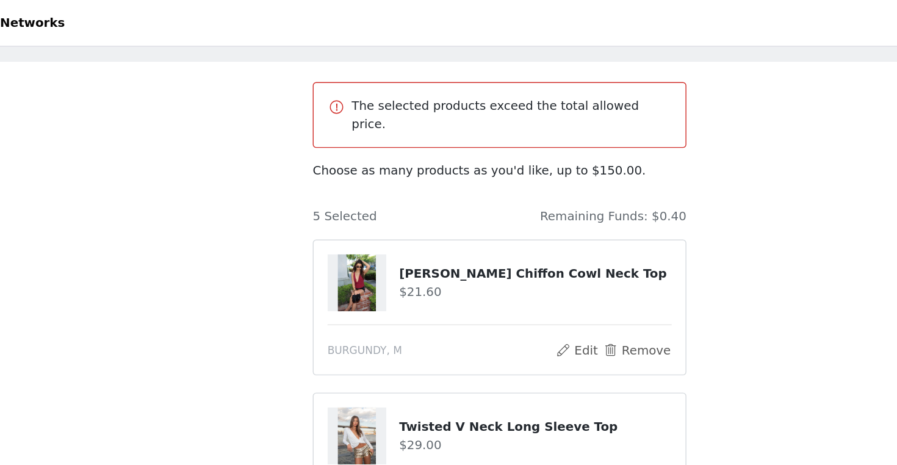
scroll to position [52, 0]
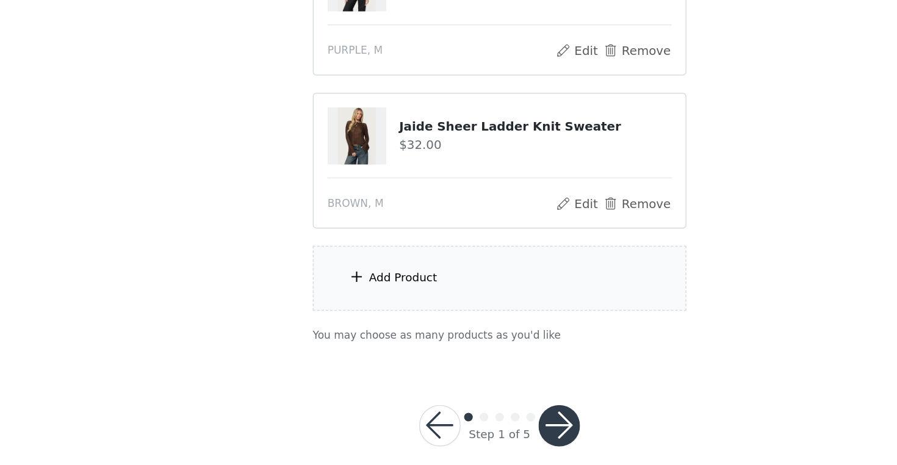
click at [317, 422] on button "button" at bounding box center [490, 436] width 29 height 29
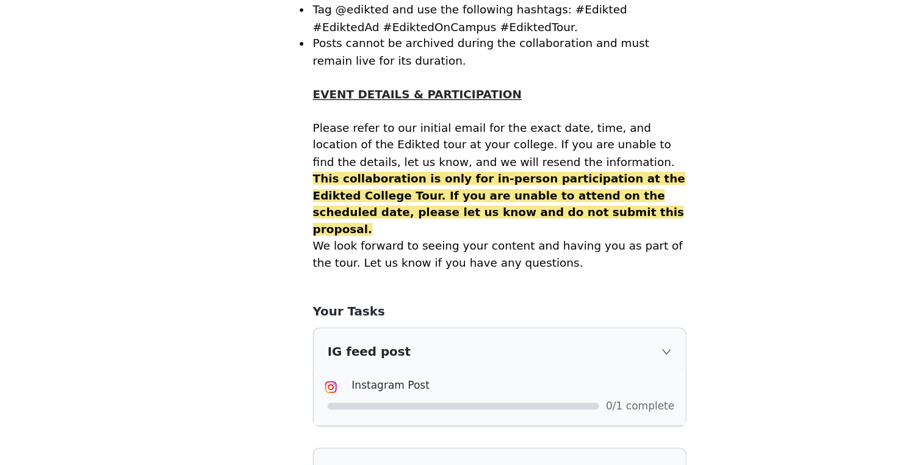
scroll to position [796, 0]
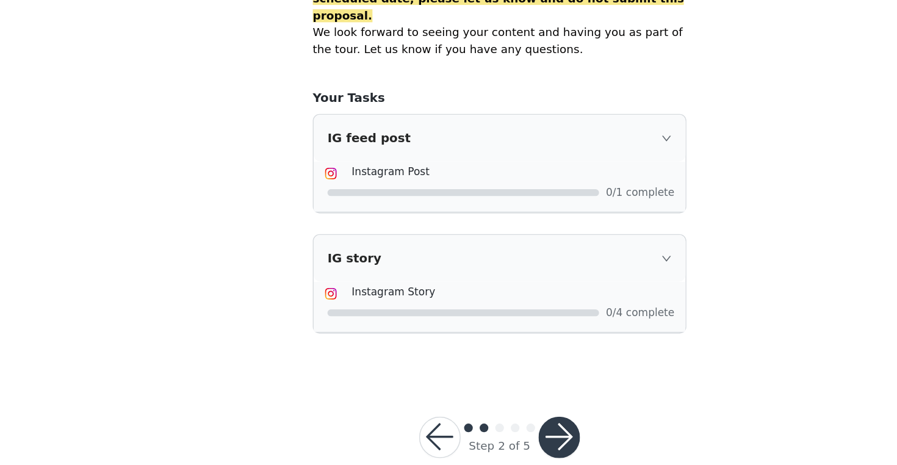
click at [317, 431] on button "button" at bounding box center [490, 445] width 29 height 29
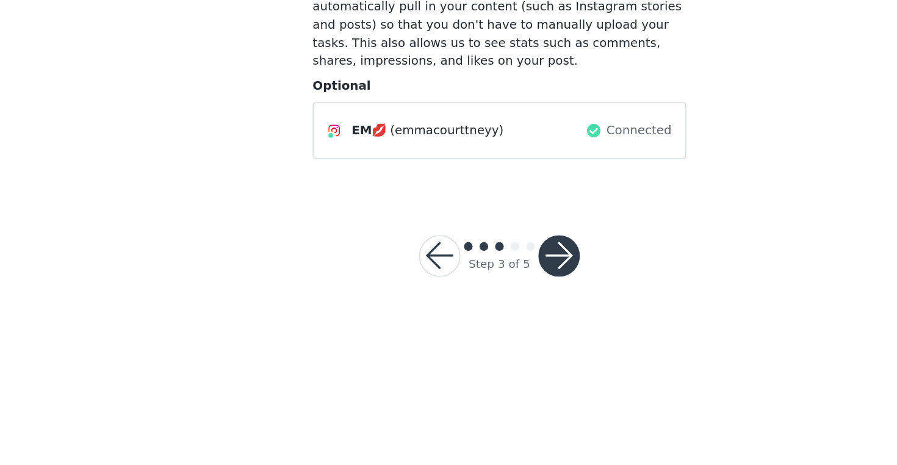
click at [317, 308] on button "button" at bounding box center [490, 308] width 29 height 29
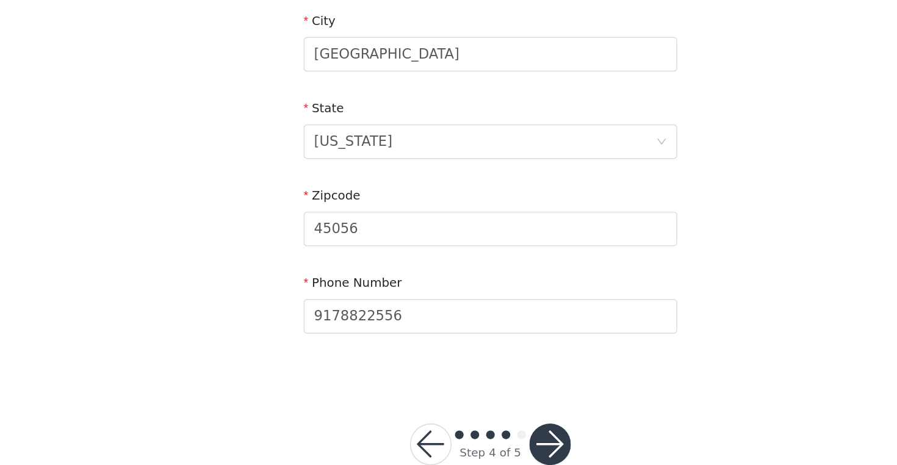
scroll to position [367, 0]
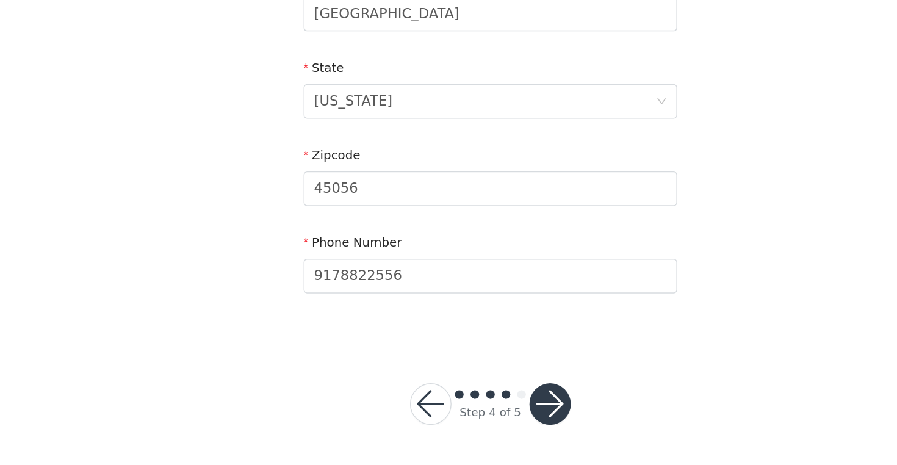
click at [317, 418] on button "button" at bounding box center [490, 421] width 29 height 29
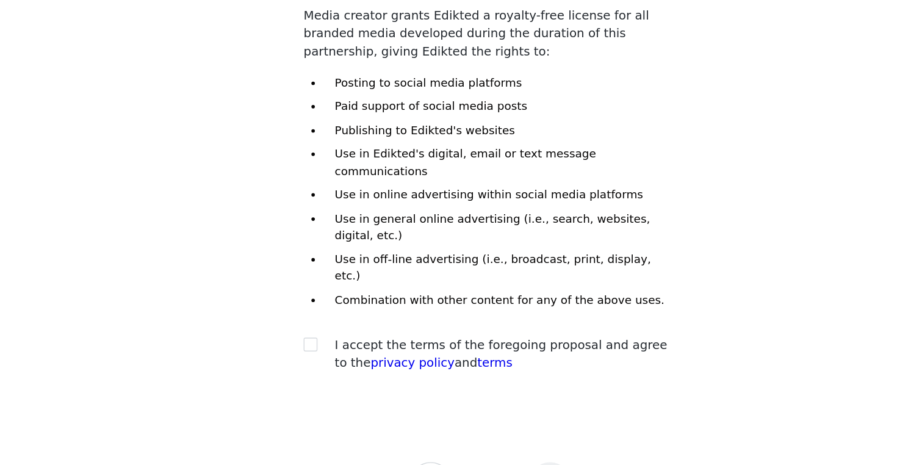
scroll to position [32, 0]
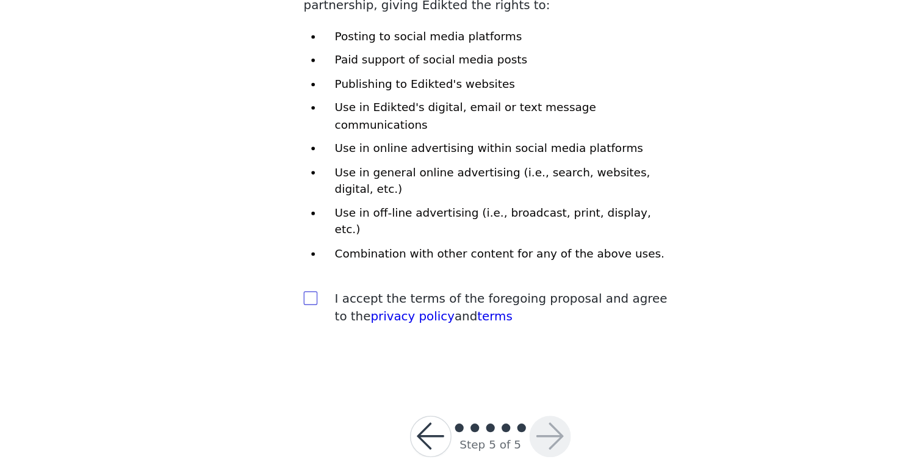
click at [317, 342] on input "checkbox" at bounding box center [321, 346] width 9 height 9
checkbox input "true"
click at [317, 430] on button "button" at bounding box center [490, 444] width 29 height 29
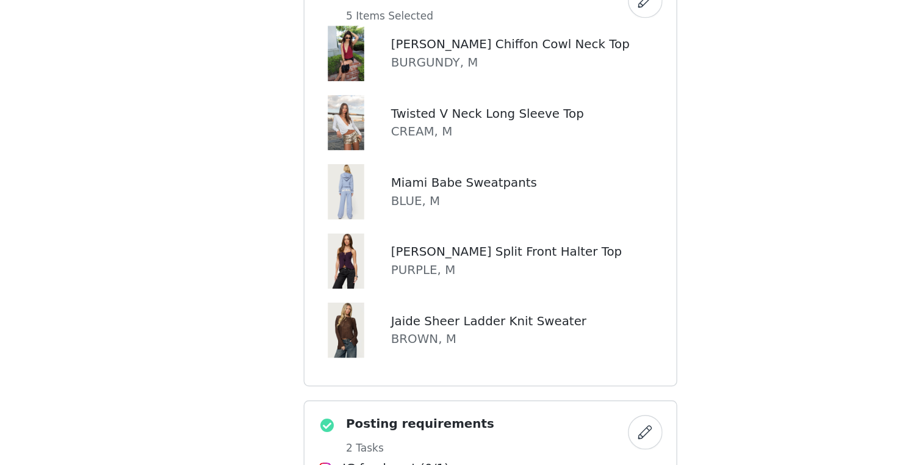
scroll to position [277, 0]
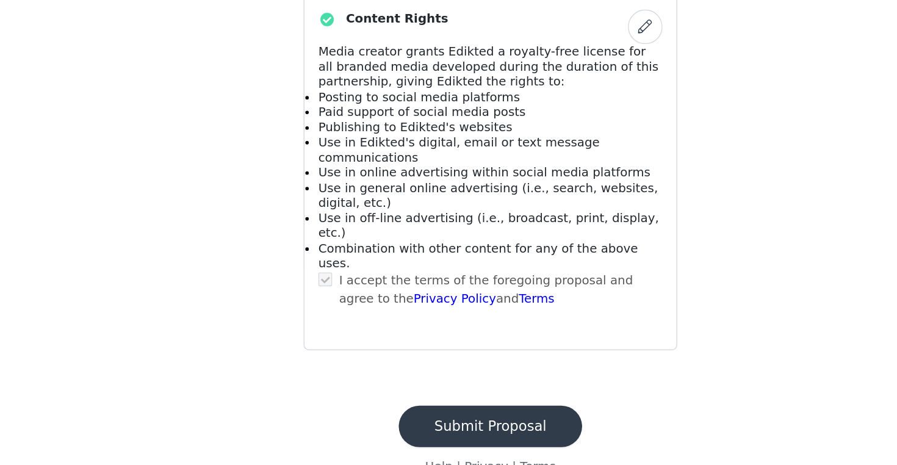
click at [317, 423] on button "Submit Proposal" at bounding box center [448, 437] width 129 height 29
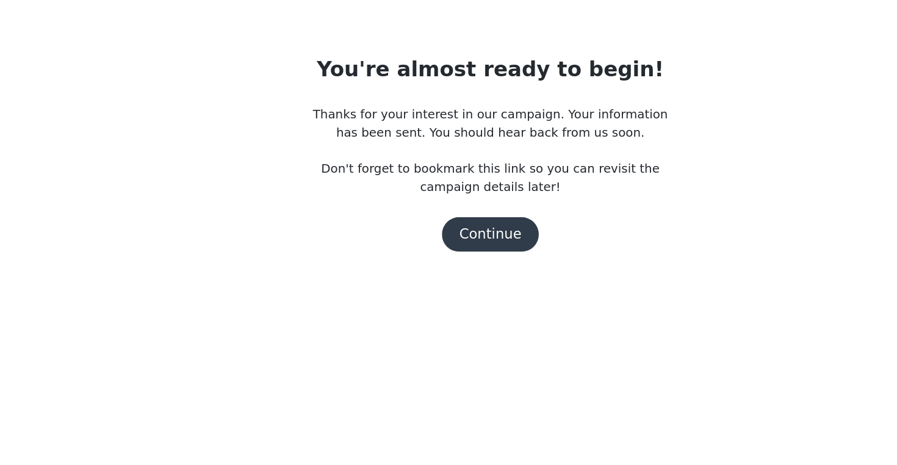
click at [317, 253] on button "Continue" at bounding box center [448, 254] width 68 height 24
